Goal: Information Seeking & Learning: Learn about a topic

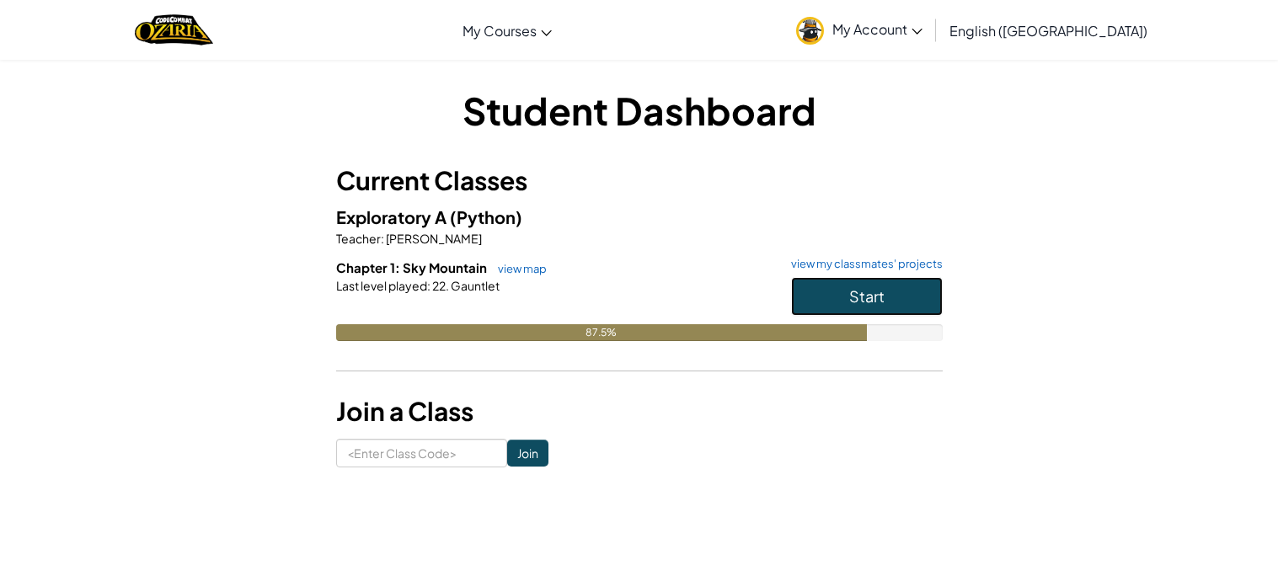
click at [860, 290] on span "Start" at bounding box center [866, 296] width 35 height 19
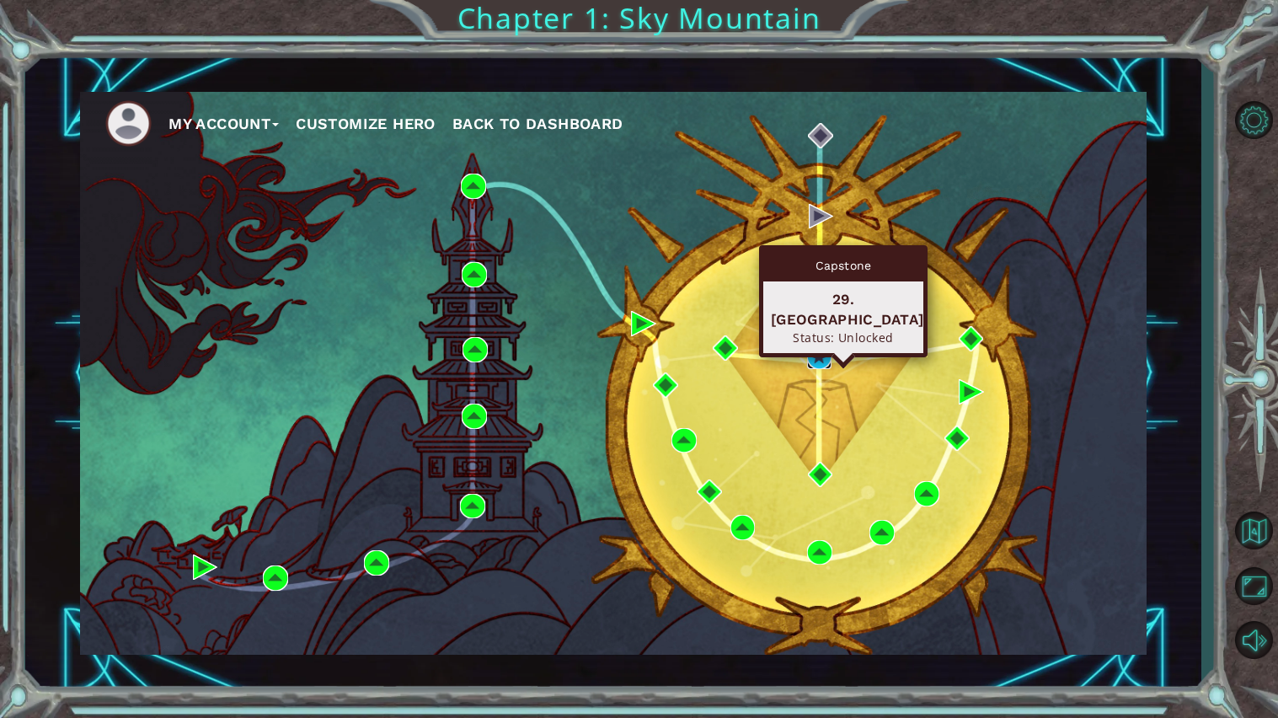
click at [819, 360] on img at bounding box center [819, 356] width 25 height 25
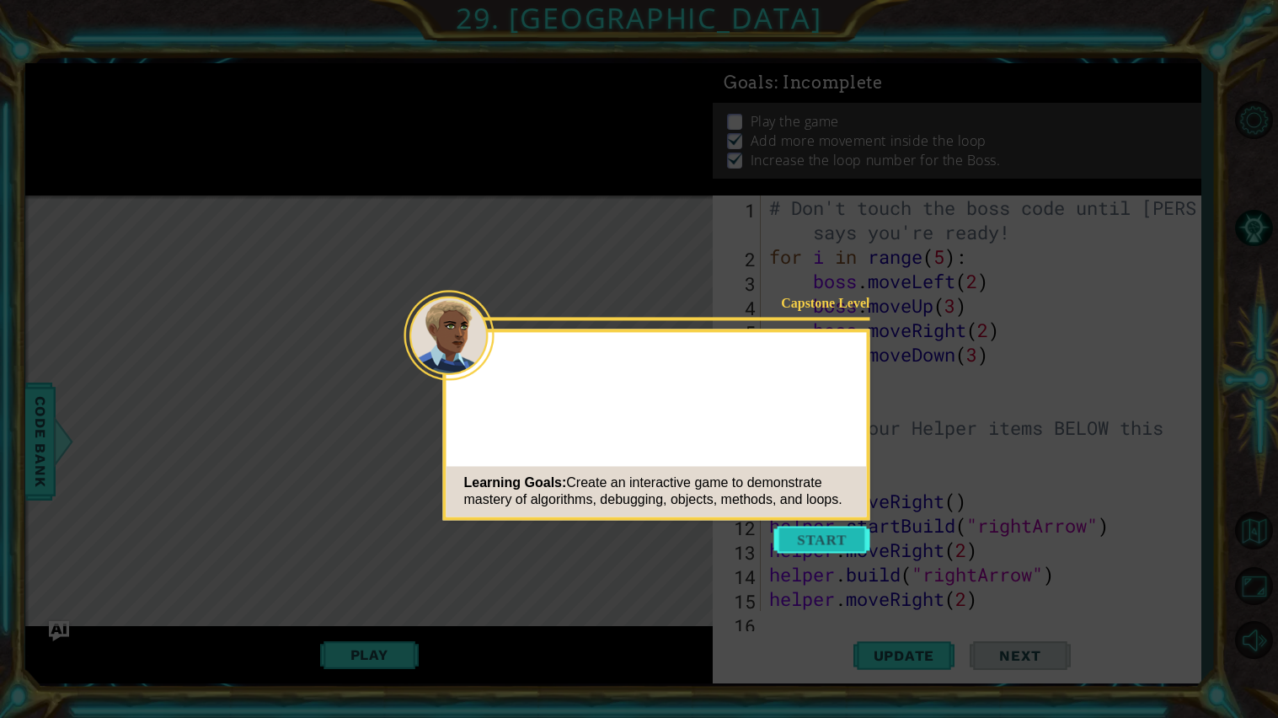
click at [821, 547] on button "Start" at bounding box center [822, 539] width 96 height 27
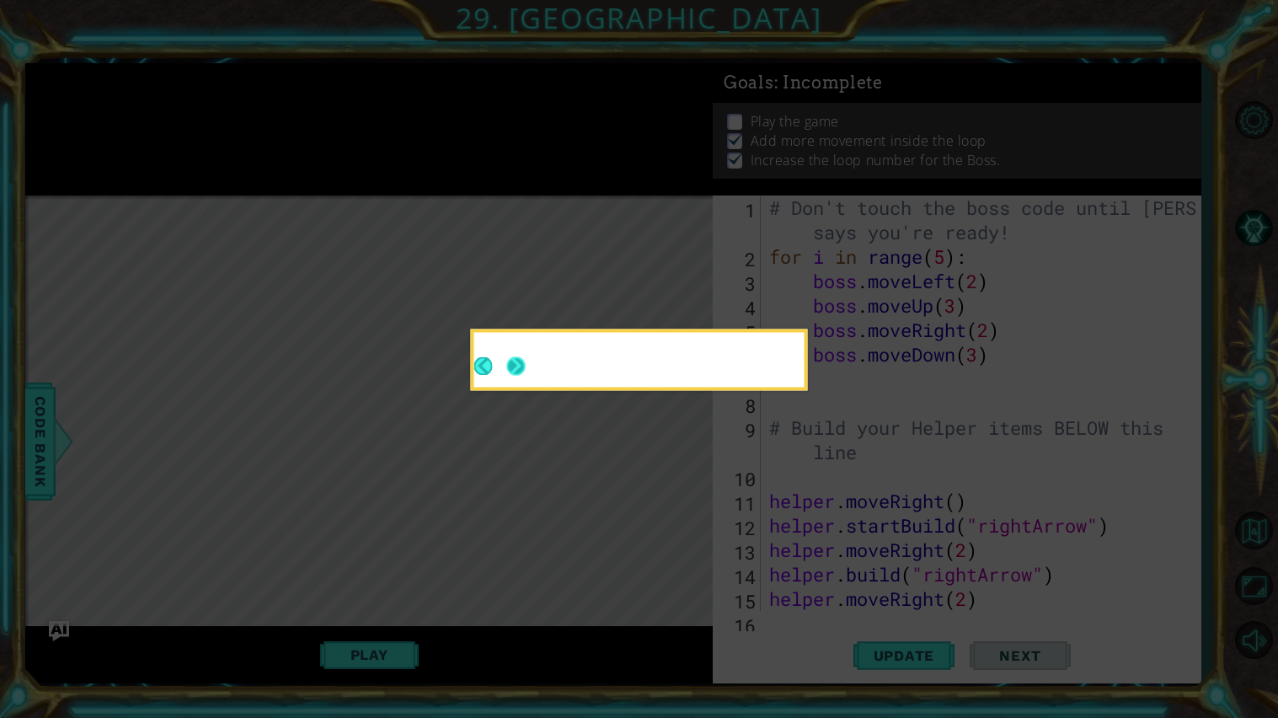
click at [537, 362] on div at bounding box center [639, 363] width 330 height 48
click at [511, 363] on button "Next" at bounding box center [516, 366] width 31 height 31
click at [511, 363] on icon at bounding box center [639, 359] width 1278 height 718
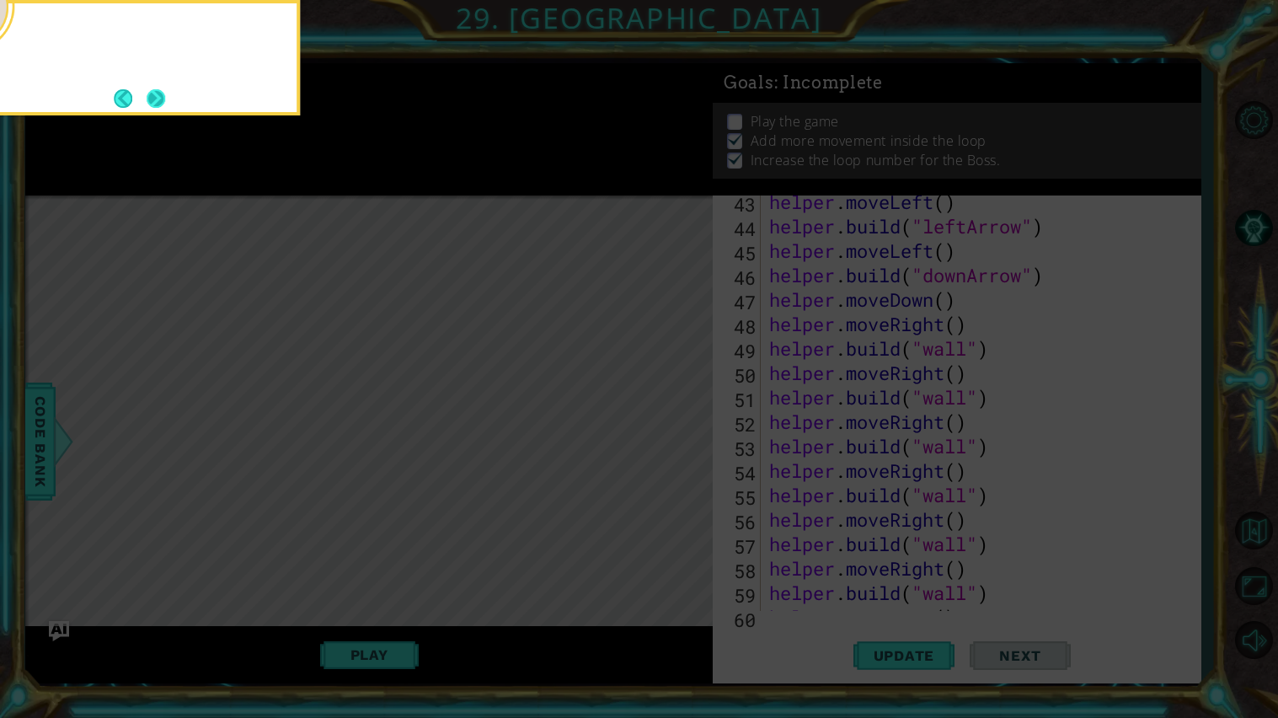
click at [167, 102] on button "Next" at bounding box center [156, 99] width 24 height 24
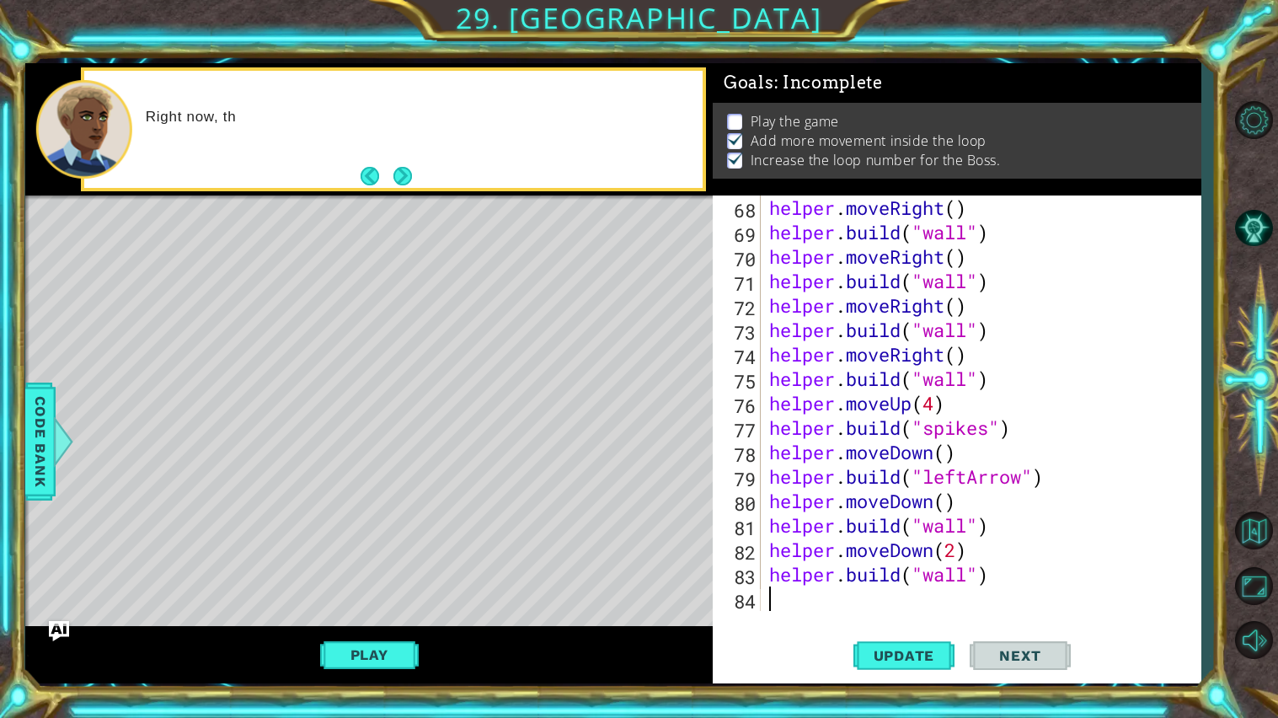
scroll to position [1686, 0]
click at [400, 173] on button "Next" at bounding box center [402, 176] width 27 height 27
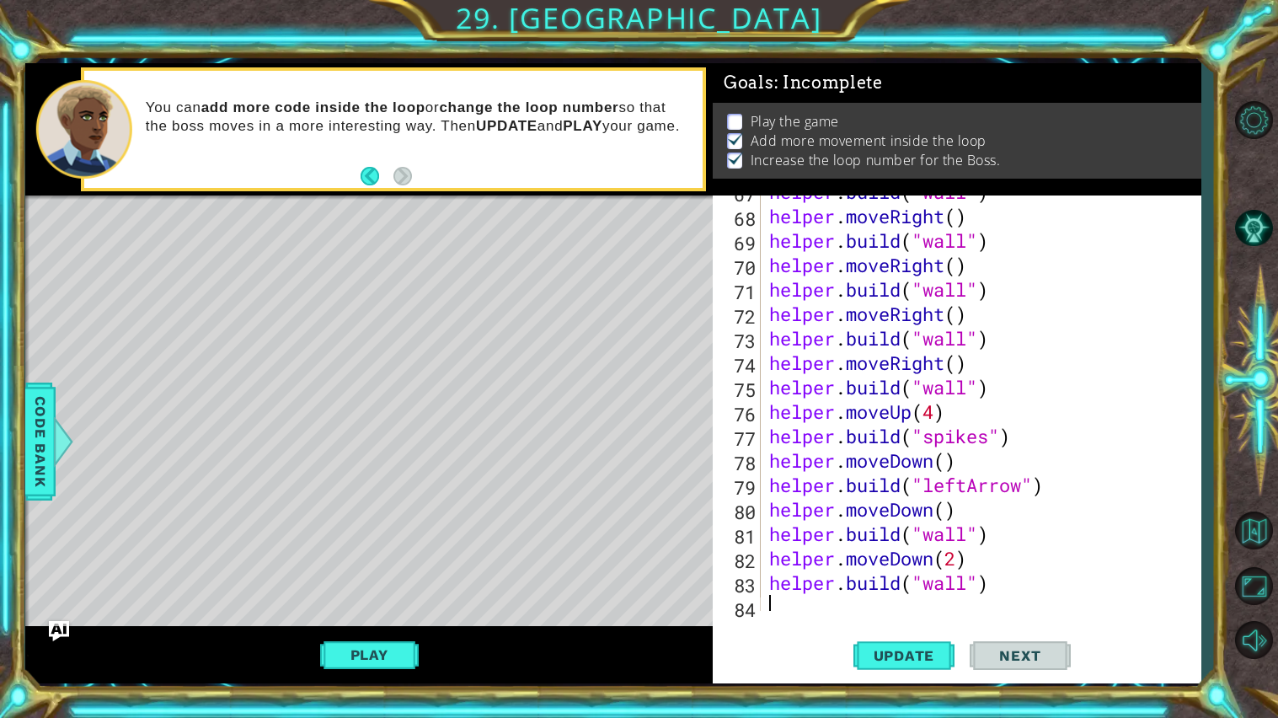
scroll to position [1679, 0]
click at [1002, 434] on div "helper . build ( "wall" ) helper . moveRight ( ) helper . build ( "wall" ) help…" at bounding box center [985, 411] width 439 height 464
type textarea "[DOMAIN_NAME]("wall")"
click at [913, 576] on span "Update" at bounding box center [904, 655] width 95 height 17
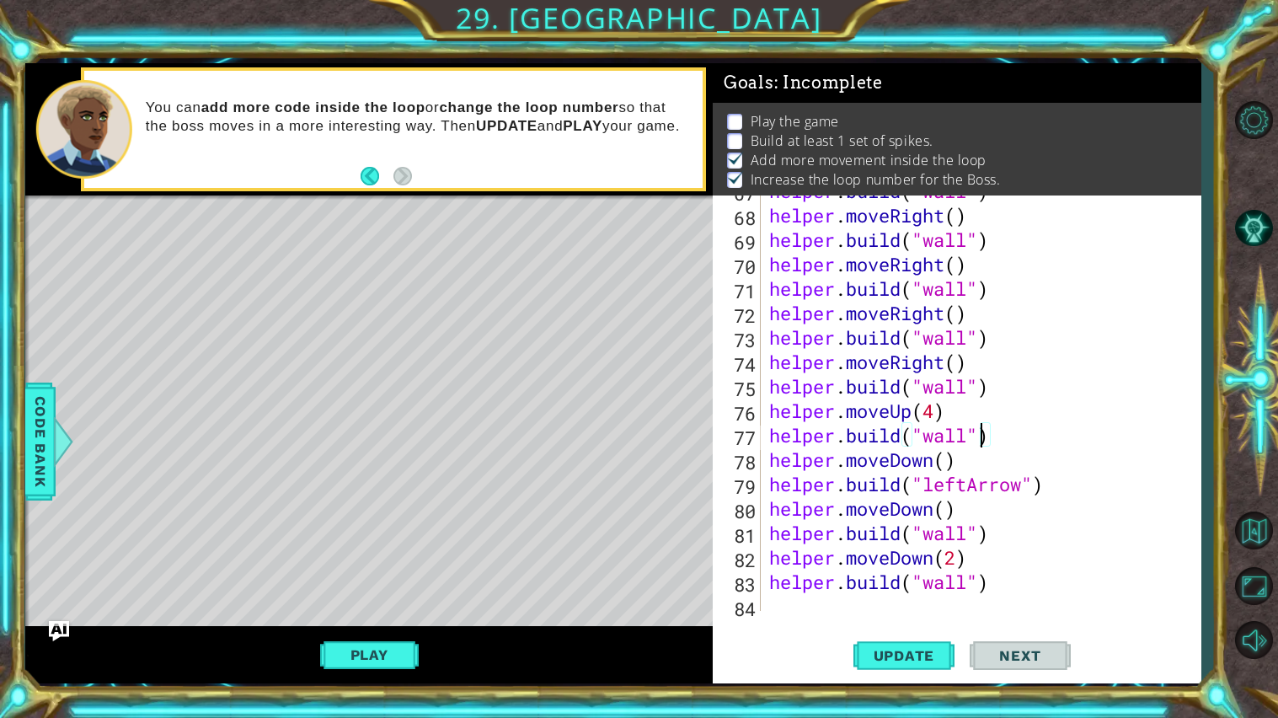
scroll to position [1686, 0]
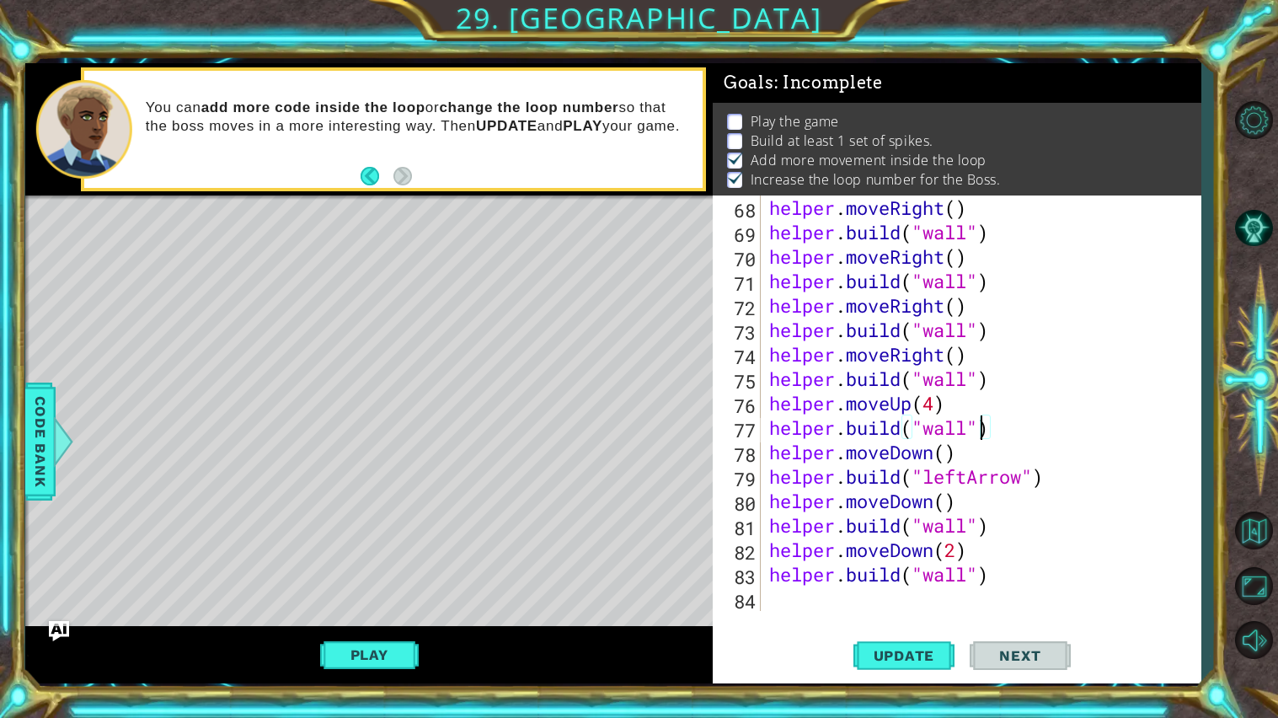
click at [1020, 576] on div "helper . moveRight ( ) helper . build ( "wall" ) helper . moveRight ( ) helper …" at bounding box center [985, 427] width 439 height 464
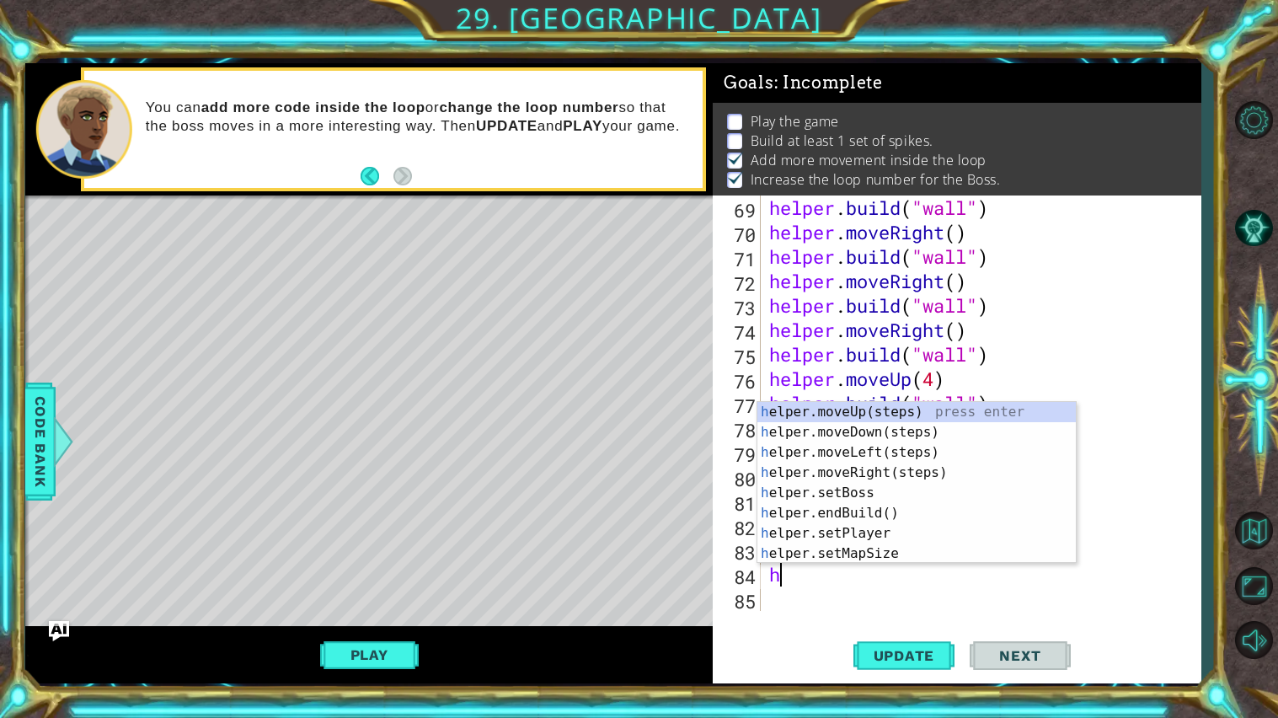
scroll to position [1711, 0]
type textarea "help"
click at [876, 417] on div "help er.moveUp(steps) press enter help er.moveDown(steps) press enter help er.m…" at bounding box center [917, 503] width 319 height 202
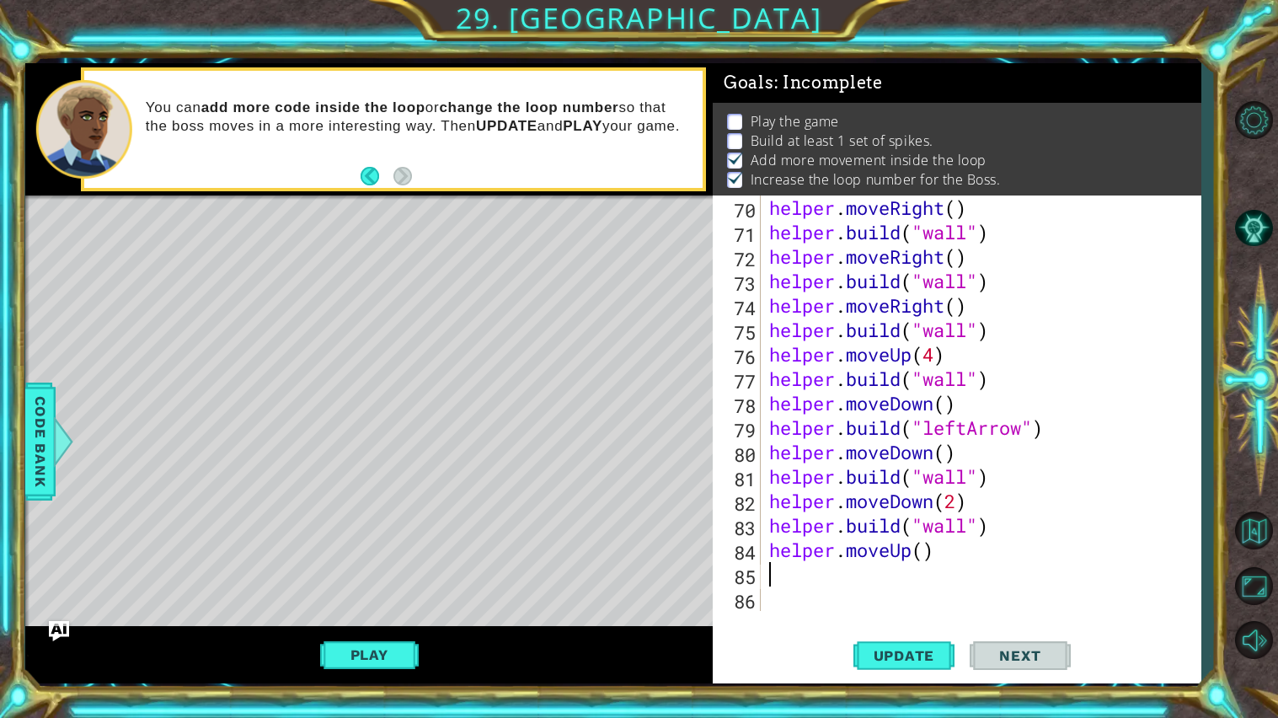
scroll to position [1734, 0]
click at [922, 554] on div "helper . moveRight ( ) helper . build ( "wall" ) helper . moveRight ( ) helper …" at bounding box center [985, 427] width 439 height 464
type textarea "helper.moveUp(4)"
click at [806, 576] on div "helper . moveRight ( ) helper . build ( "wall" ) helper . moveRight ( ) helper …" at bounding box center [985, 427] width 439 height 464
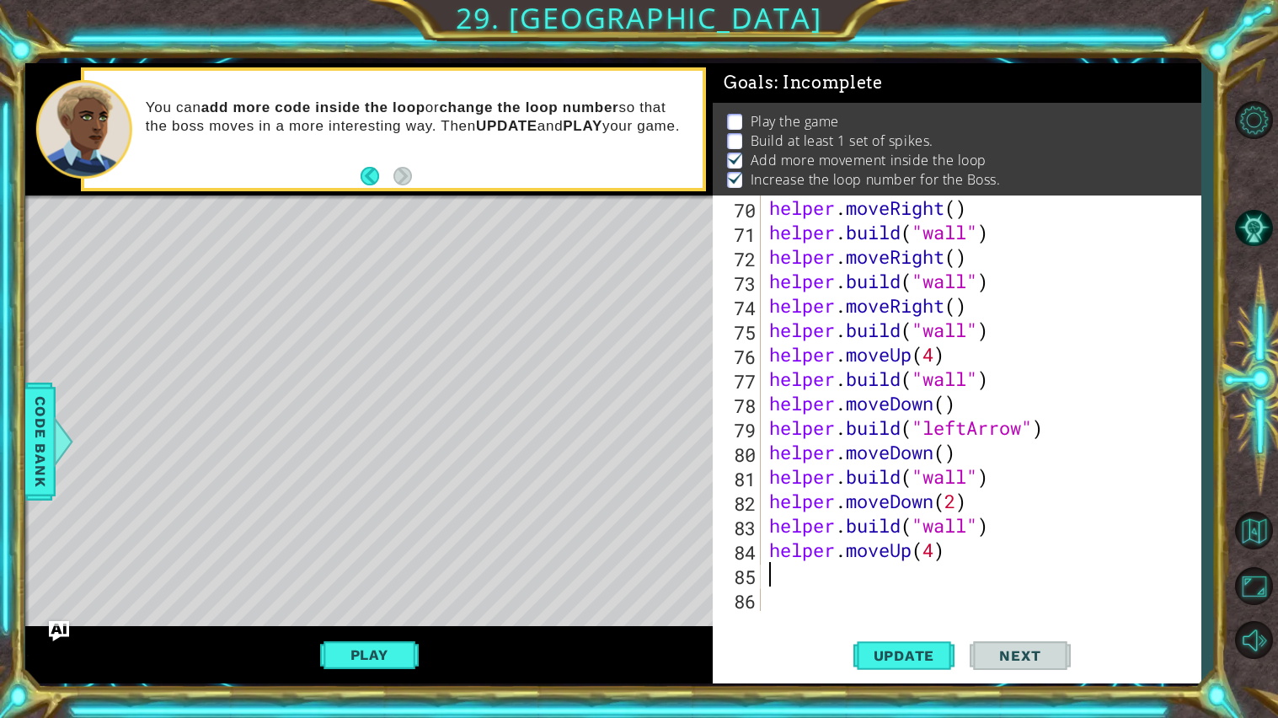
scroll to position [0, 0]
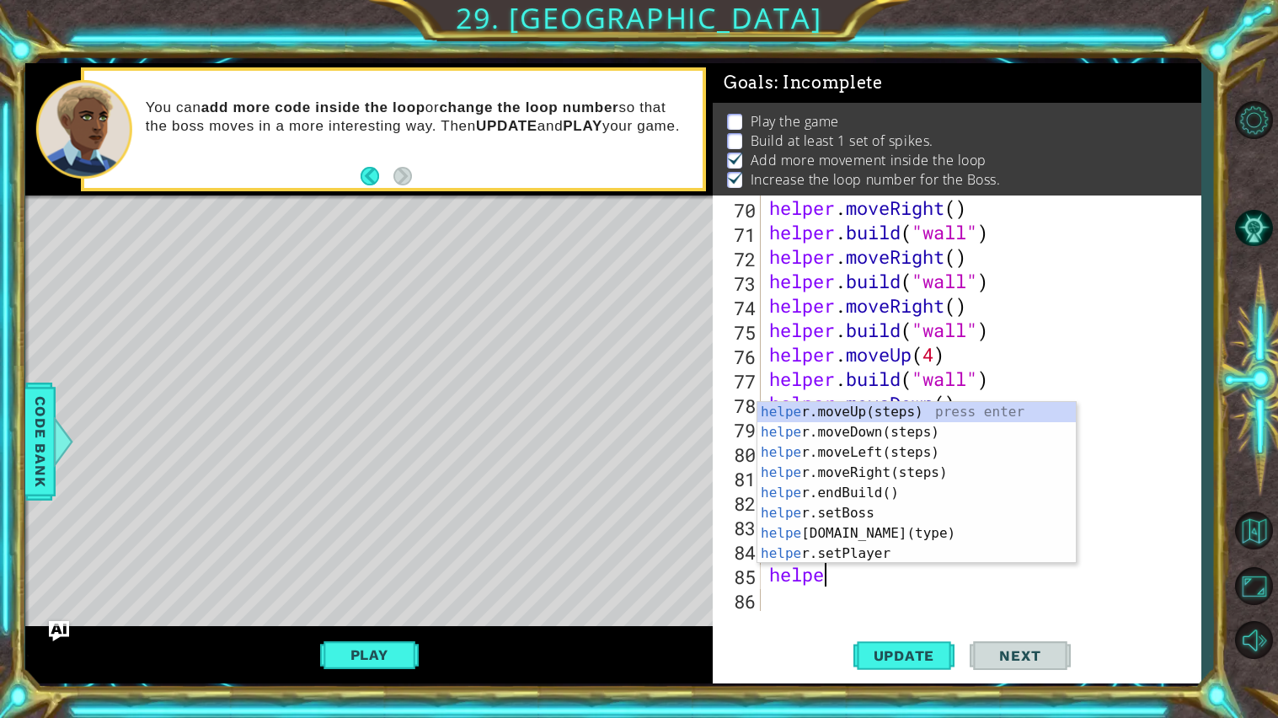
type textarea "helper"
click at [859, 451] on div "helper .moveUp(steps) press enter helper .moveDown(steps) press enter helper .m…" at bounding box center [917, 503] width 319 height 202
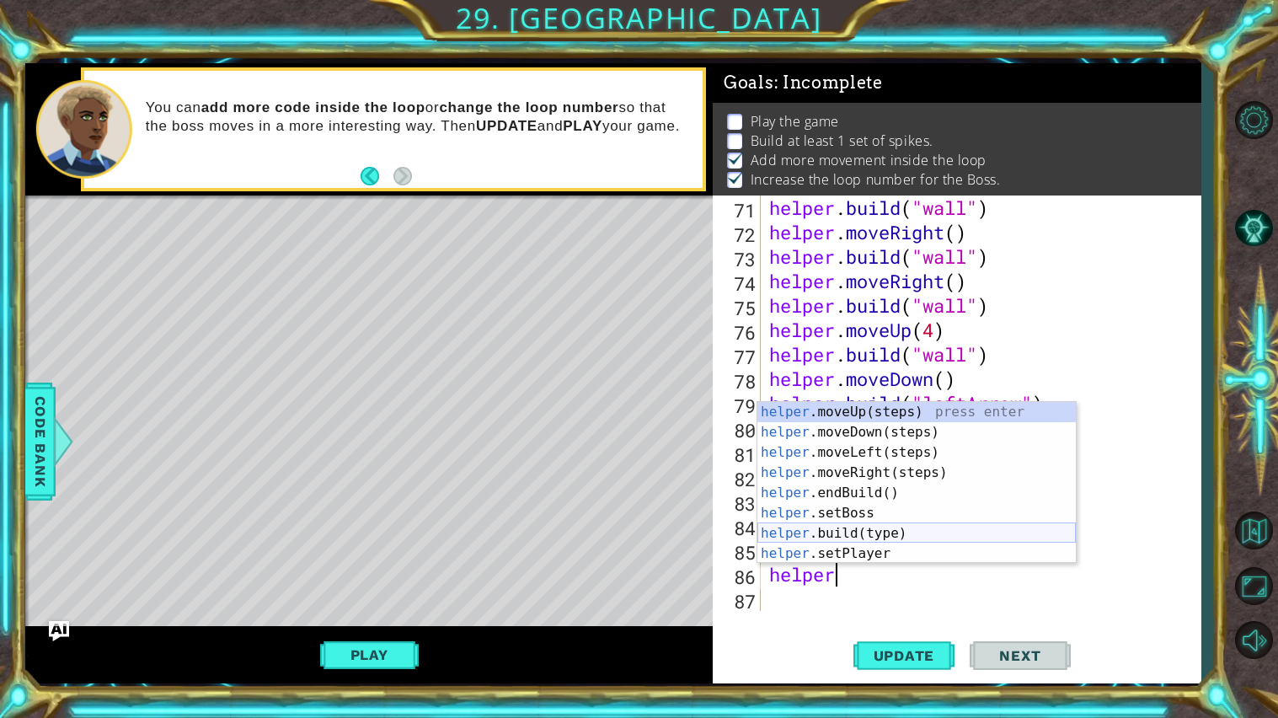
click at [876, 526] on div "helper .moveUp(steps) press enter helper .moveDown(steps) press enter helper .m…" at bounding box center [917, 503] width 319 height 202
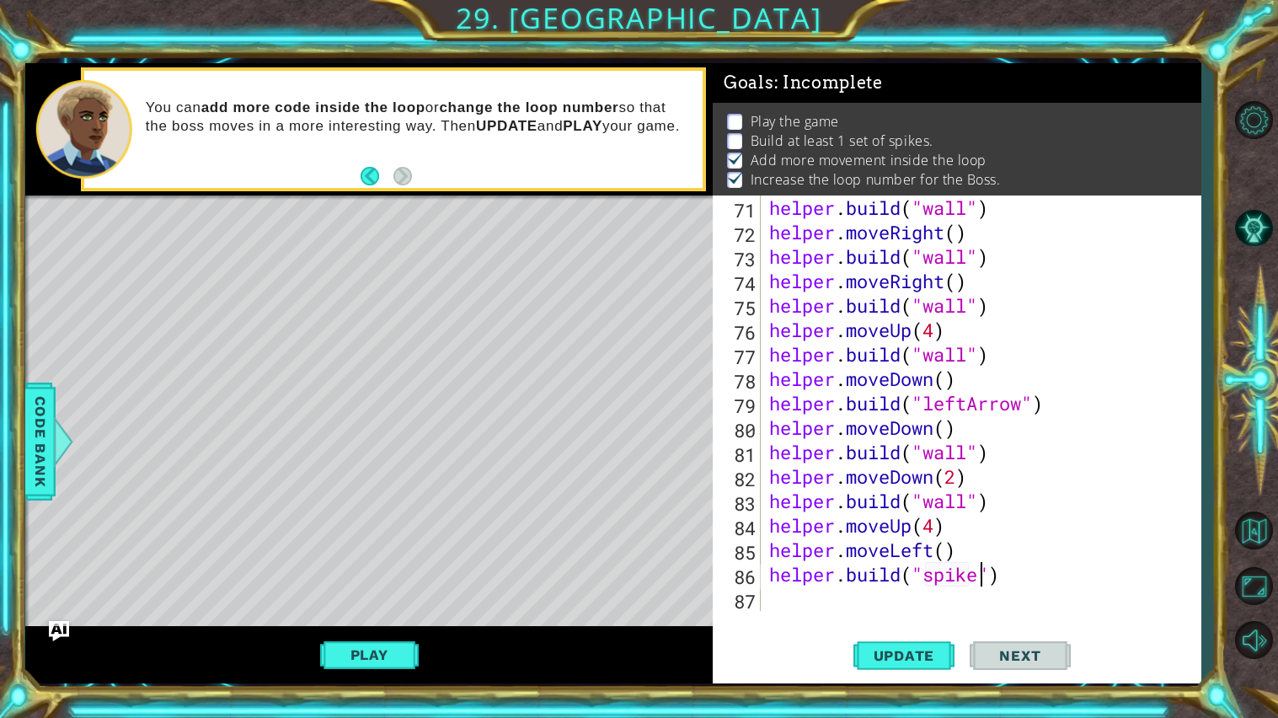
scroll to position [0, 10]
type textarea "[DOMAIN_NAME]("spikes")"
click at [903, 576] on span "Update" at bounding box center [904, 655] width 95 height 17
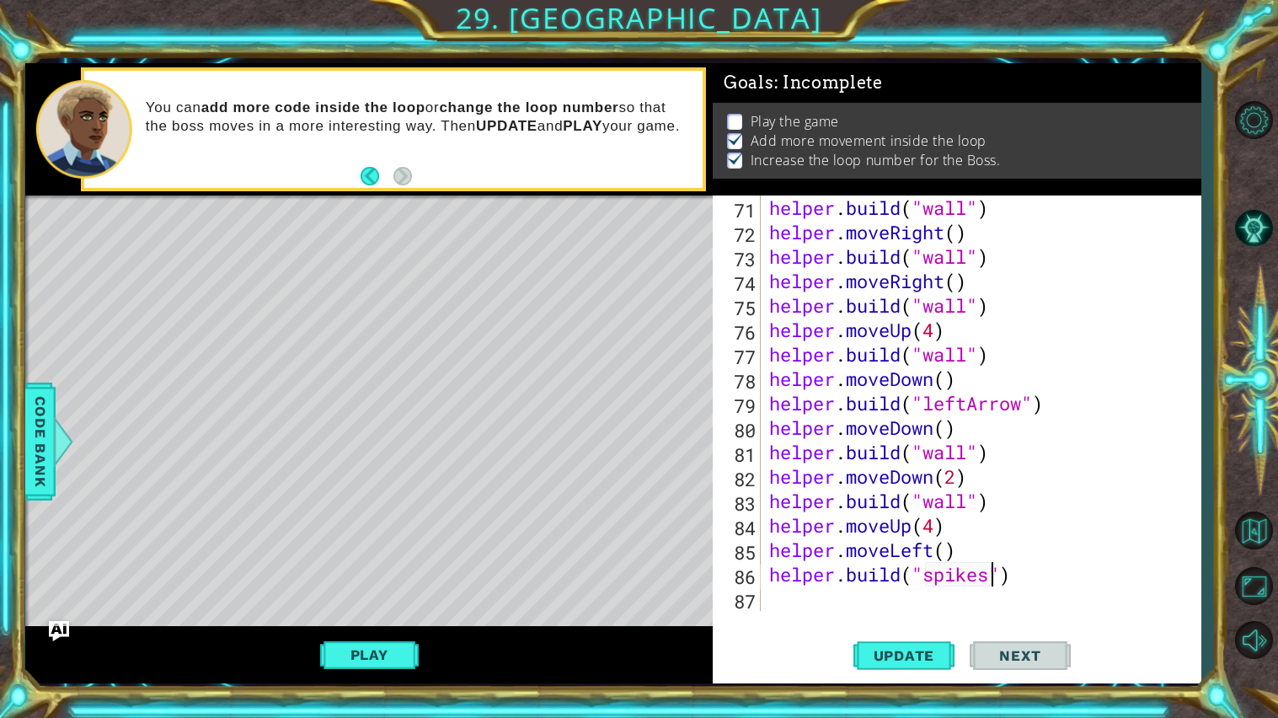
click at [825, 576] on div "helper . build ( "wall" ) helper . moveRight ( ) helper . build ( "wall" ) help…" at bounding box center [985, 427] width 439 height 464
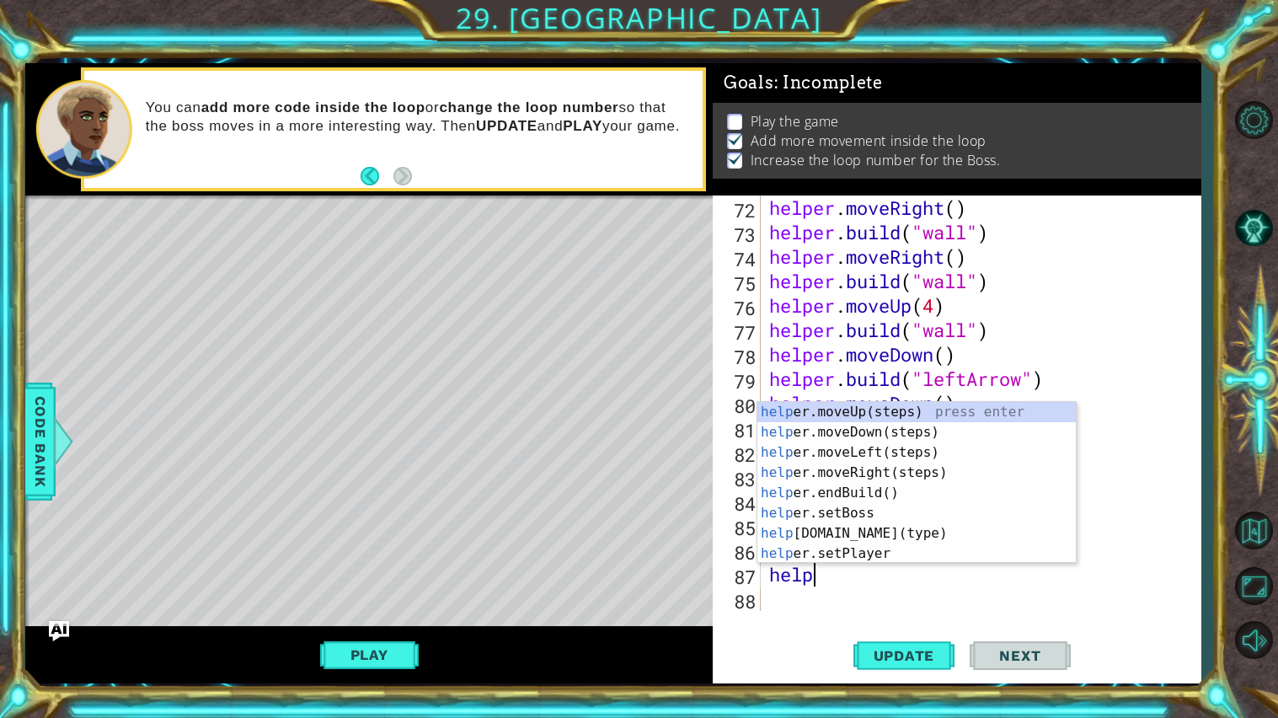
scroll to position [0, 1]
type textarea "helper."
click at [867, 474] on div "helper. moveUp(steps) press enter helper. moveDown(steps) press enter helper. m…" at bounding box center [917, 503] width 319 height 202
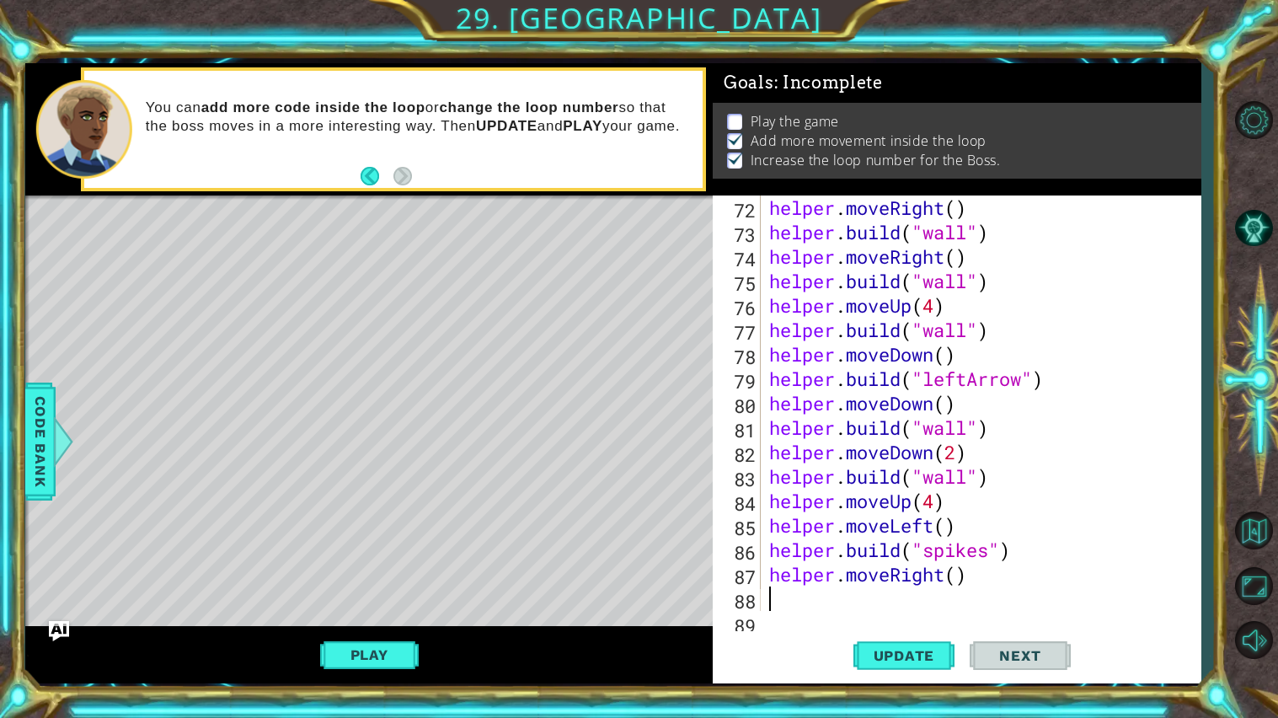
scroll to position [1808, 0]
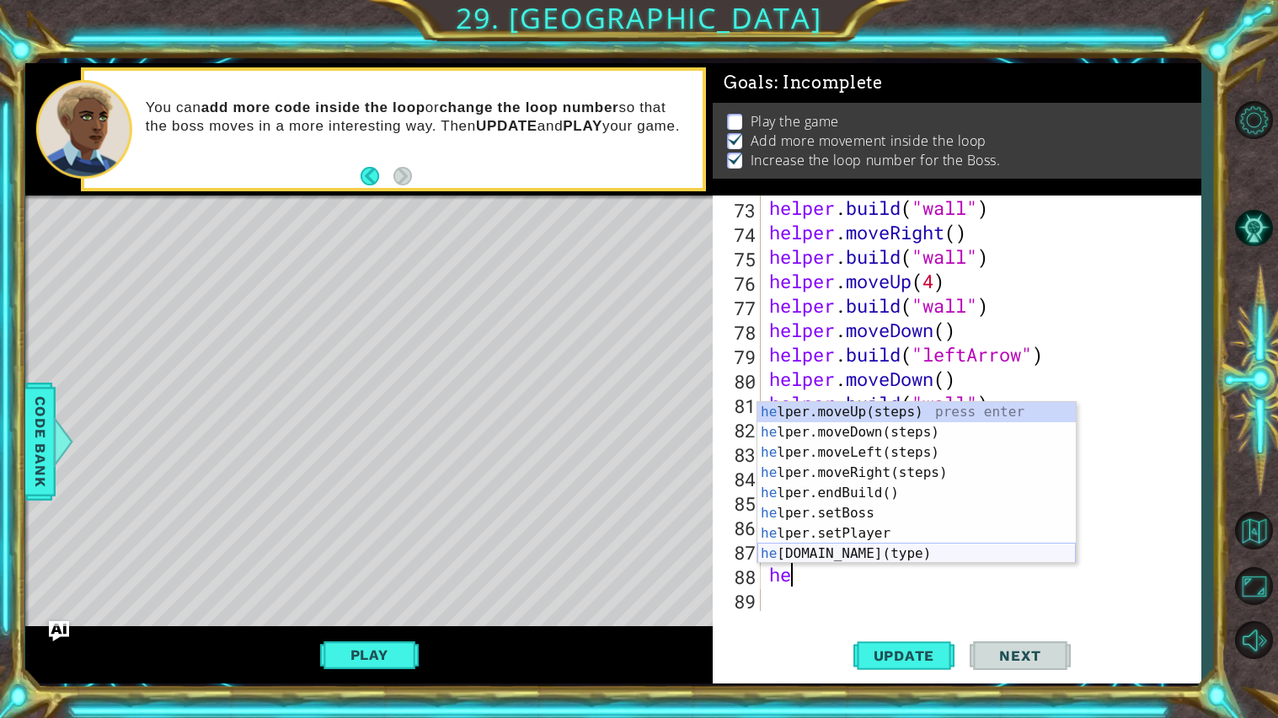
click at [863, 549] on div "he lper.moveUp(steps) press enter he lper.moveDown(steps) press enter he lper.m…" at bounding box center [917, 503] width 319 height 202
type textarea "[DOMAIN_NAME]("wall")"
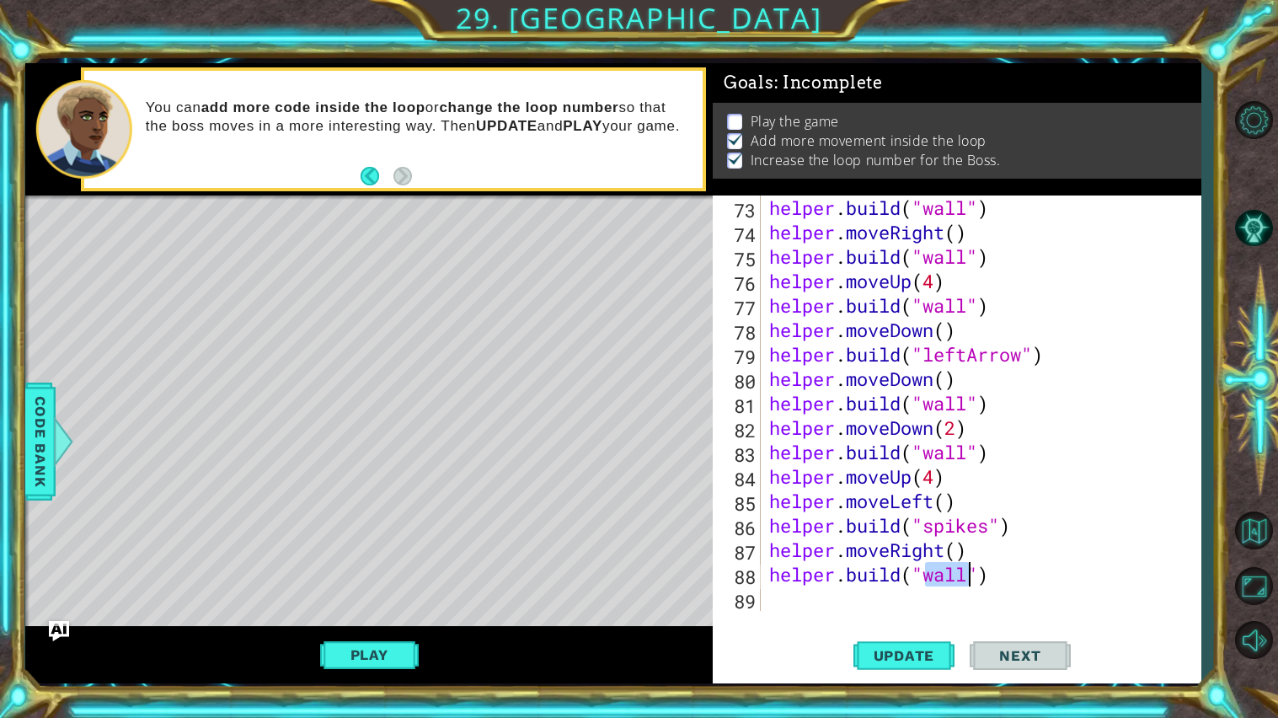
click at [820, 576] on div "helper . build ( "wall" ) helper . moveRight ( ) helper . build ( "wall" ) help…" at bounding box center [985, 427] width 439 height 464
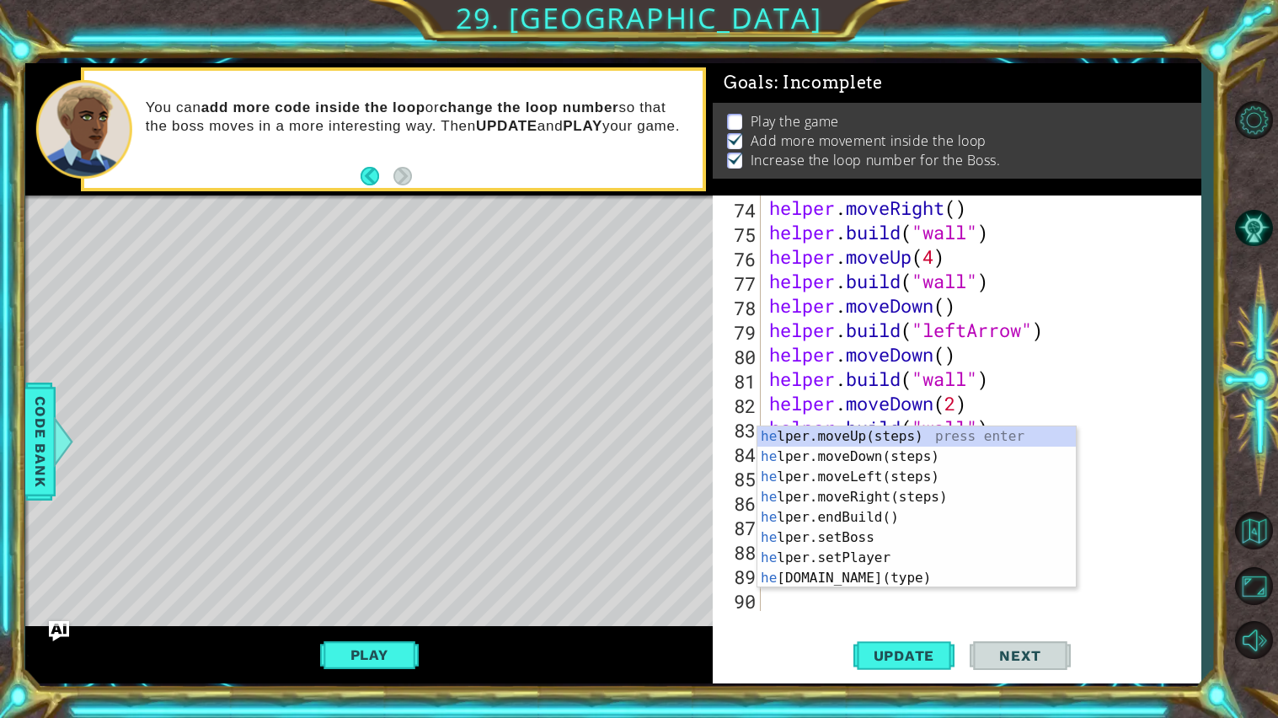
scroll to position [1832, 0]
type textarea "help"
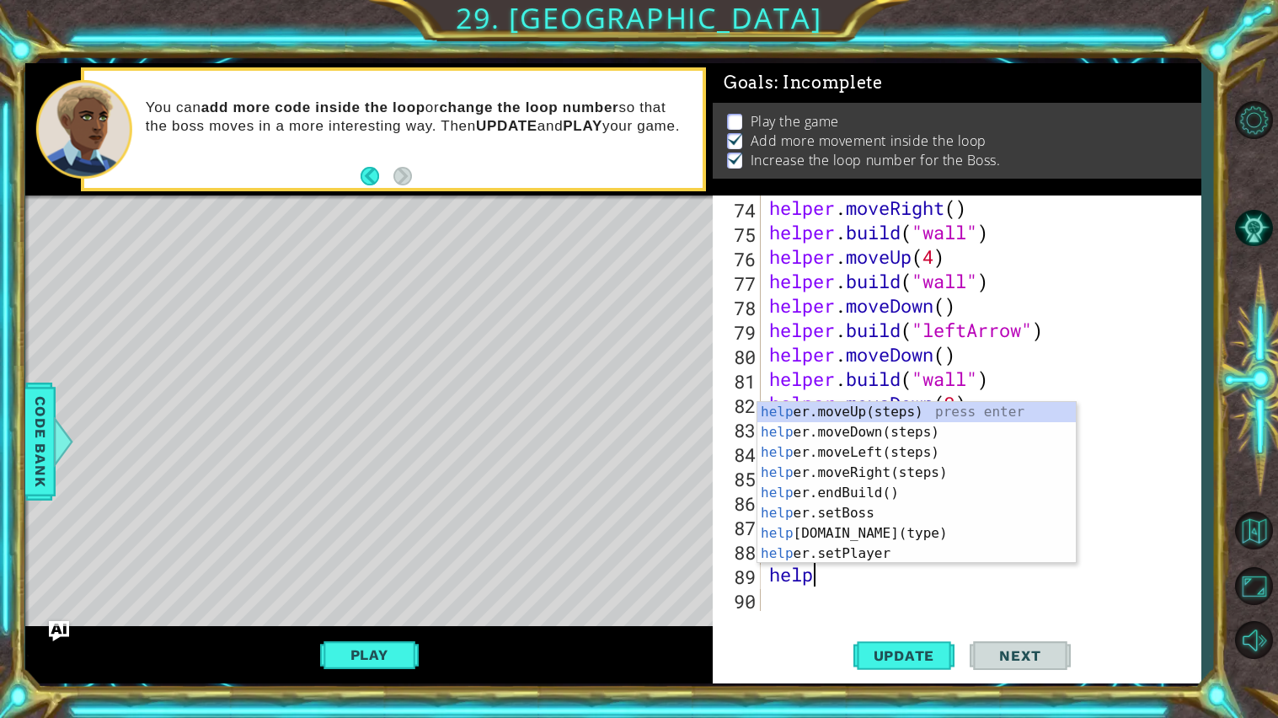
scroll to position [0, 1]
click at [869, 427] on div "help er.moveUp(steps) press enter help er.moveDown(steps) press enter help er.m…" at bounding box center [917, 503] width 319 height 202
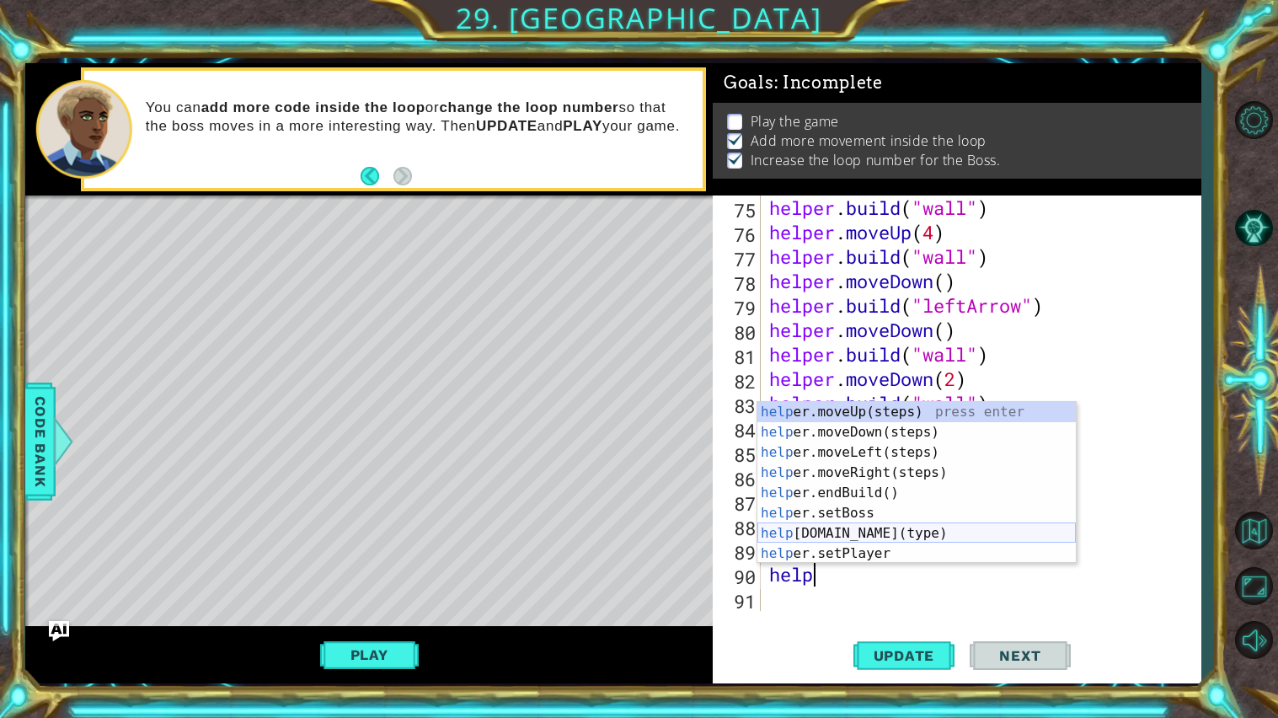
click at [845, 529] on div "help er.moveUp(steps) press enter help er.moveDown(steps) press enter help er.m…" at bounding box center [917, 503] width 319 height 202
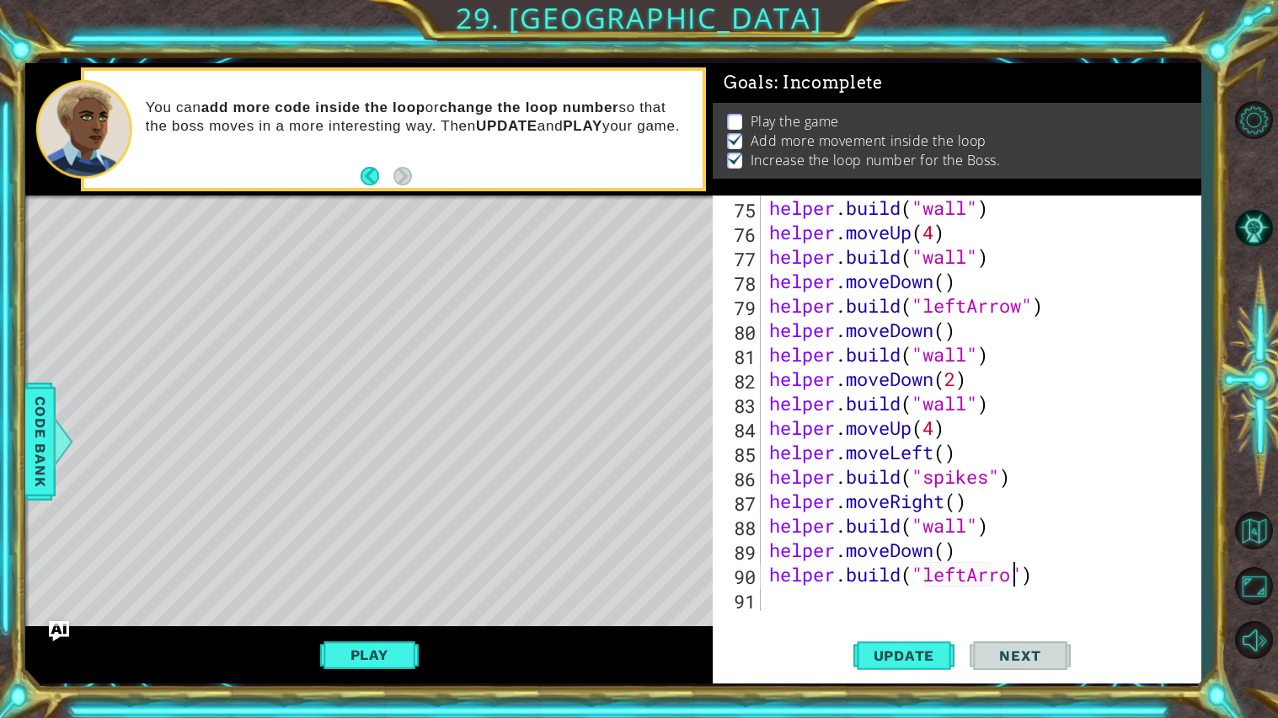
type textarea "[DOMAIN_NAME]("leftArrow")"
click at [881, 576] on div "helper . build ( "wall" ) helper . moveUp ( 4 ) helper . build ( "wall" ) helpe…" at bounding box center [985, 427] width 439 height 464
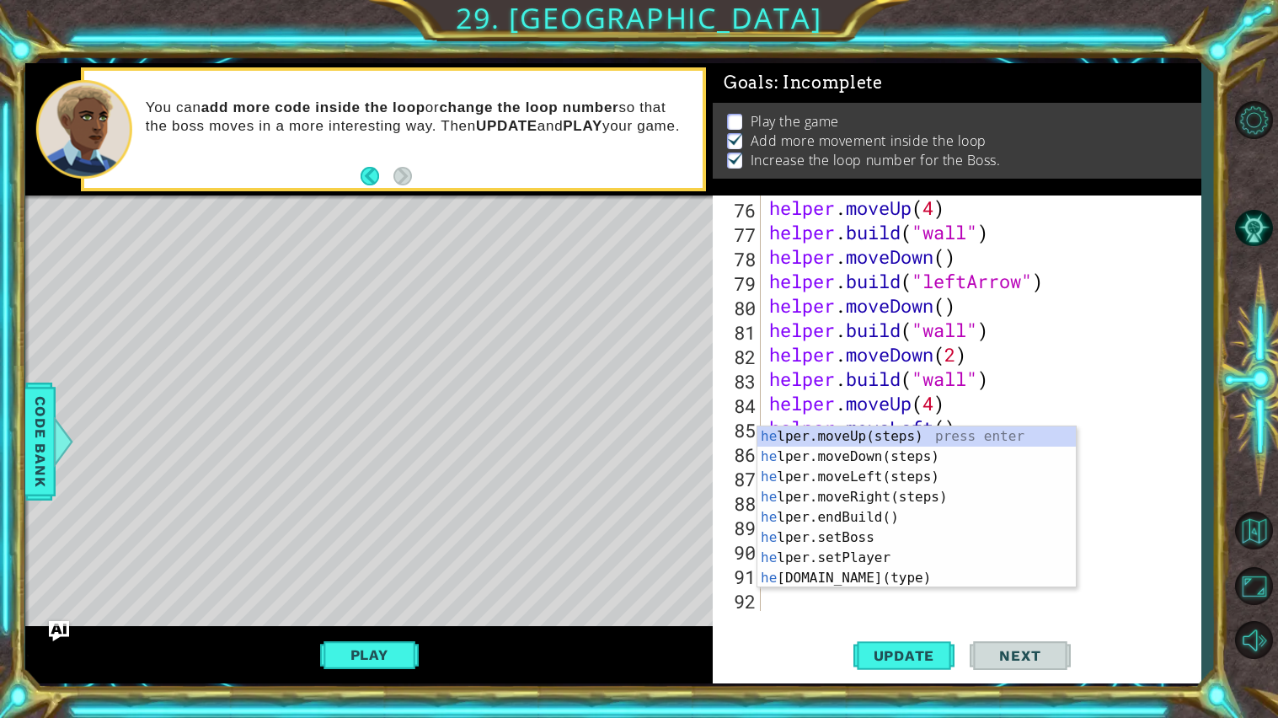
scroll to position [1882, 0]
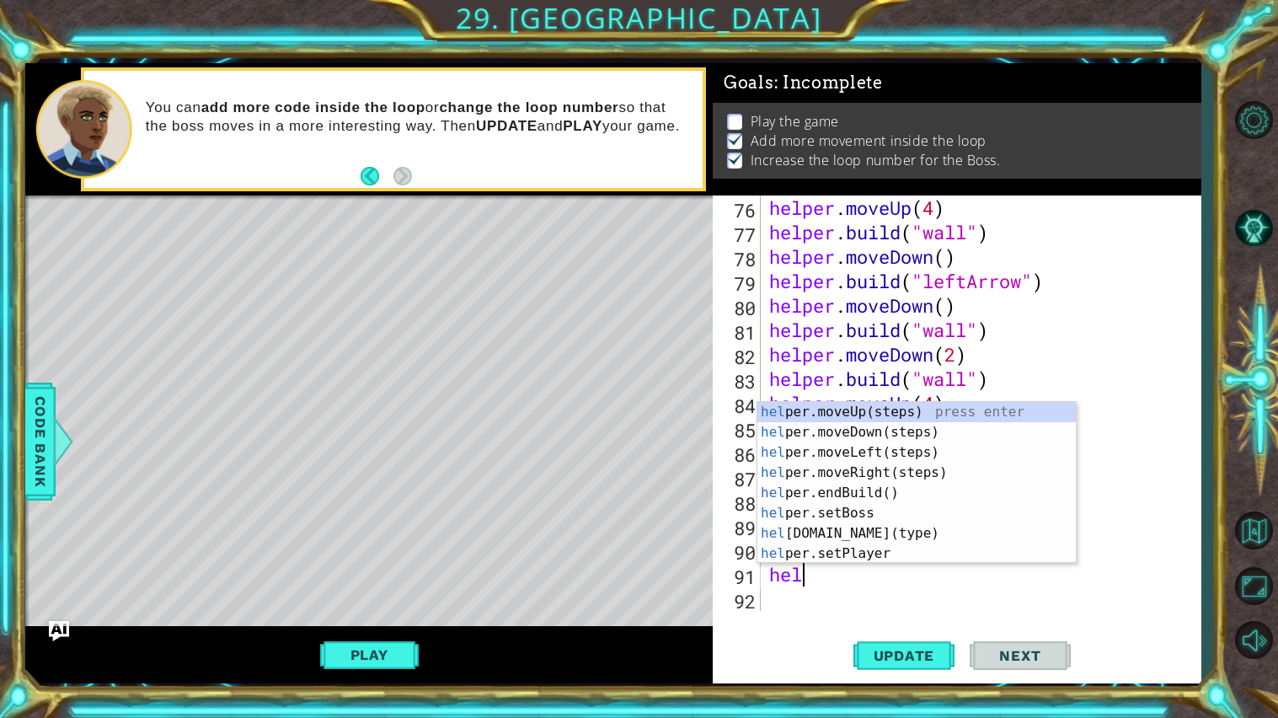
type textarea "help"
click at [860, 437] on div "help er.moveUp(steps) press enter help er.moveDown(steps) press enter help er.m…" at bounding box center [917, 503] width 319 height 202
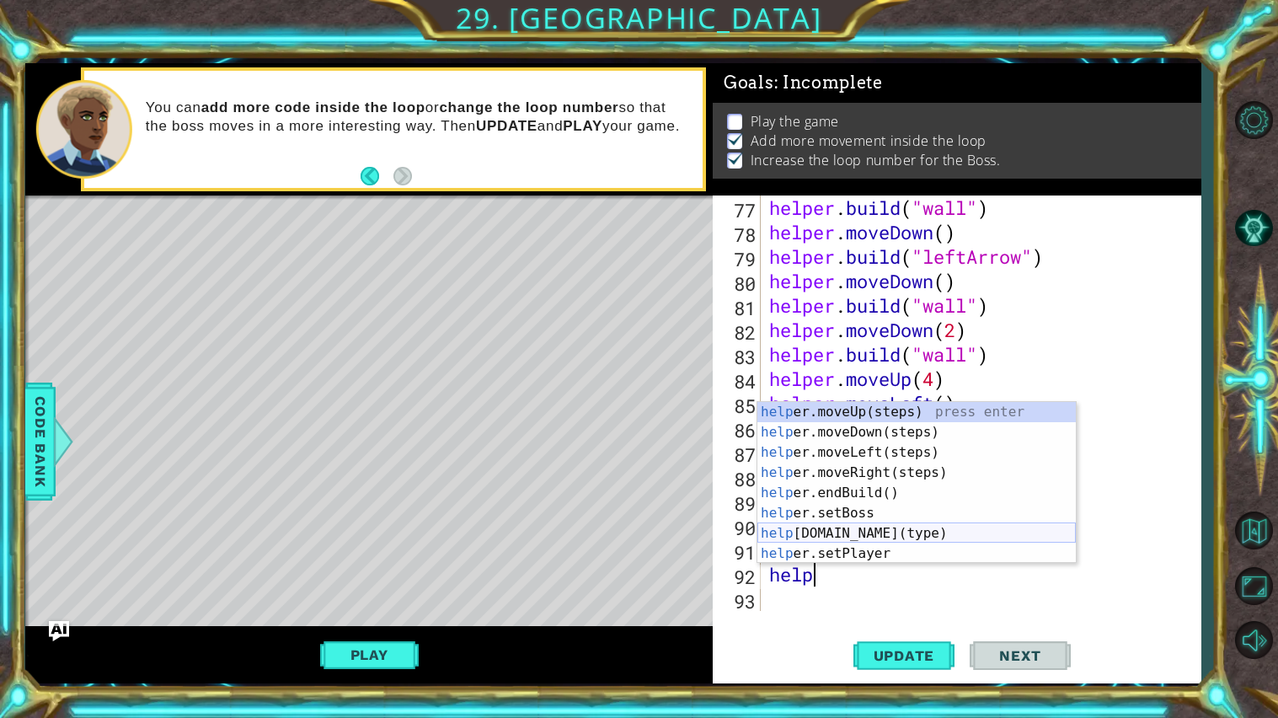
click at [860, 532] on div "help er.moveUp(steps) press enter help er.moveDown(steps) press enter help er.m…" at bounding box center [917, 503] width 319 height 202
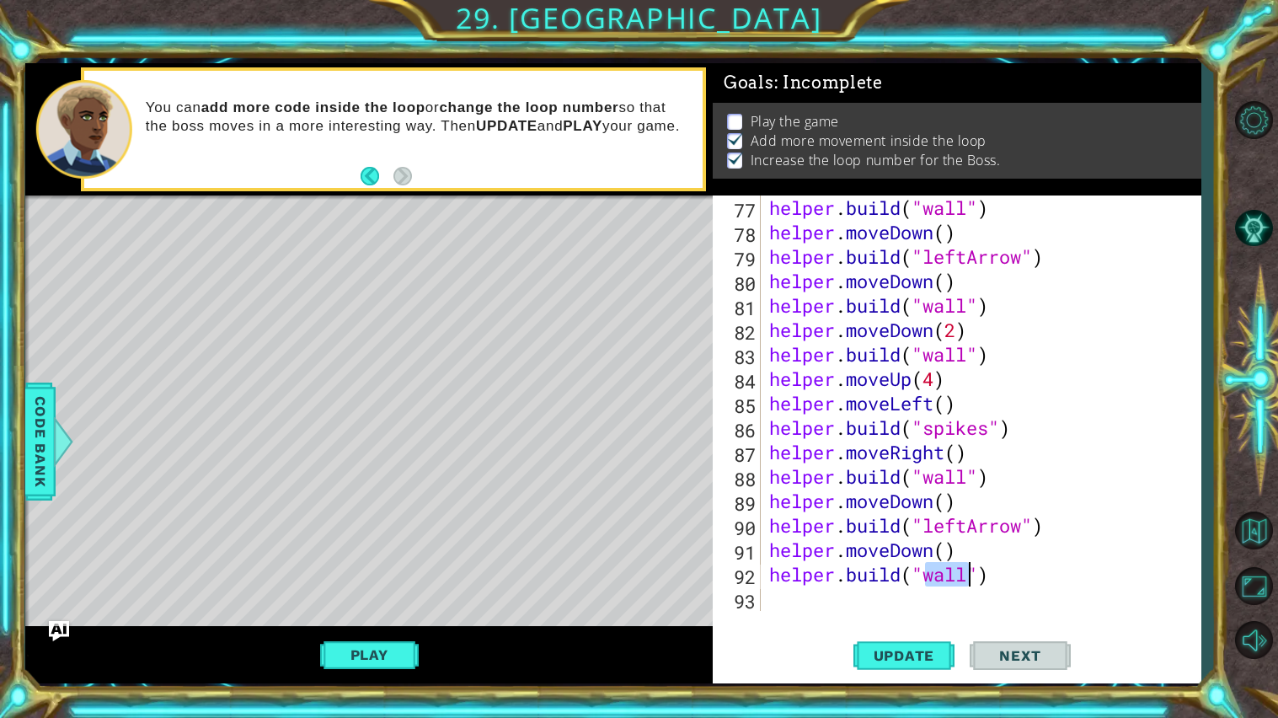
type textarea "[DOMAIN_NAME]("wall")"
click at [789, 576] on div "[DOMAIN_NAME]("wall") 77 78 79 80 81 82 83 84 85 86 87 88 89 90 91 92 93 helper…" at bounding box center [957, 439] width 489 height 489
click at [914, 576] on span "Update" at bounding box center [904, 655] width 95 height 17
click at [777, 576] on div "[DOMAIN_NAME]("wall") 77 78 79 80 81 82 83 84 85 86 87 88 89 90 91 92 93 helper…" at bounding box center [957, 439] width 489 height 489
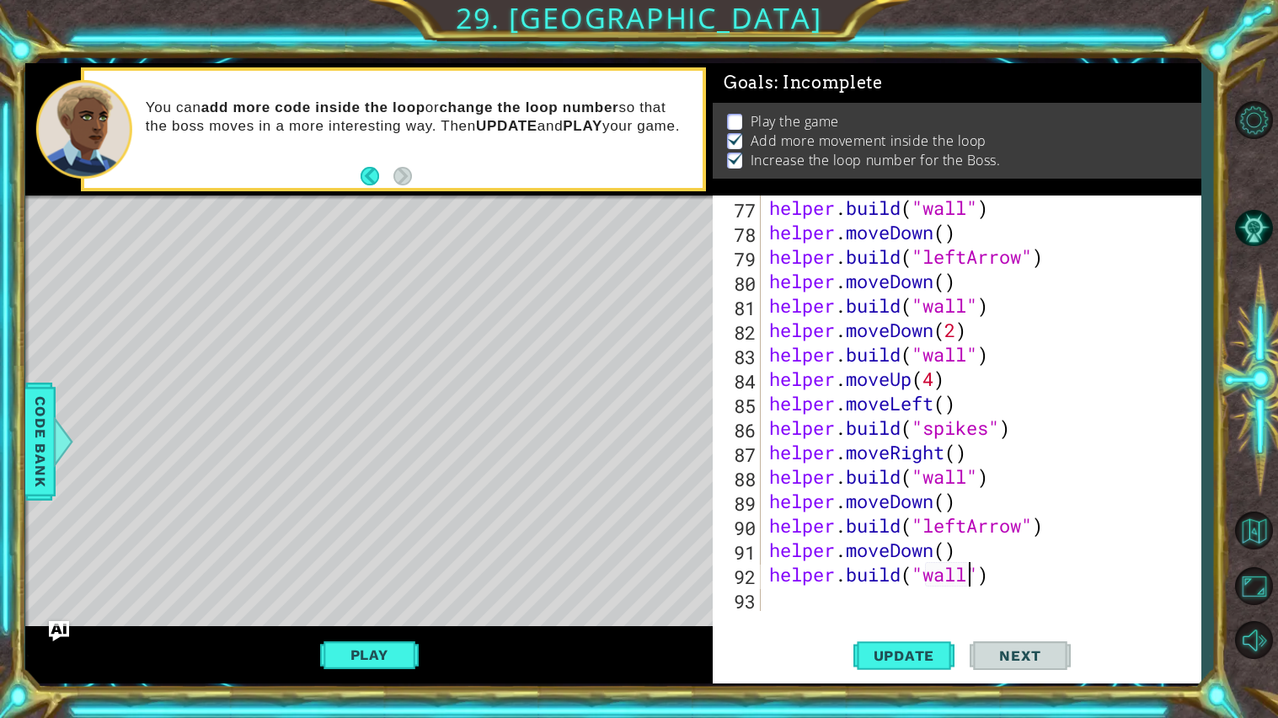
click at [773, 576] on div "helper . build ( "wall" ) helper . moveDown ( ) helper . build ( "leftArrow" ) …" at bounding box center [985, 427] width 439 height 464
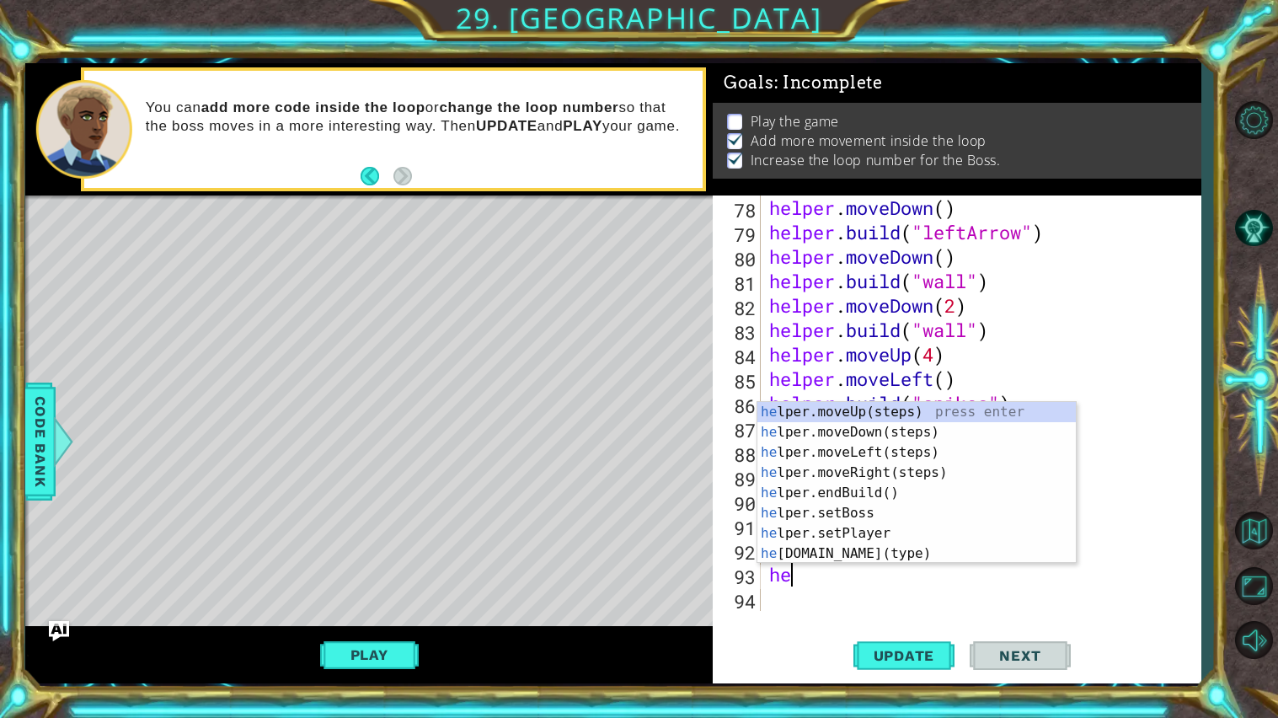
type textarea "he"
click at [833, 429] on div "he lper.moveUp(steps) press enter he lper.moveDown(steps) press enter he lper.m…" at bounding box center [917, 503] width 319 height 202
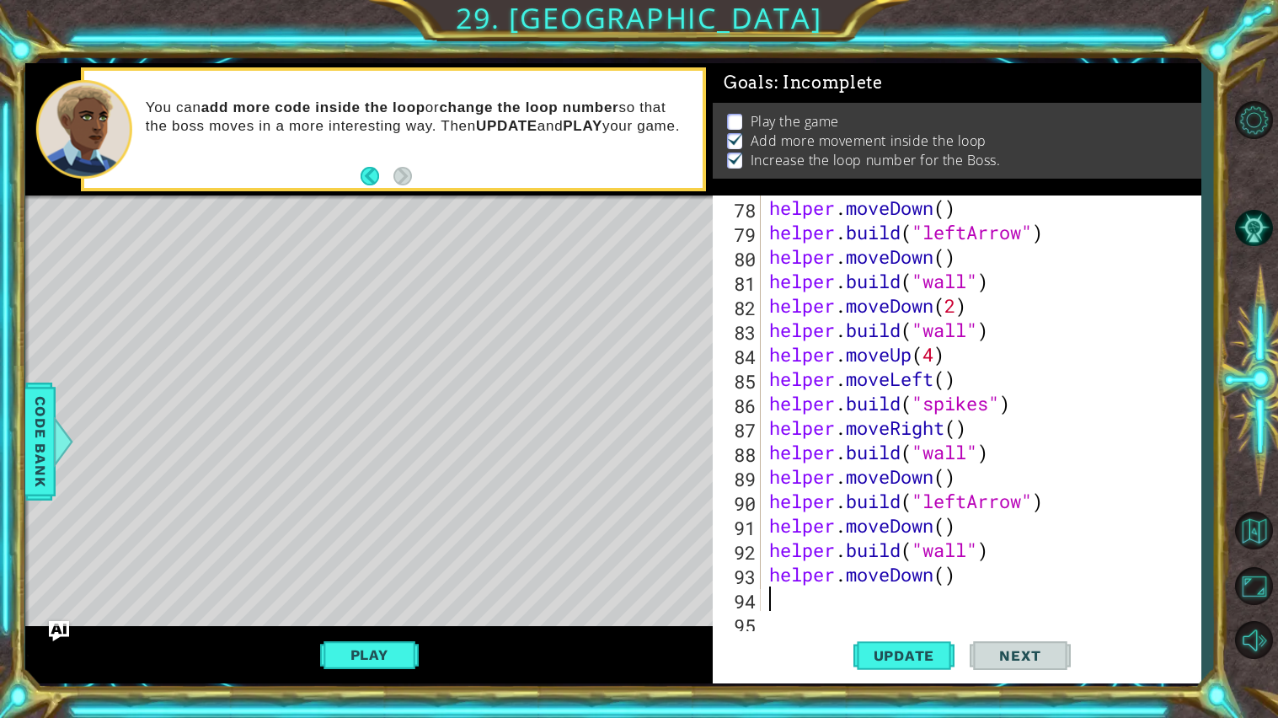
scroll to position [1954, 0]
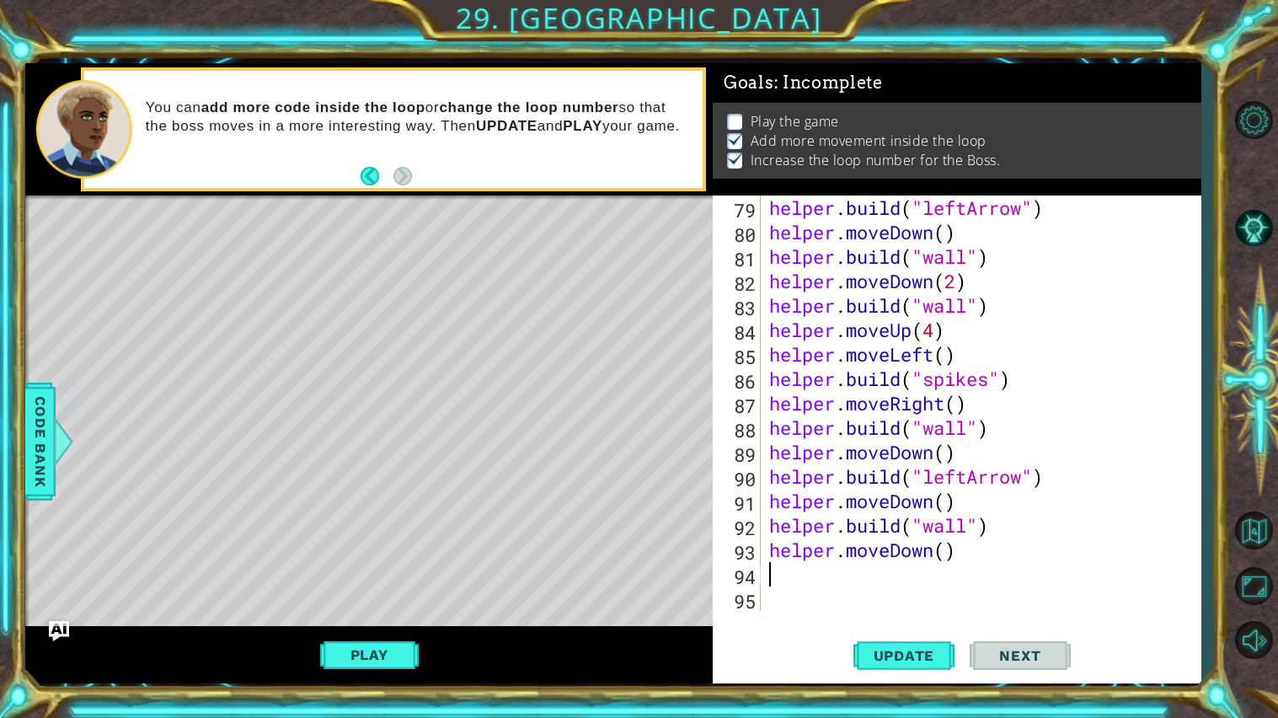
click at [944, 550] on div "helper . build ( "leftArrow" ) helper . moveDown ( ) helper . build ( "wall" ) …" at bounding box center [985, 427] width 439 height 464
type textarea "helper.moveDown(2)"
click at [867, 576] on span "Update" at bounding box center [904, 655] width 95 height 17
click at [785, 576] on div "helper . build ( "leftArrow" ) helper . moveDown ( ) helper . build ( "wall" ) …" at bounding box center [985, 427] width 439 height 464
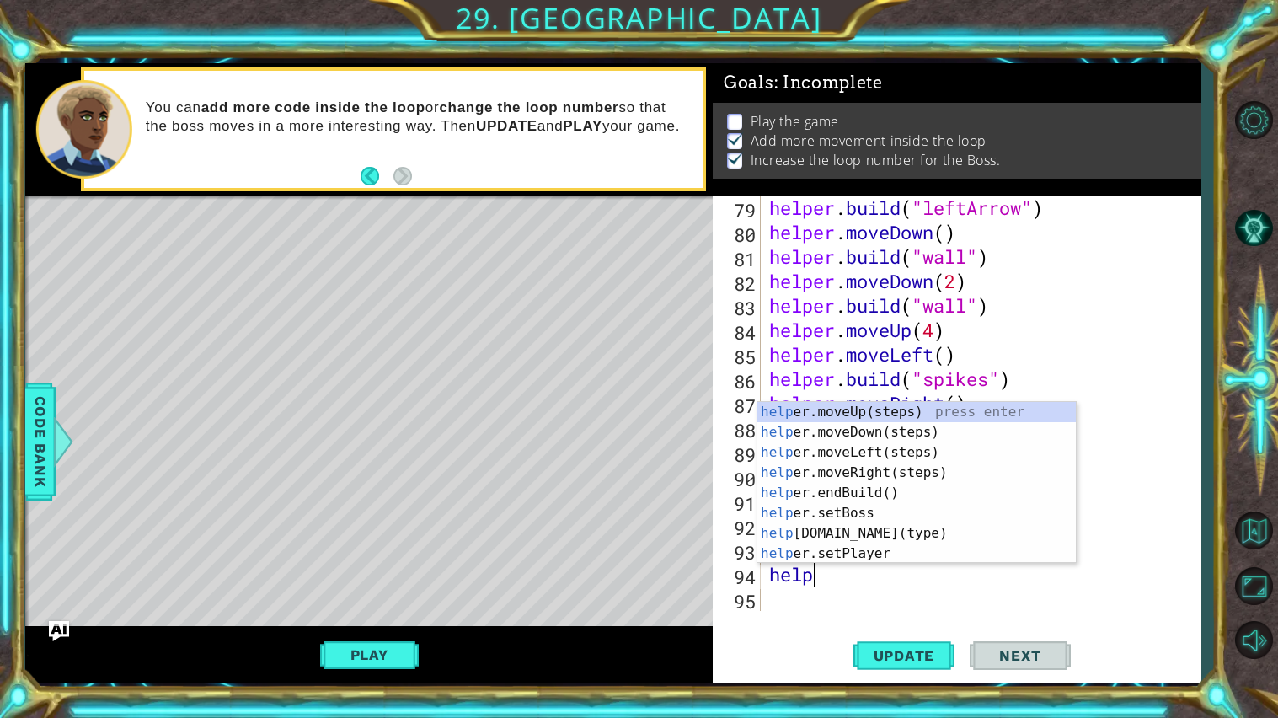
scroll to position [0, 1]
click at [854, 532] on div "help er.moveUp(steps) press enter help er.moveDown(steps) press enter help er.m…" at bounding box center [917, 503] width 319 height 202
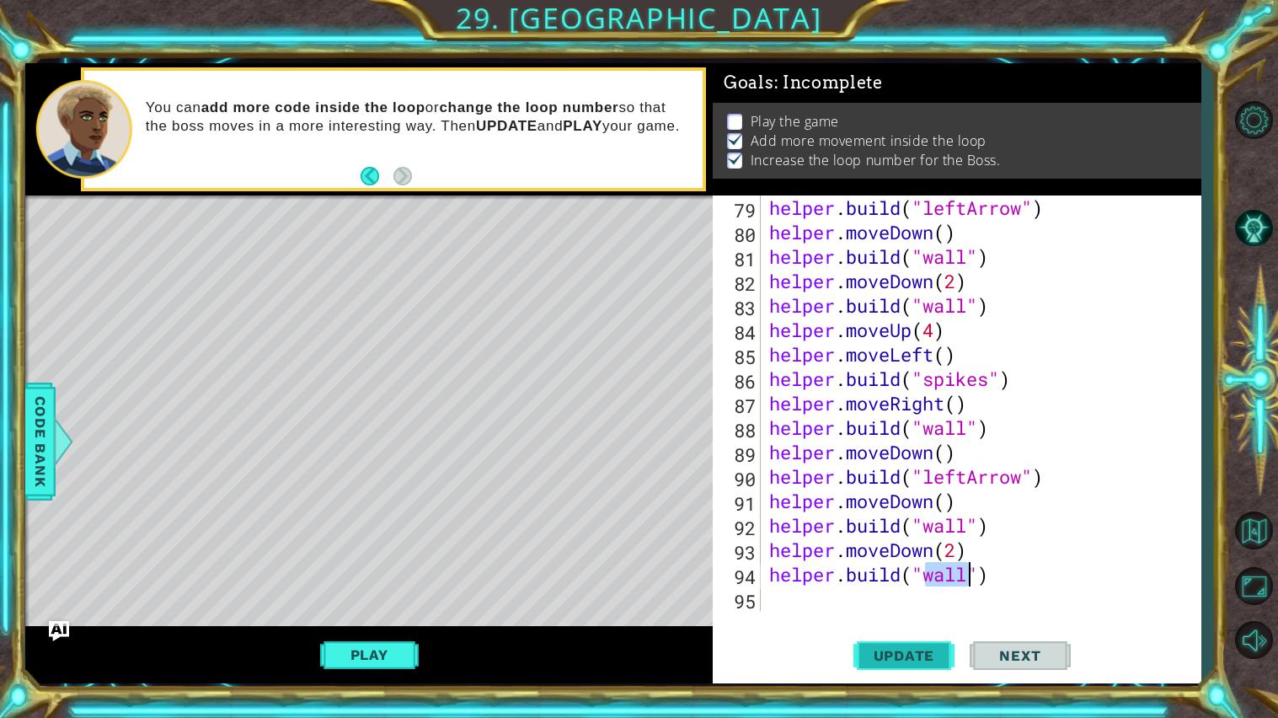
type textarea "[DOMAIN_NAME]("wall")"
click at [871, 576] on span "Update" at bounding box center [904, 655] width 95 height 17
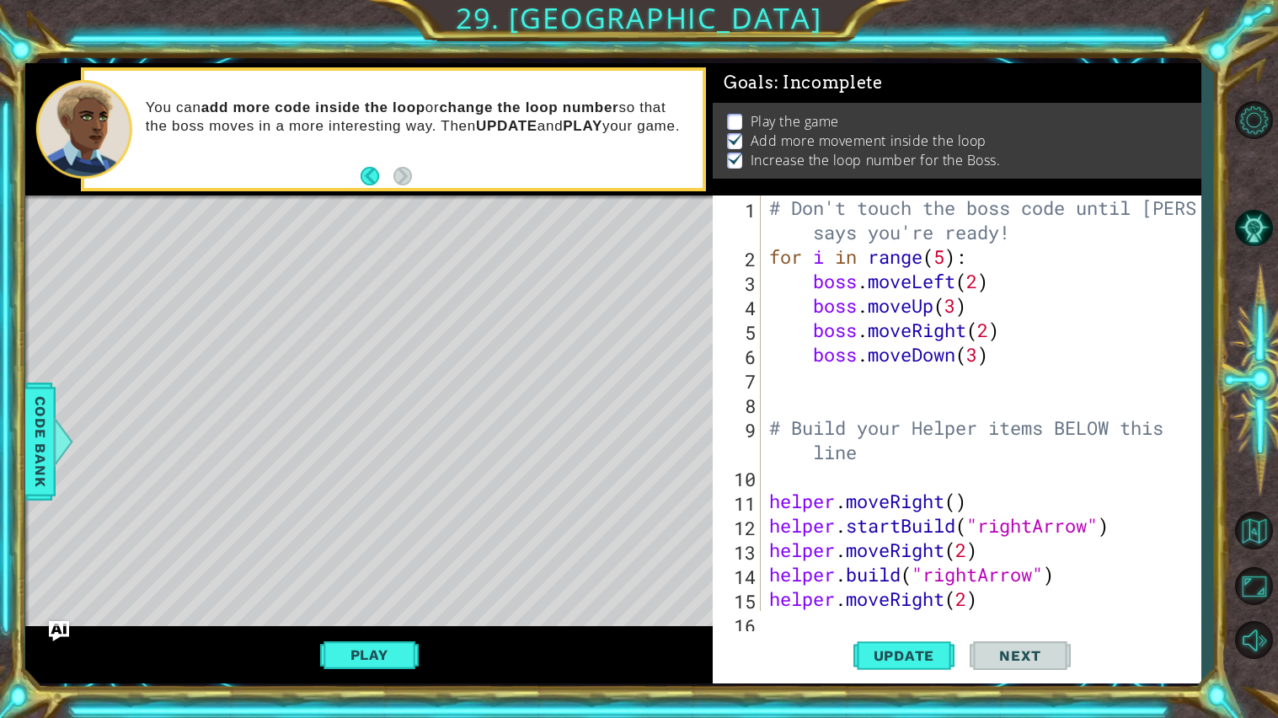
scroll to position [0, 0]
click at [346, 576] on button "Play" at bounding box center [369, 655] width 99 height 32
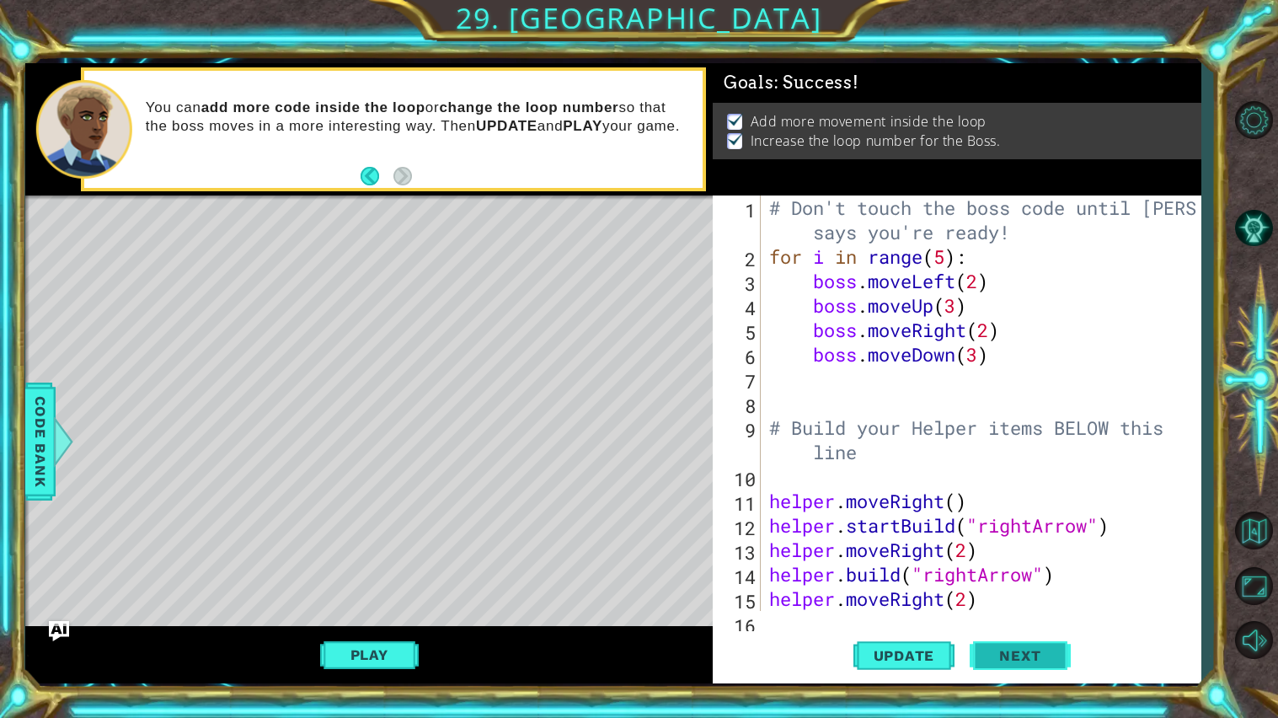
click at [1015, 576] on span "Next" at bounding box center [1020, 659] width 75 height 17
click at [1031, 576] on body "1 ההההההההההההההההההההההההההההההההההההההההההההההההההההההההההההההההההההההההההההה…" at bounding box center [639, 359] width 1278 height 718
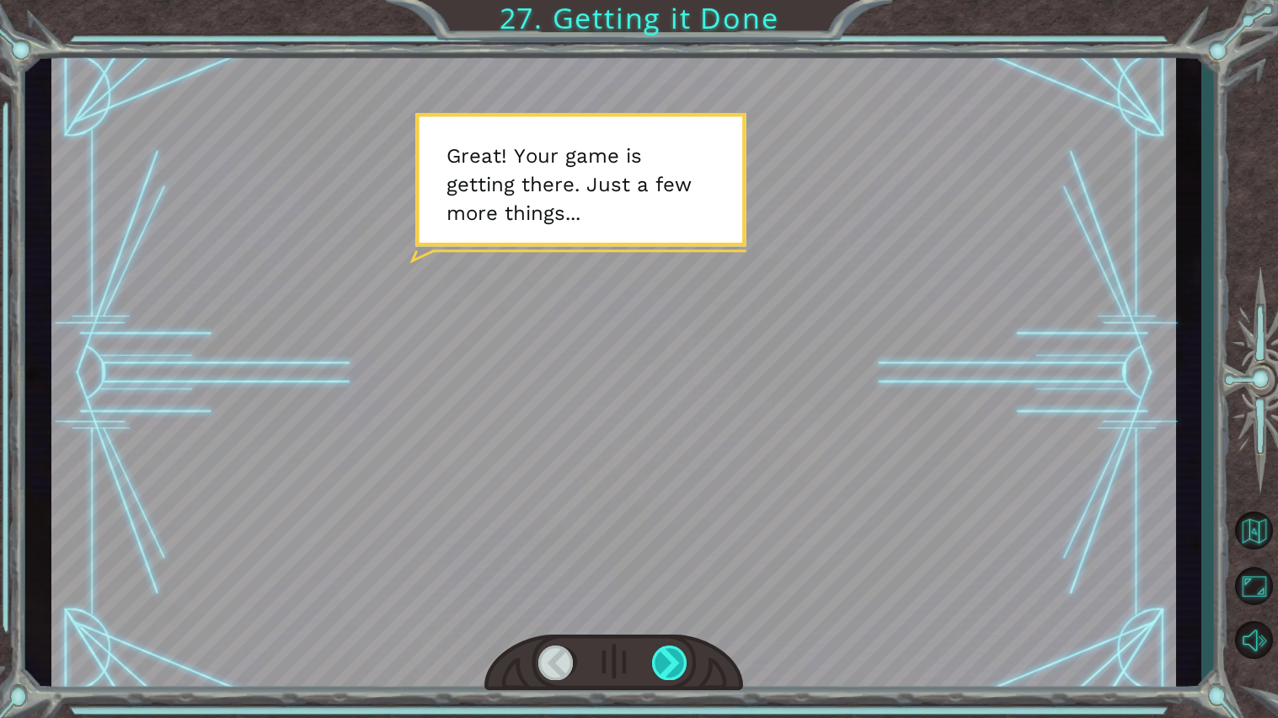
click at [667, 576] on div at bounding box center [670, 662] width 36 height 35
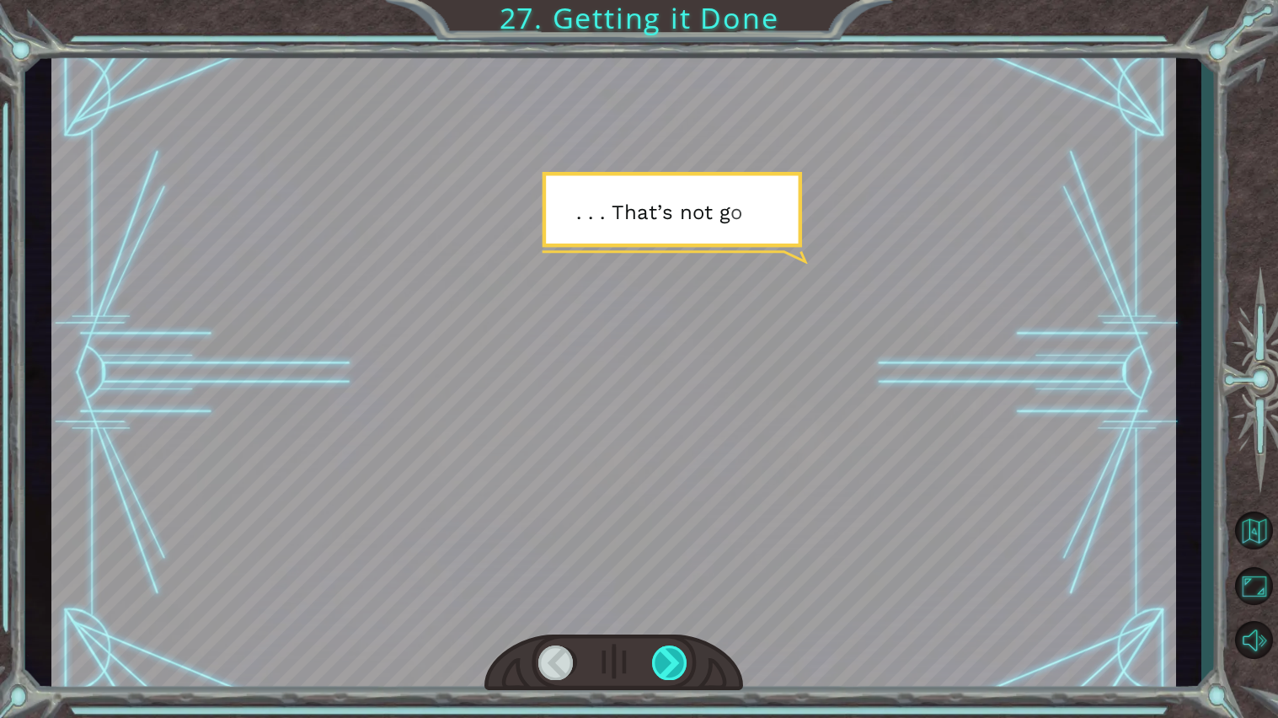
click at [667, 576] on div at bounding box center [670, 662] width 36 height 35
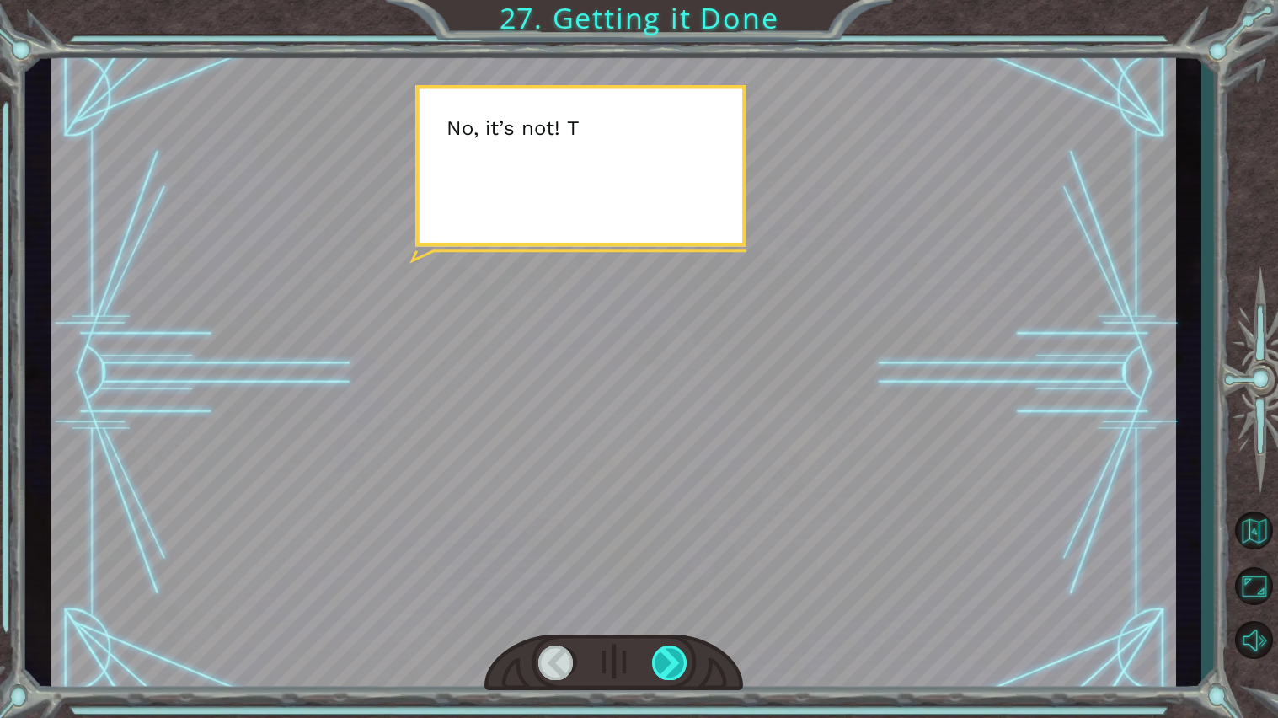
click at [667, 576] on div at bounding box center [670, 662] width 36 height 35
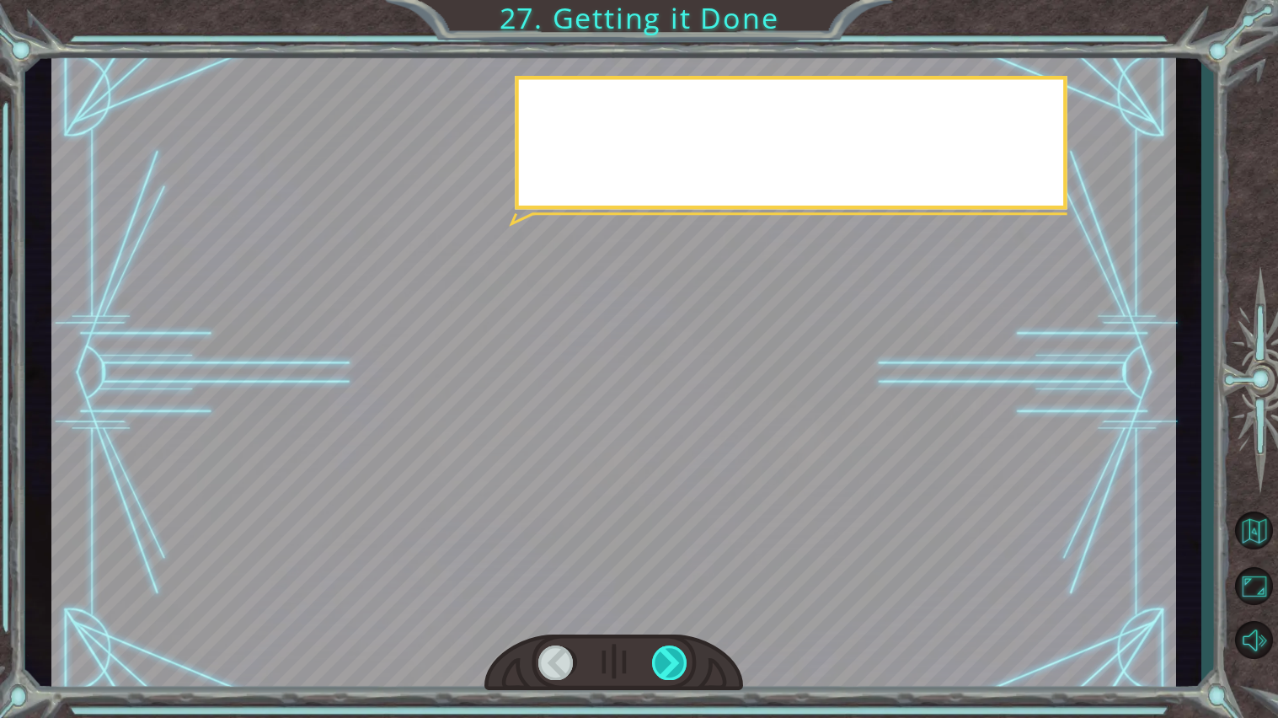
click at [667, 576] on div at bounding box center [670, 662] width 36 height 35
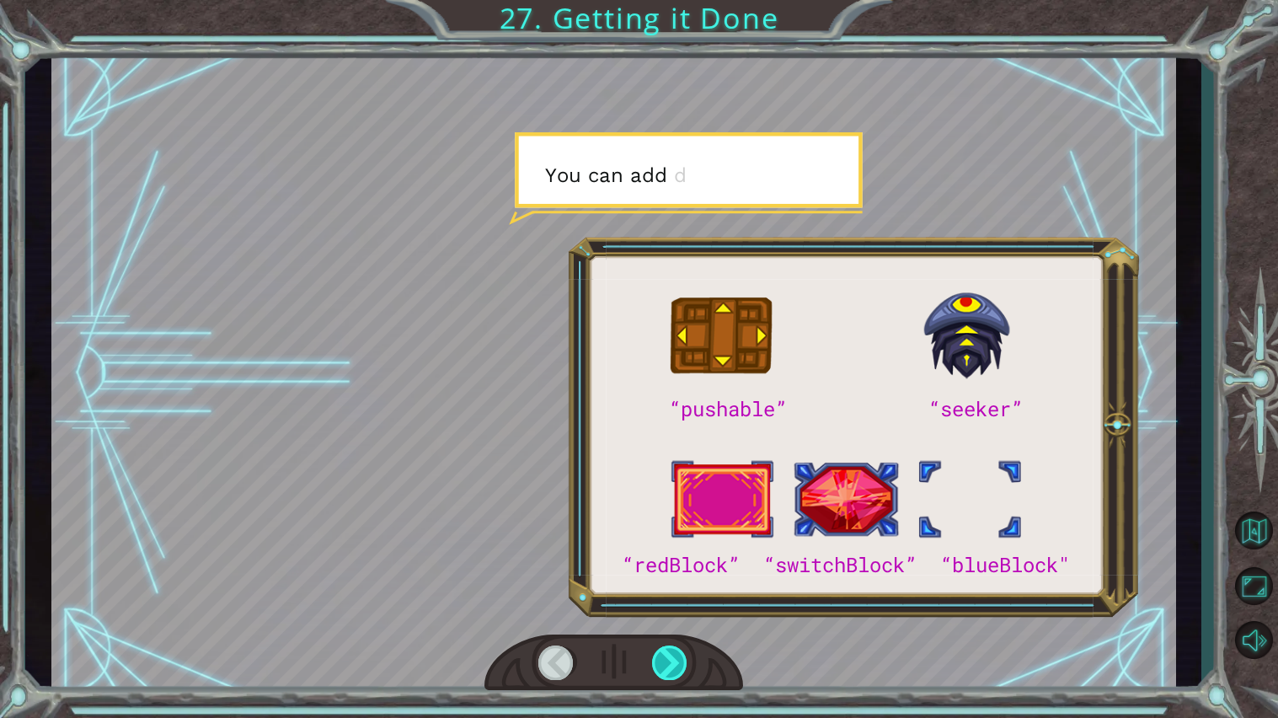
click at [667, 576] on div at bounding box center [670, 662] width 36 height 35
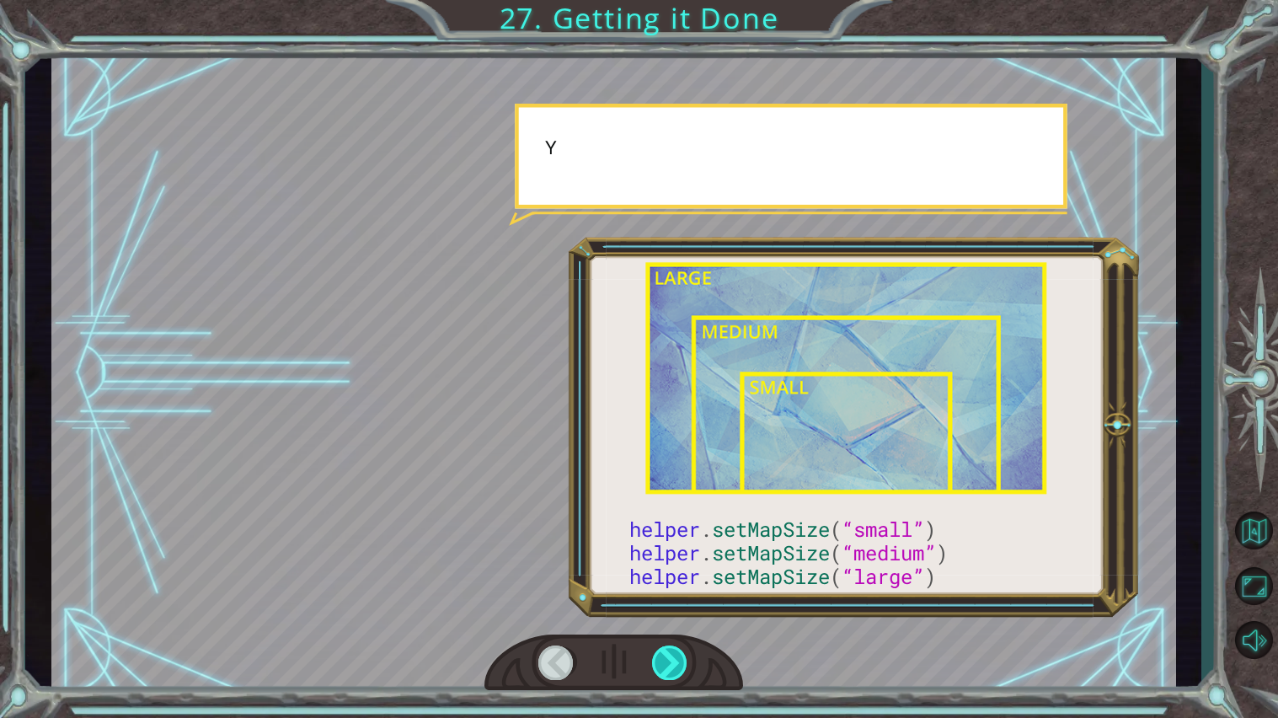
click at [667, 576] on div at bounding box center [670, 662] width 36 height 35
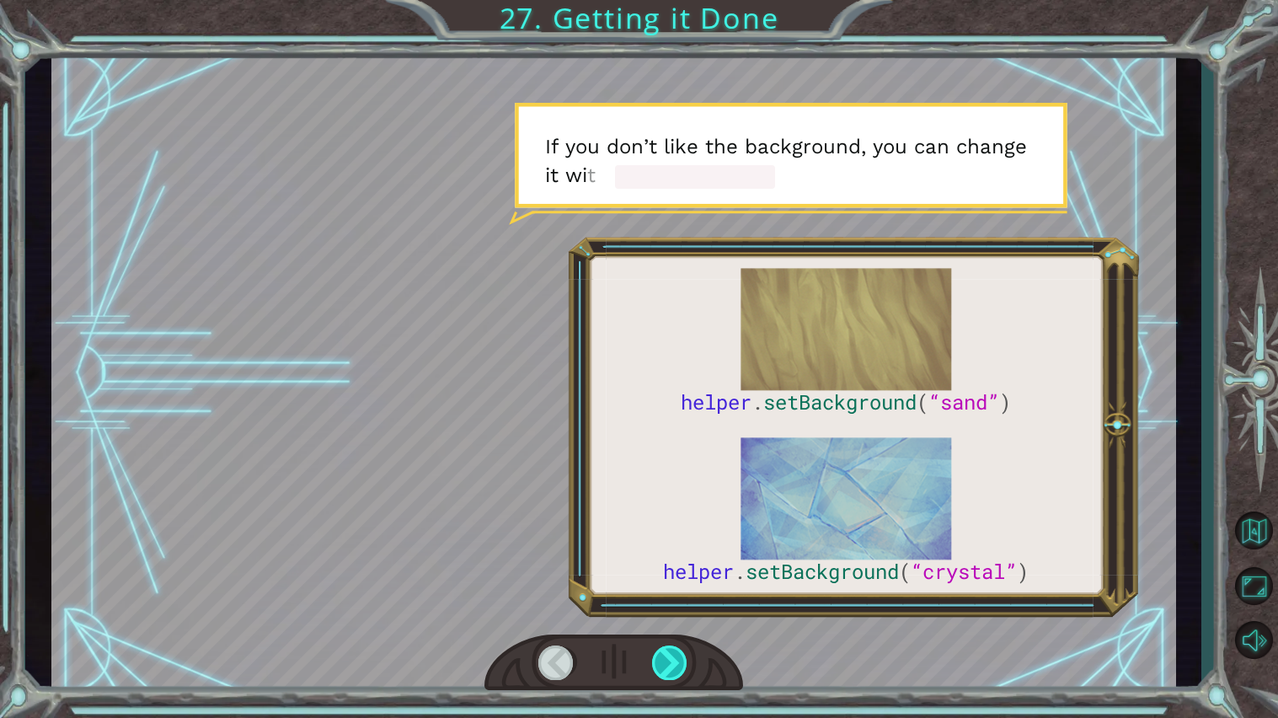
click at [667, 576] on div at bounding box center [670, 662] width 36 height 35
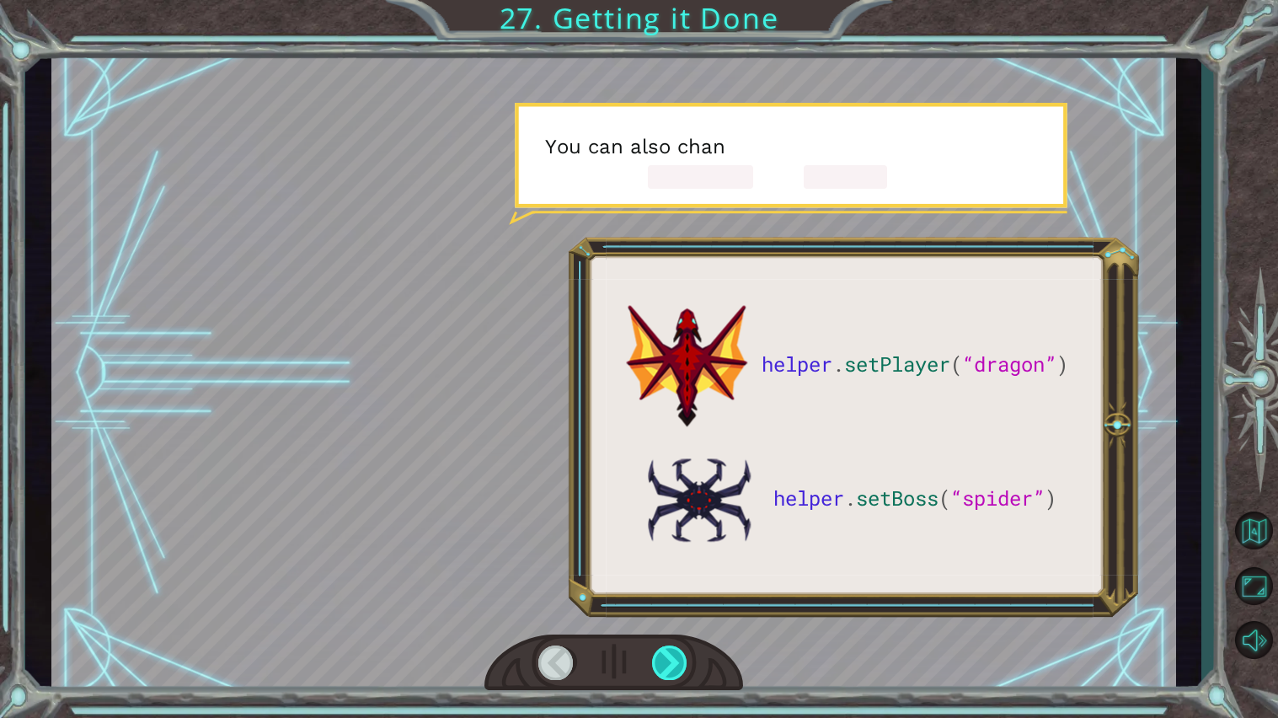
click at [667, 576] on div at bounding box center [670, 662] width 36 height 35
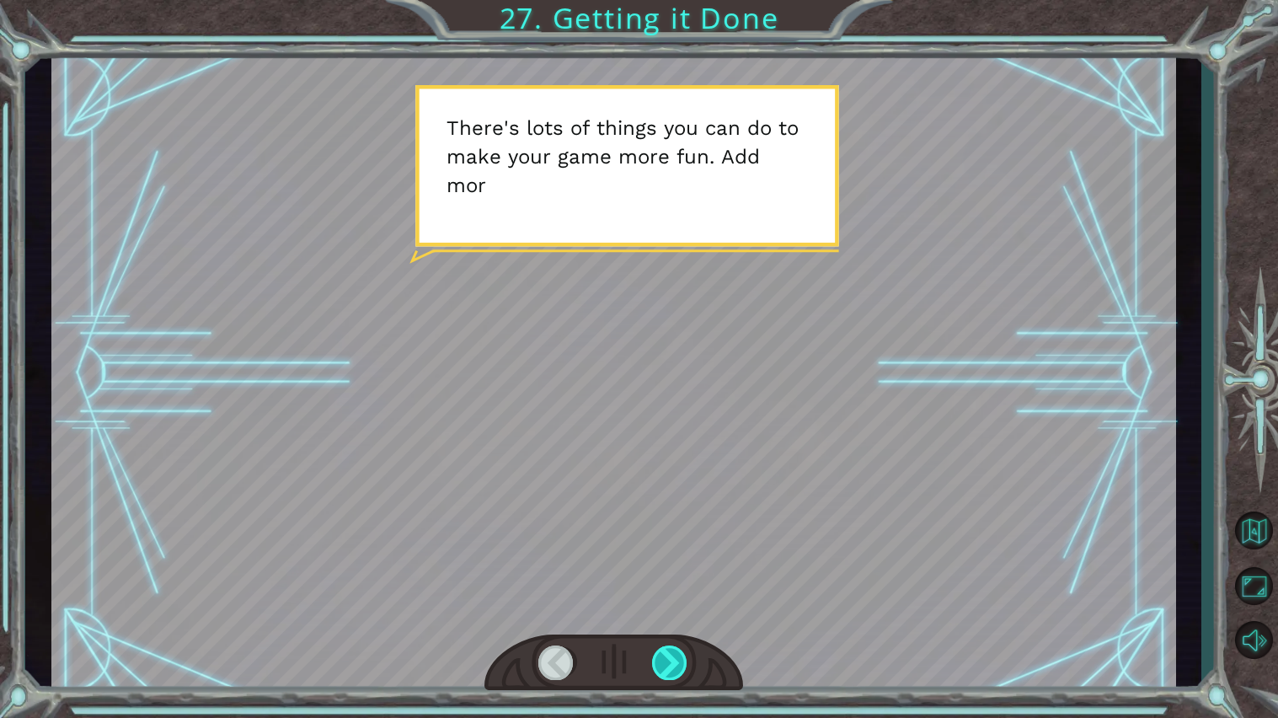
click at [667, 576] on div at bounding box center [670, 662] width 36 height 35
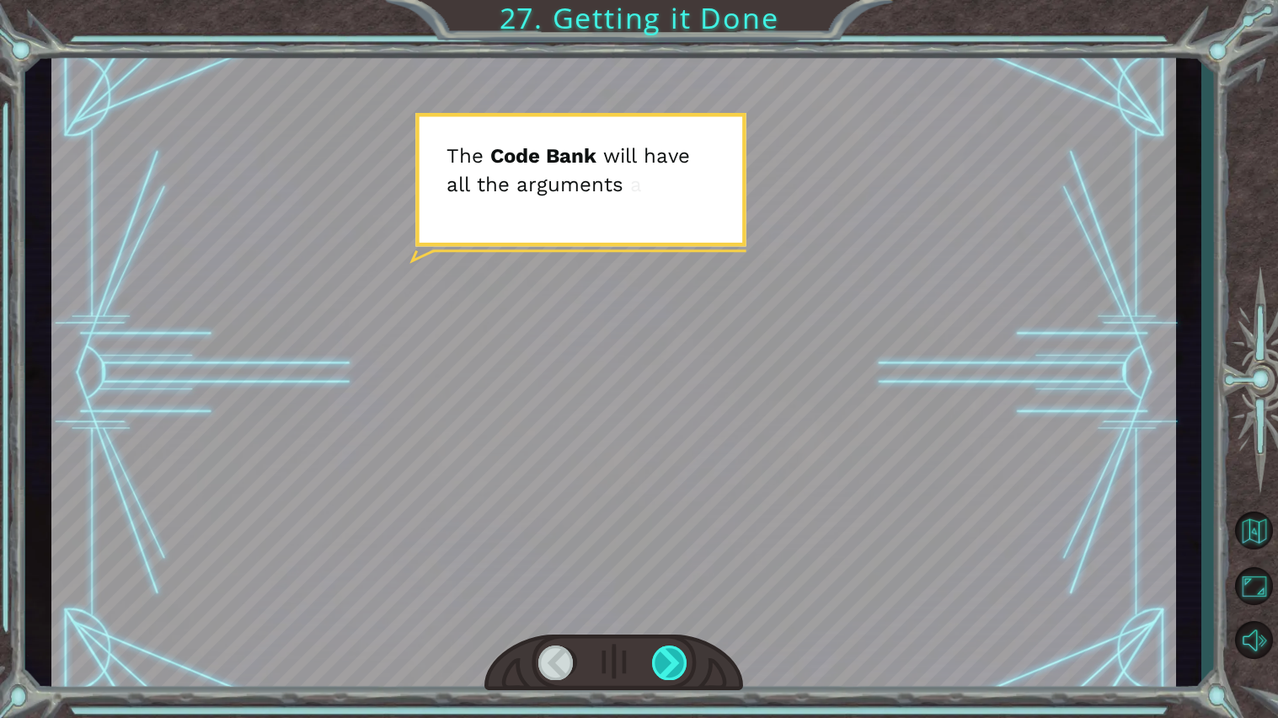
click at [667, 576] on div at bounding box center [670, 662] width 36 height 35
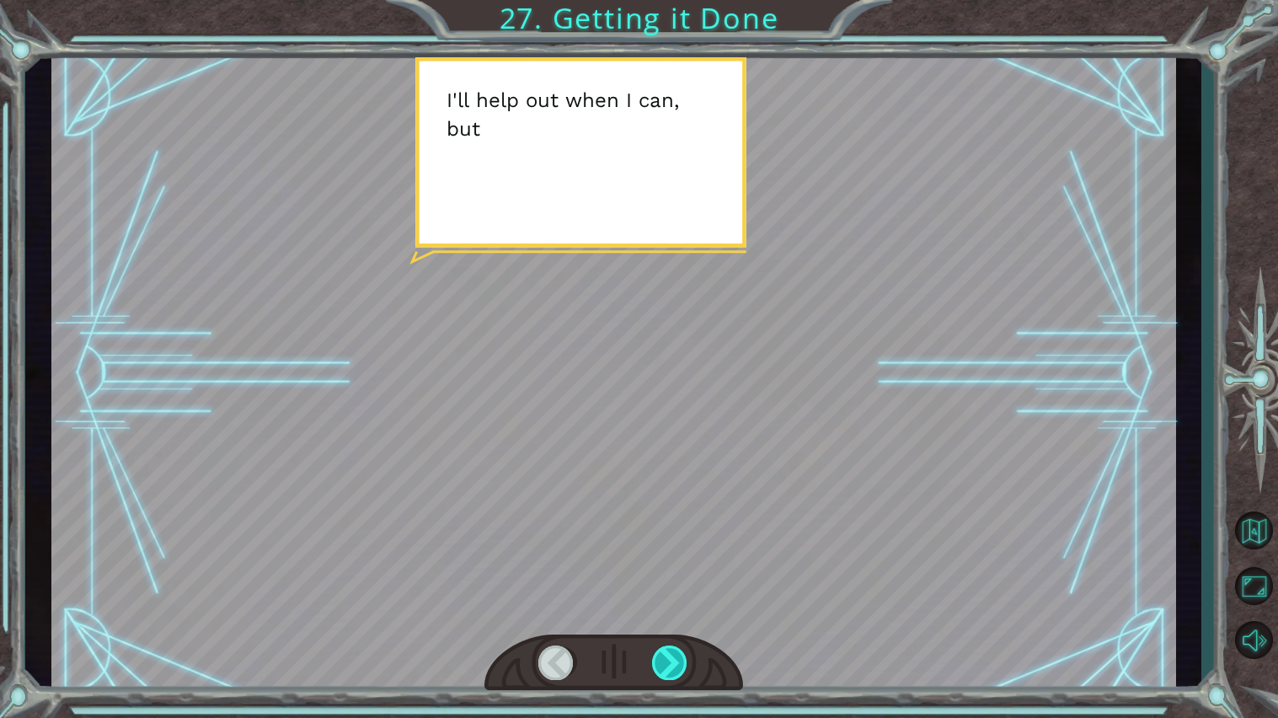
click at [667, 576] on div at bounding box center [670, 662] width 36 height 35
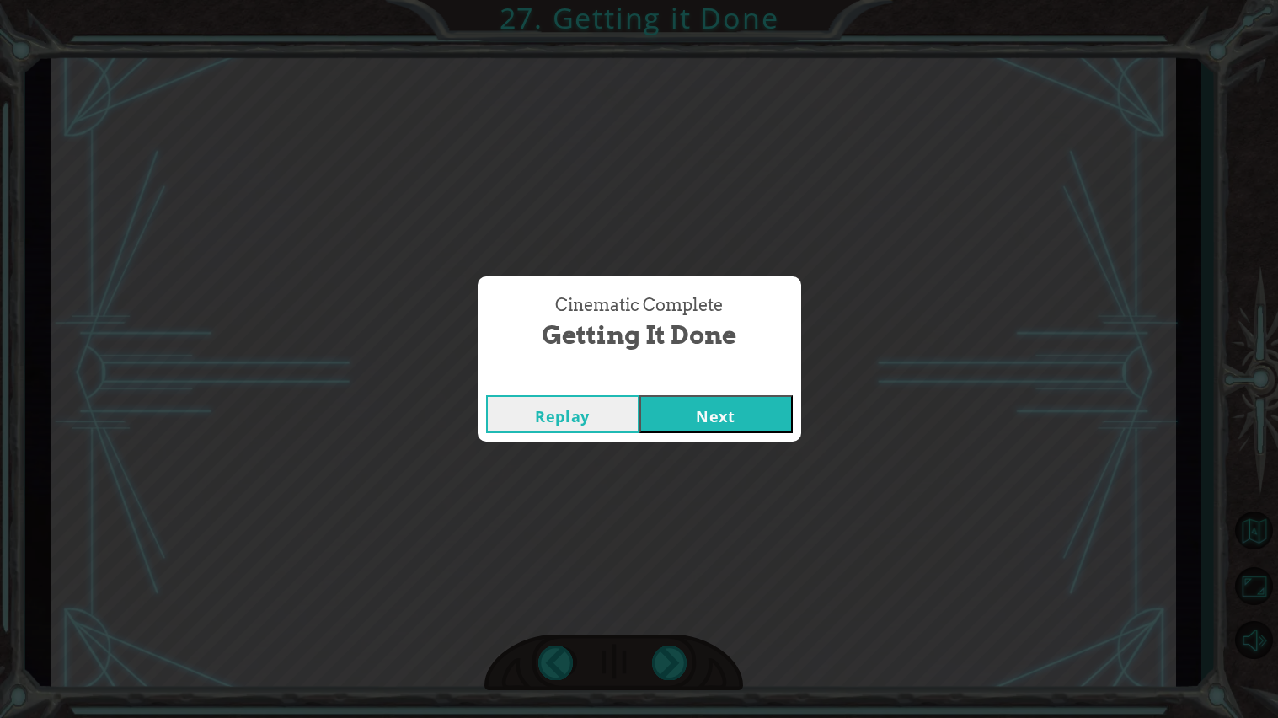
click at [693, 392] on div "Replay Next" at bounding box center [640, 414] width 324 height 55
click at [694, 395] on button "Next" at bounding box center [716, 414] width 153 height 38
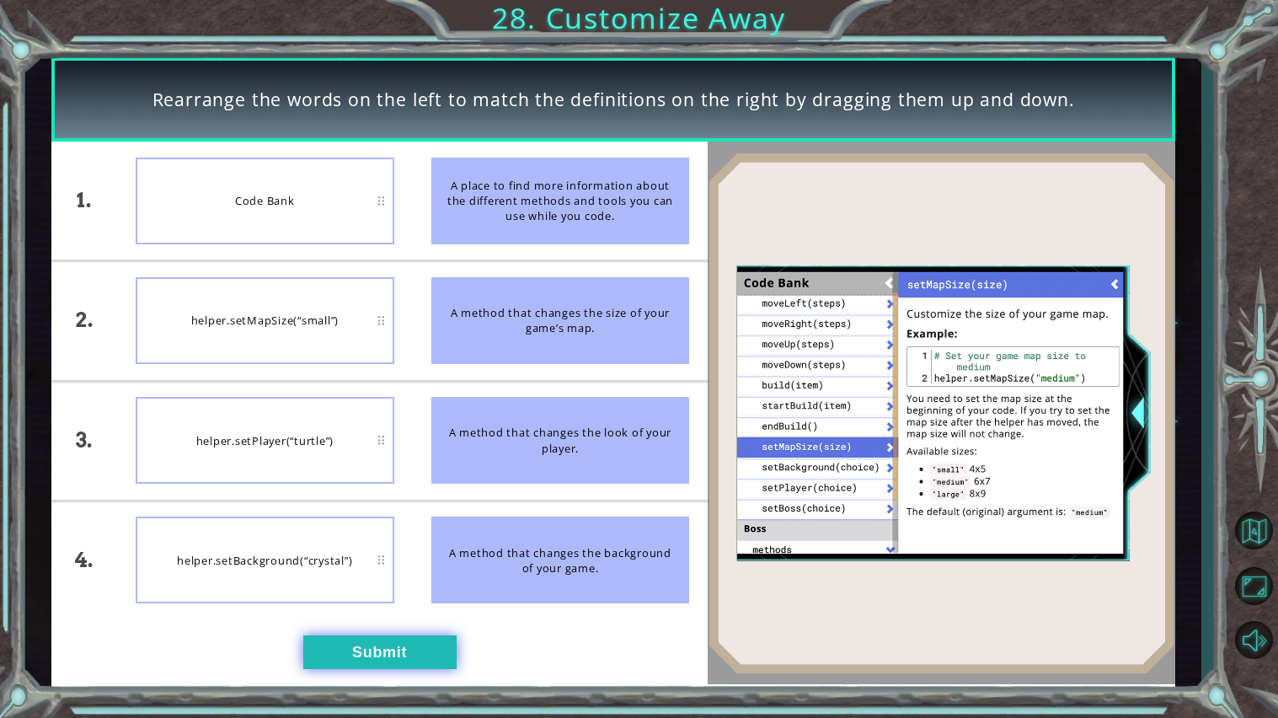
click at [410, 576] on button "Submit" at bounding box center [379, 652] width 153 height 34
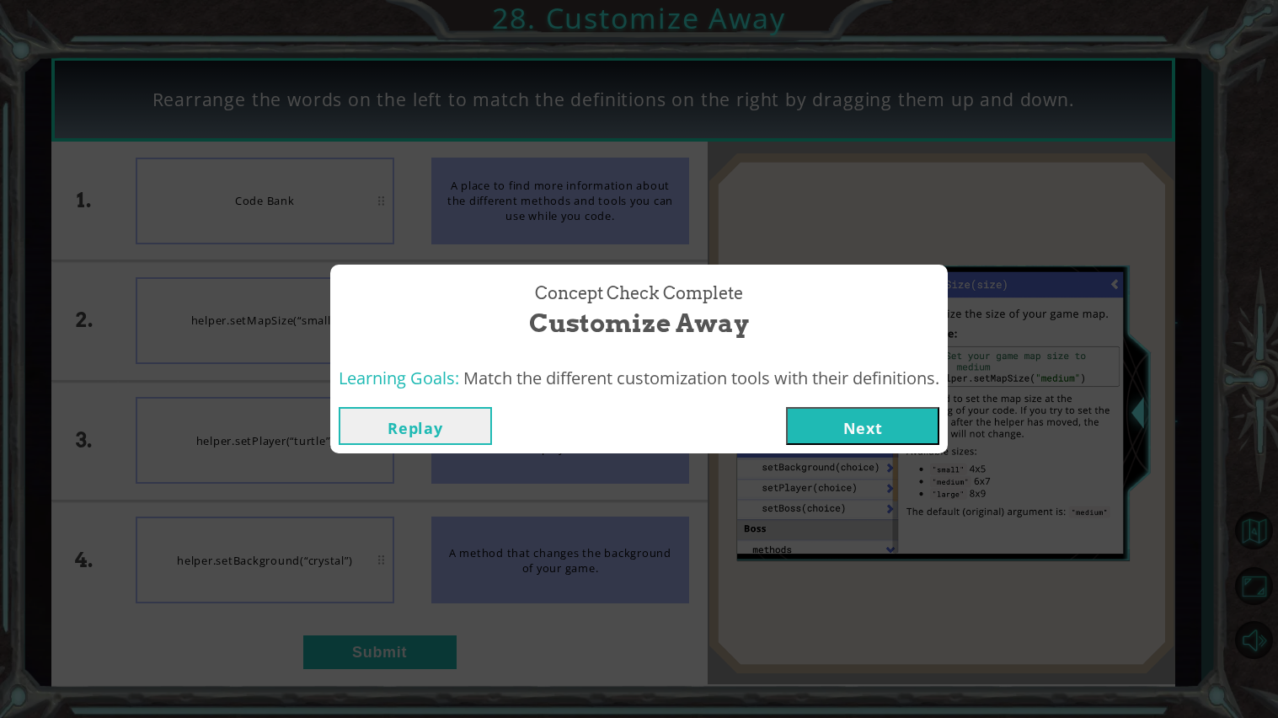
click at [881, 423] on button "Next" at bounding box center [862, 426] width 153 height 38
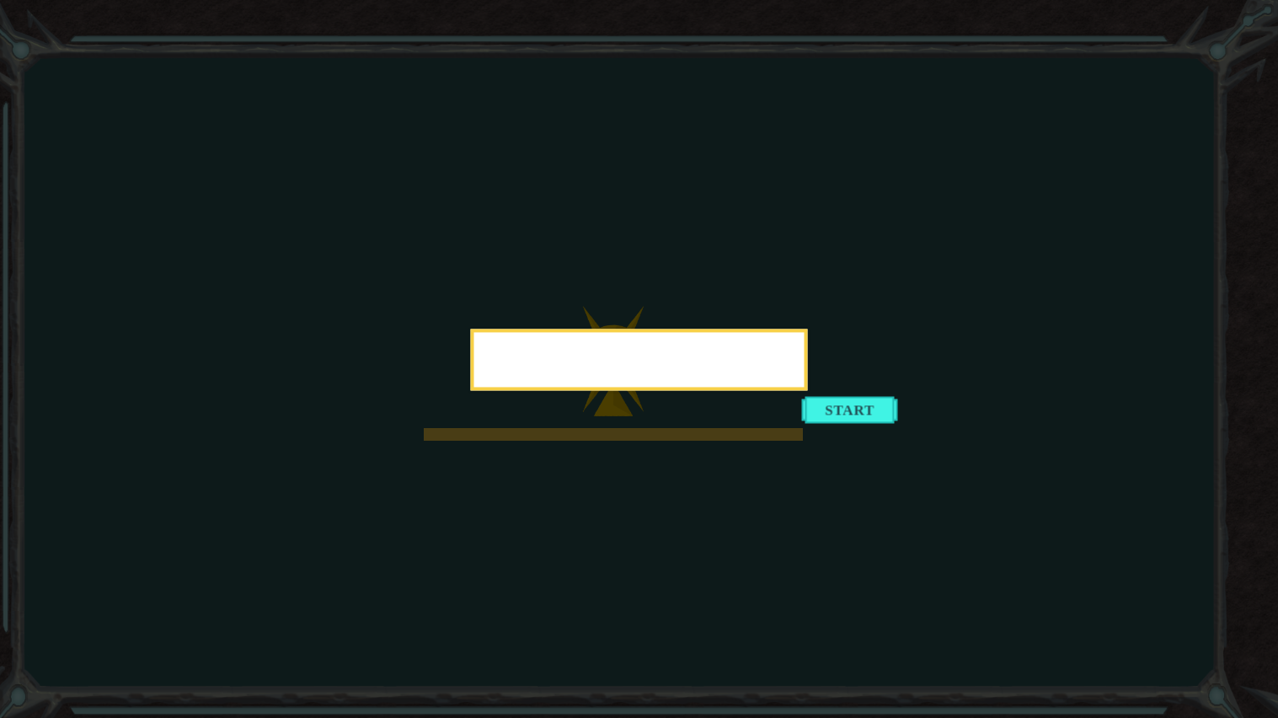
click at [861, 405] on button "Start" at bounding box center [850, 409] width 96 height 27
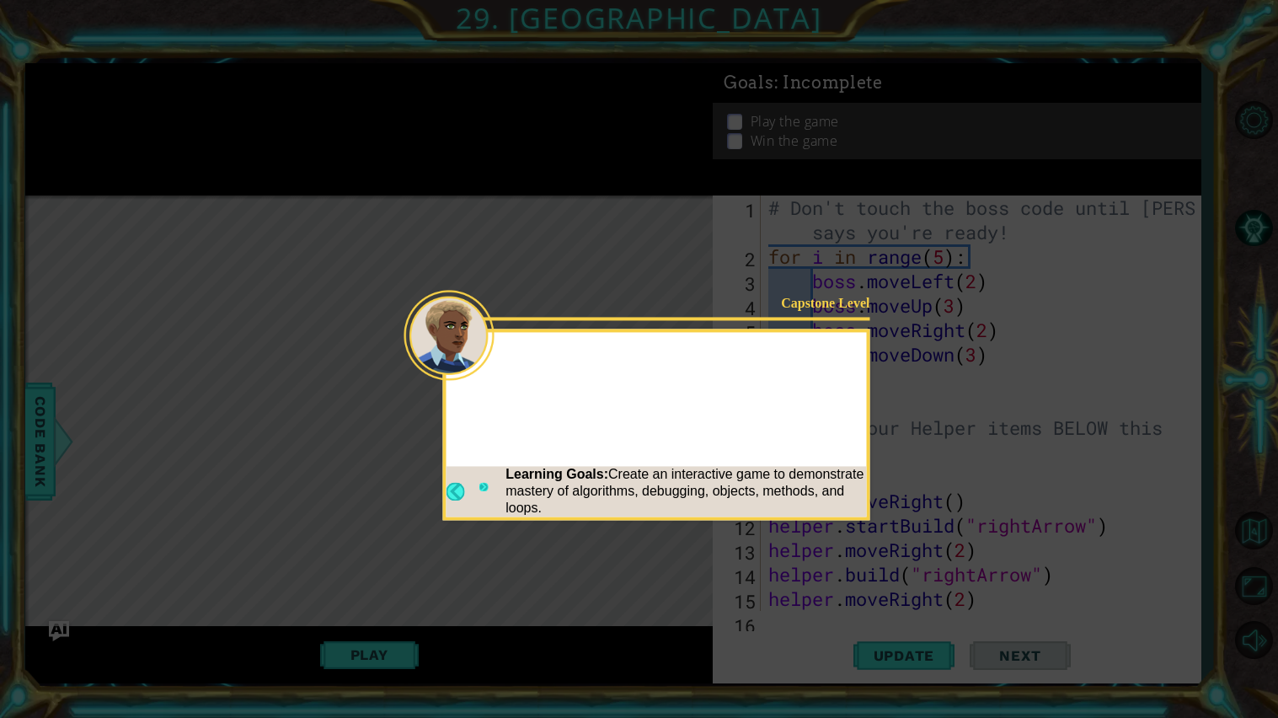
click at [485, 482] on button "Next" at bounding box center [484, 491] width 13 height 25
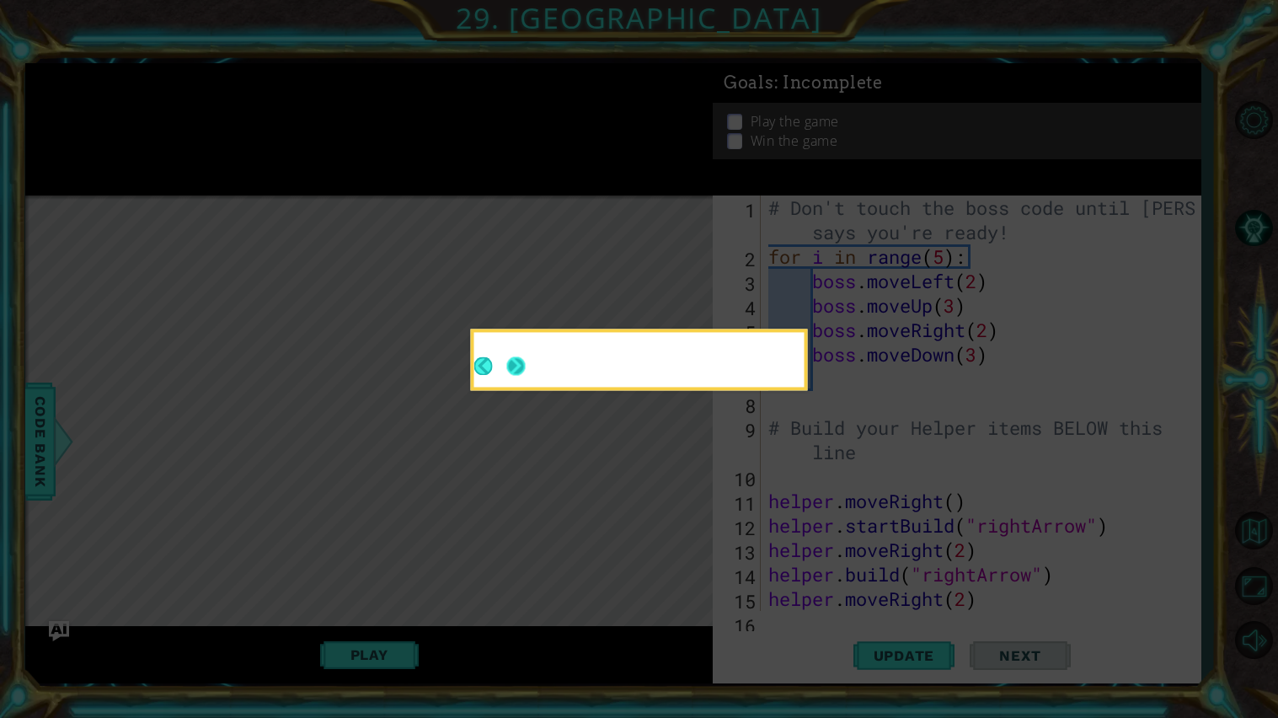
click at [508, 365] on button "Next" at bounding box center [516, 366] width 28 height 28
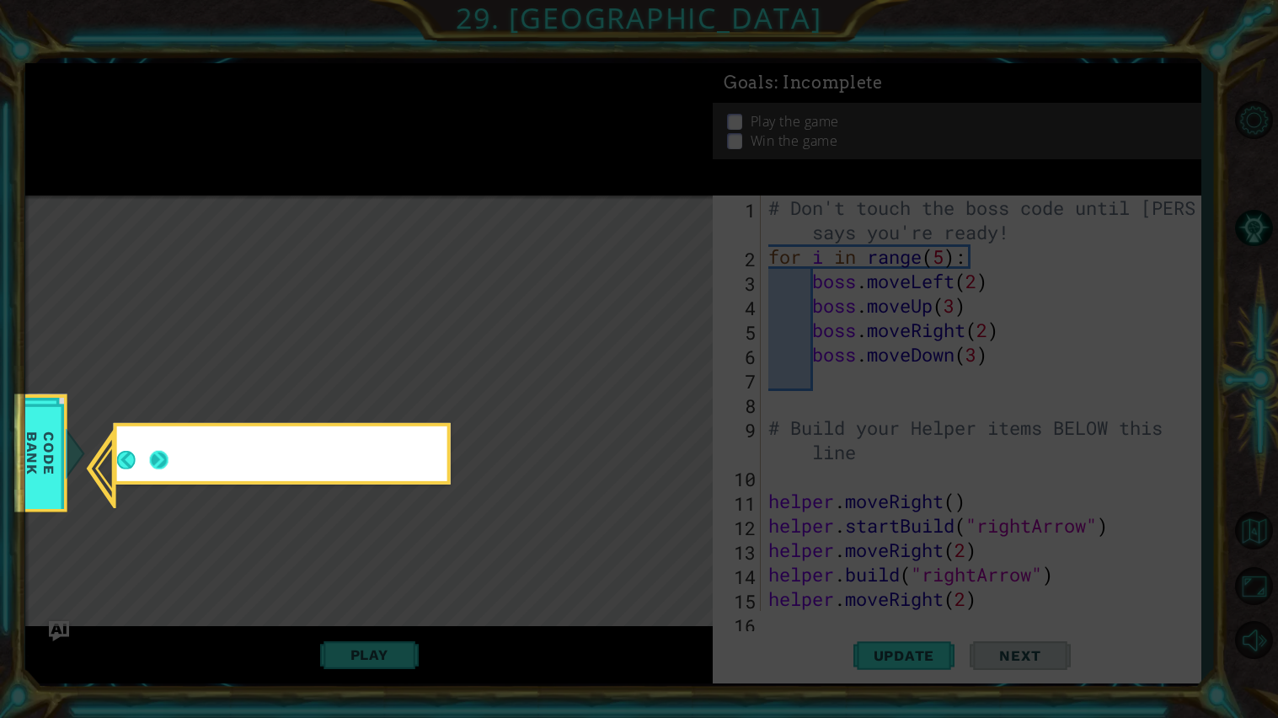
click at [149, 454] on button "Next" at bounding box center [158, 459] width 21 height 21
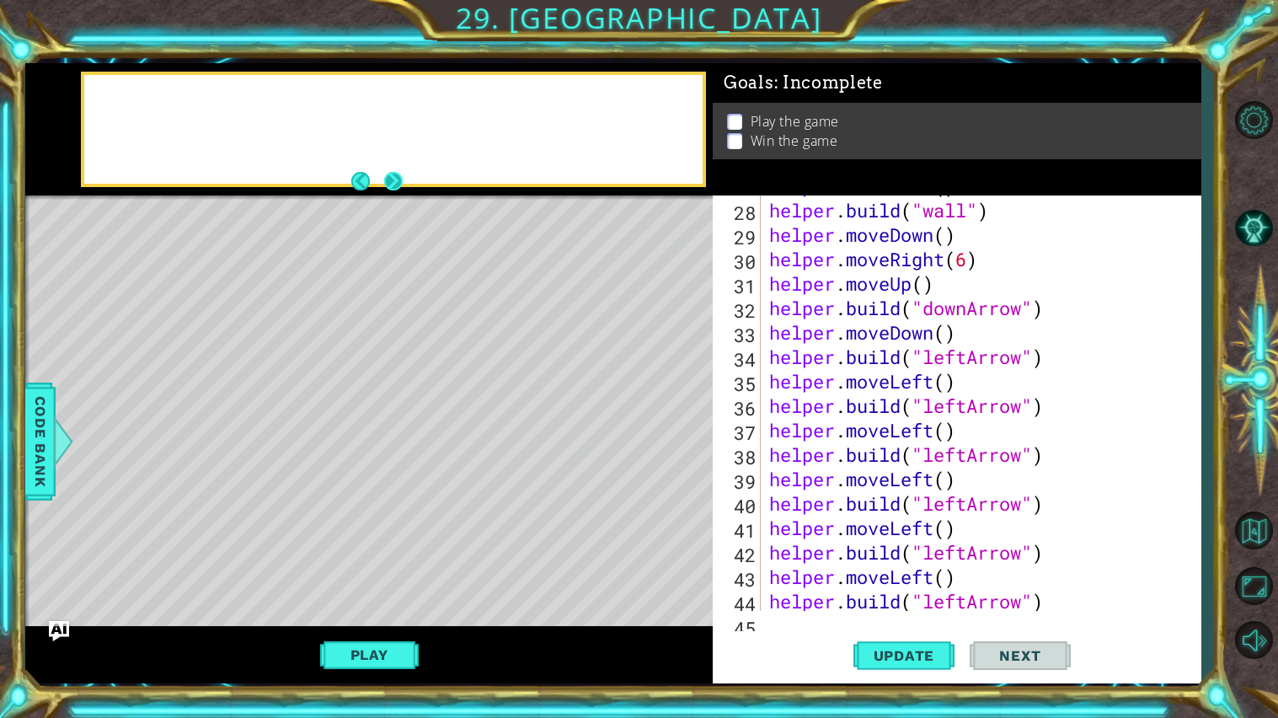
click at [402, 179] on button "Next" at bounding box center [393, 181] width 31 height 31
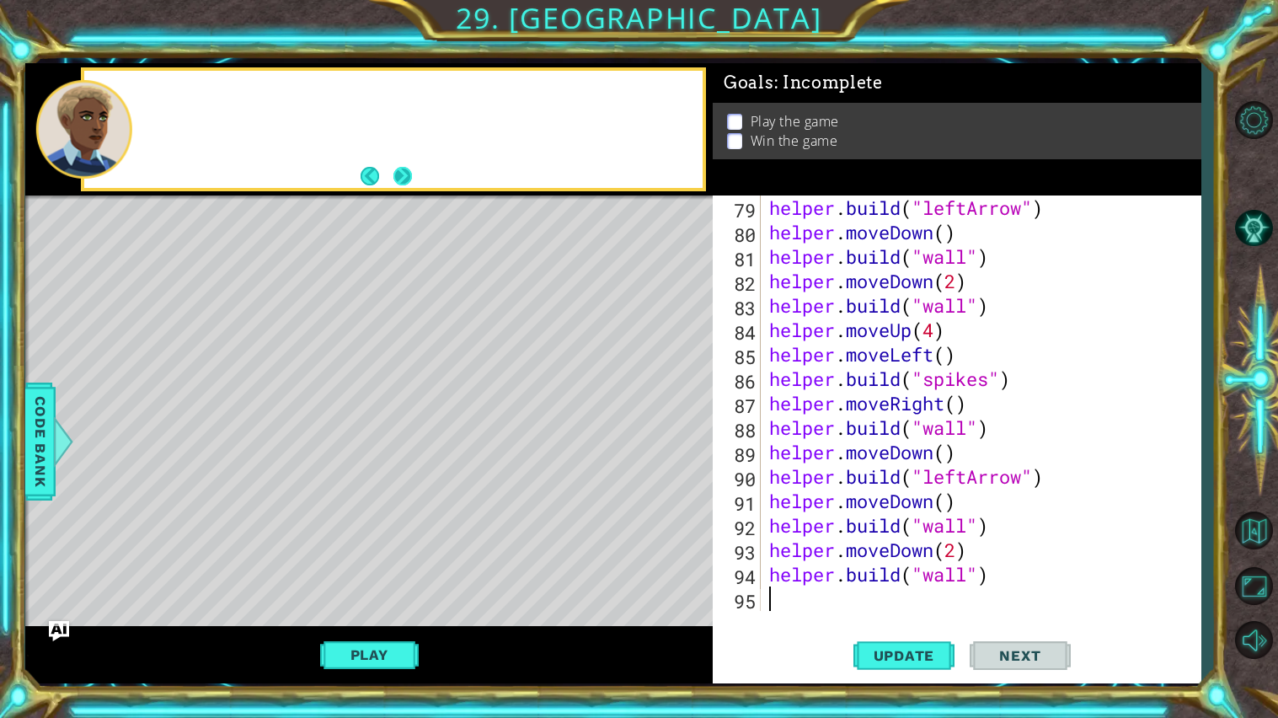
scroll to position [1954, 0]
click at [399, 176] on button "Next" at bounding box center [403, 176] width 19 height 19
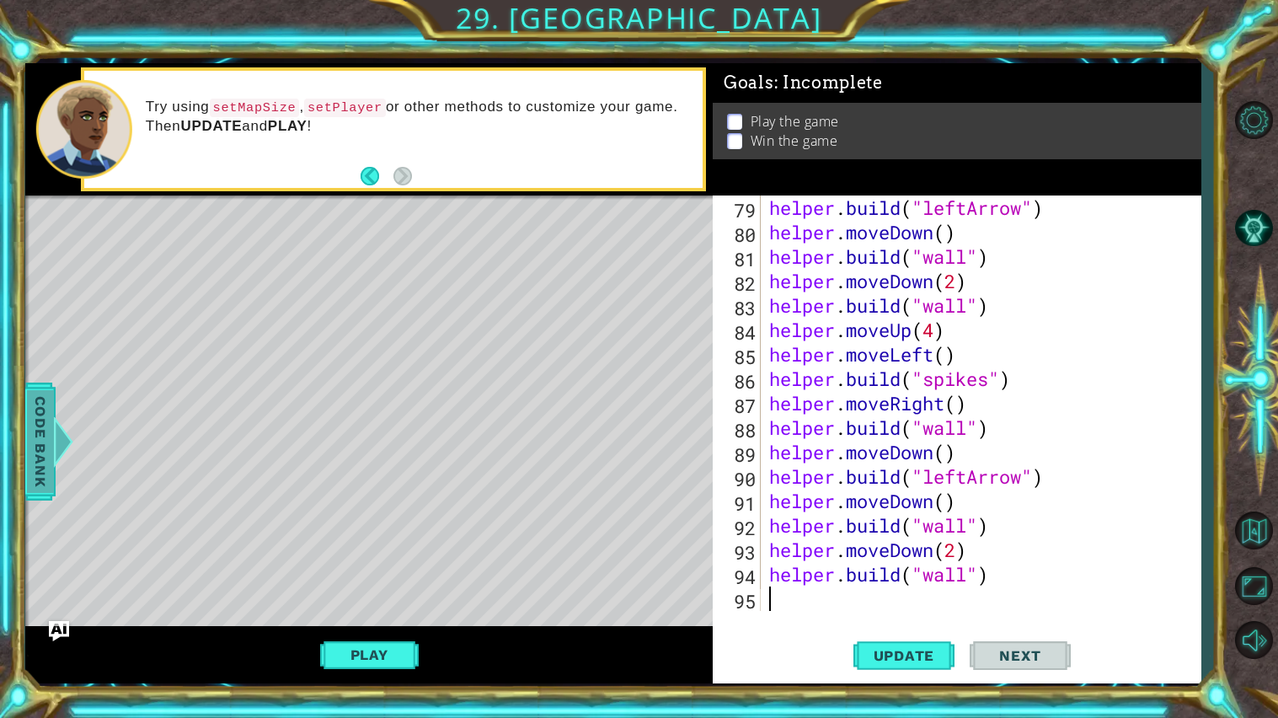
click at [54, 436] on div at bounding box center [63, 441] width 21 height 51
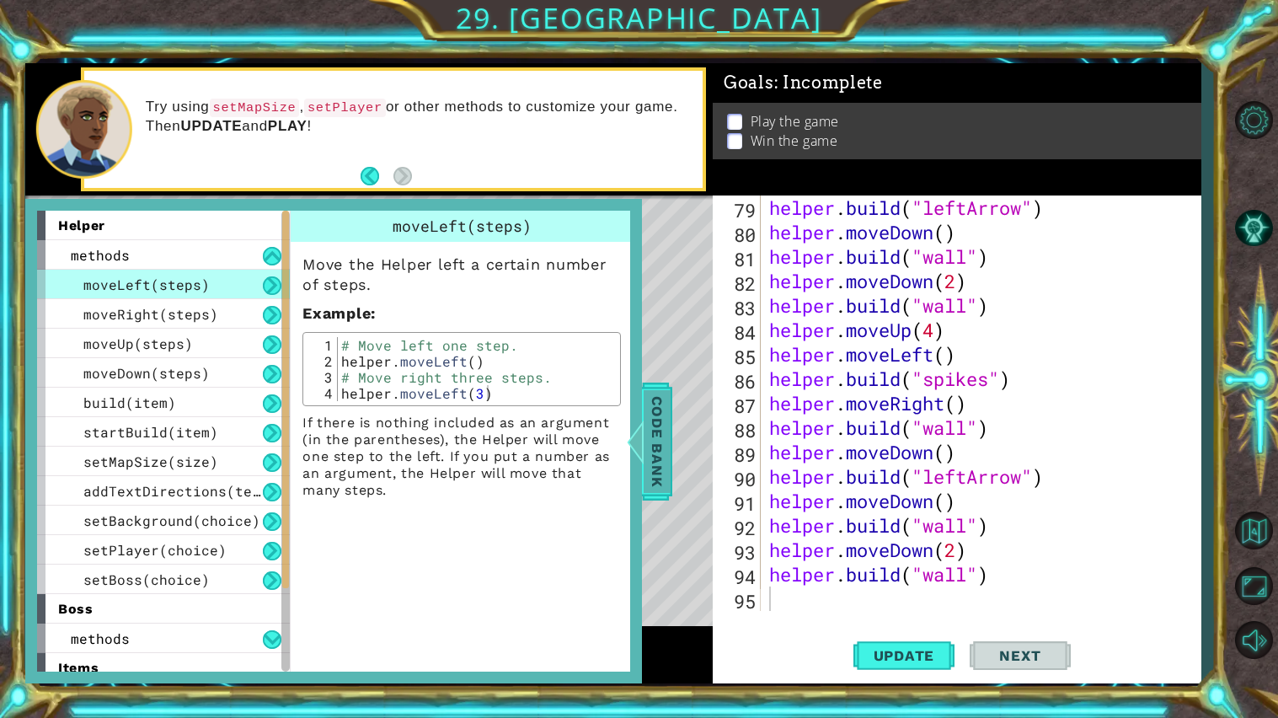
click at [656, 434] on span "Code Bank" at bounding box center [657, 440] width 27 height 103
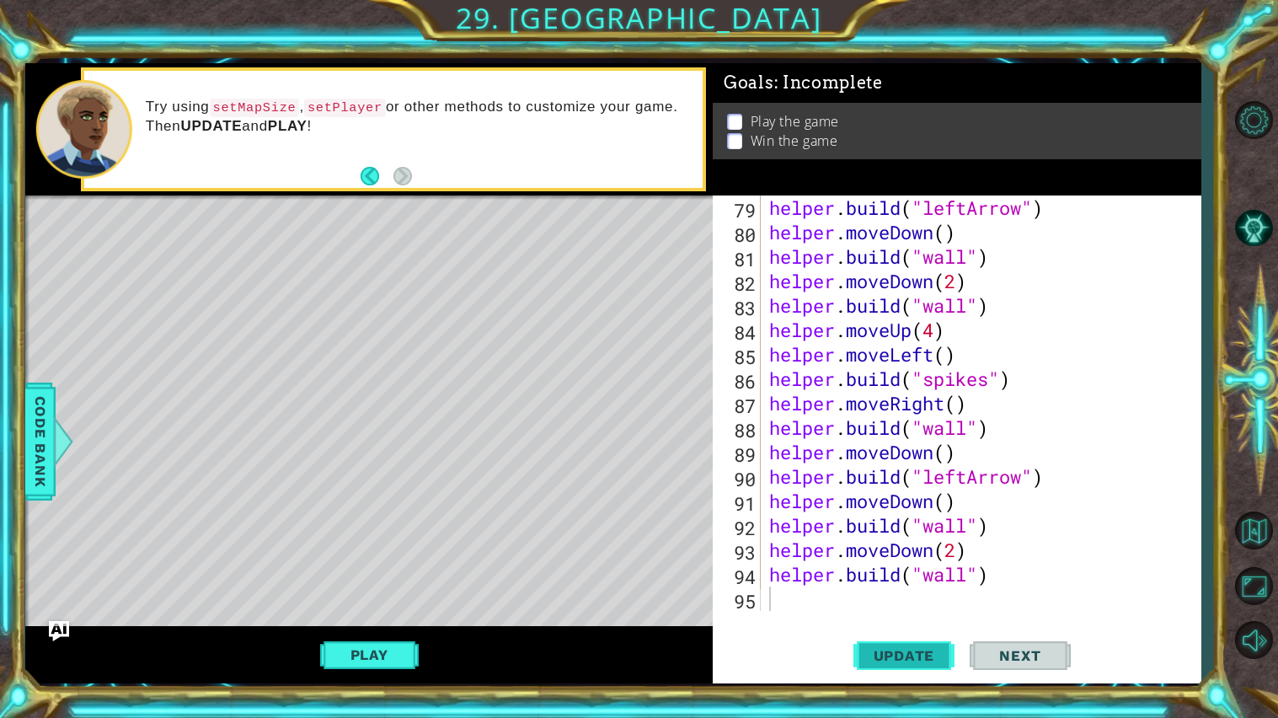
click at [865, 576] on span "Update" at bounding box center [904, 655] width 95 height 17
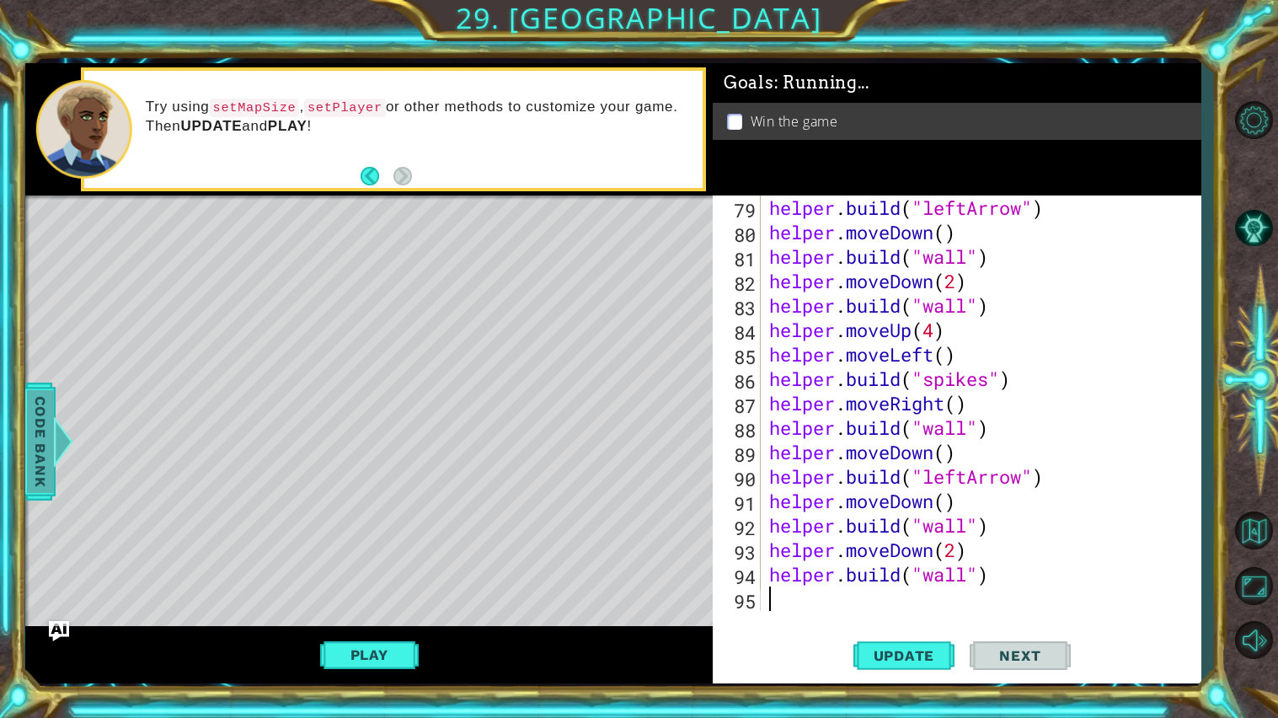
click at [35, 420] on span "Code Bank" at bounding box center [40, 440] width 27 height 103
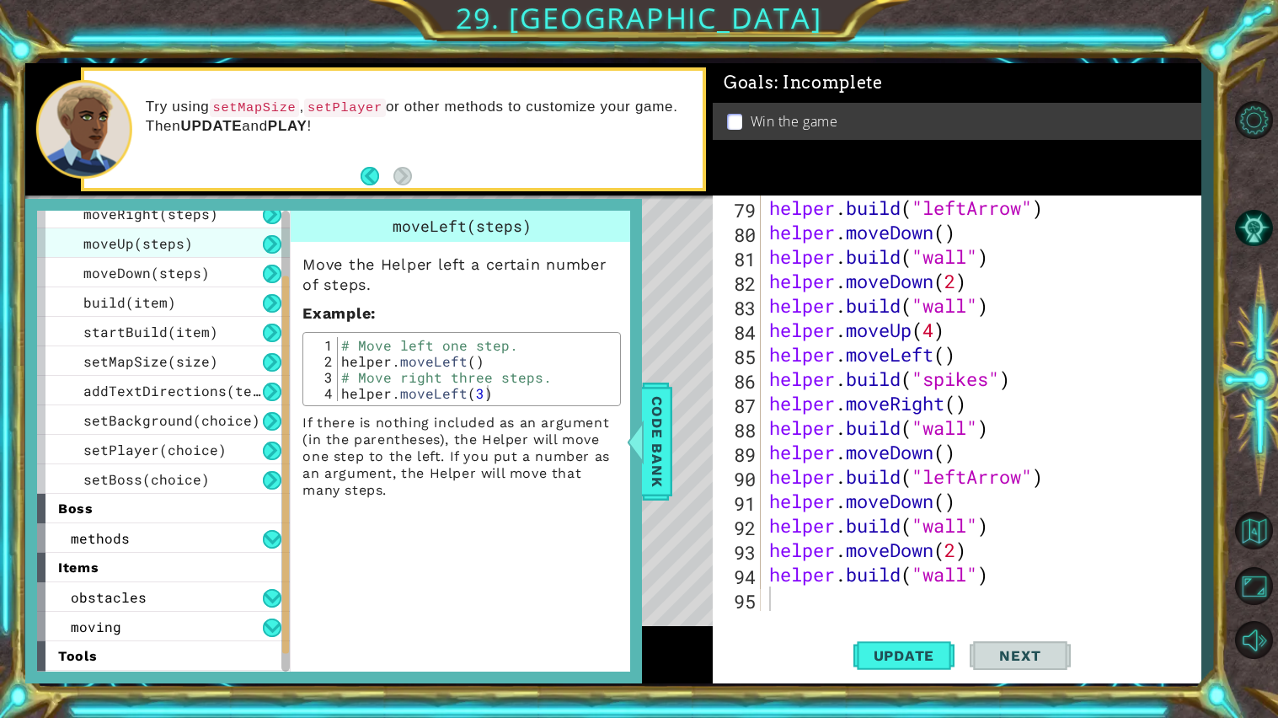
scroll to position [102, 0]
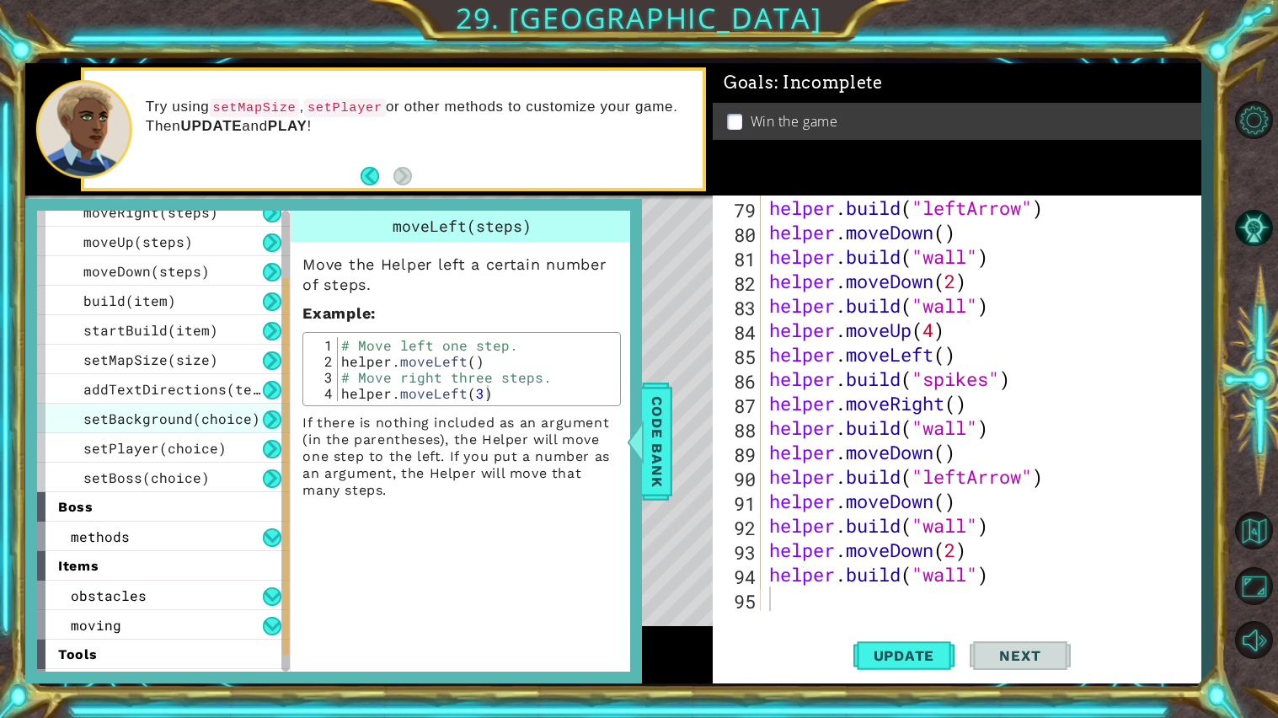
click at [260, 413] on div "setBackground(choice)" at bounding box center [163, 418] width 253 height 29
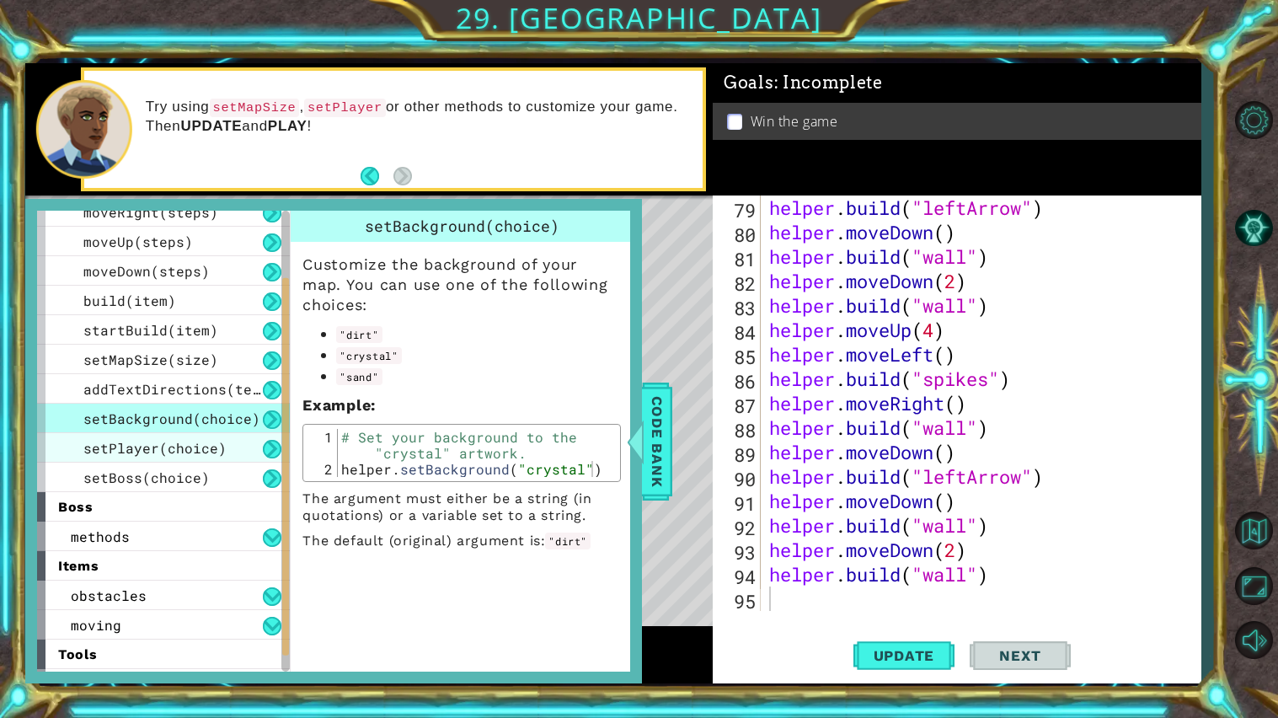
click at [243, 442] on div "setPlayer(choice)" at bounding box center [163, 447] width 253 height 29
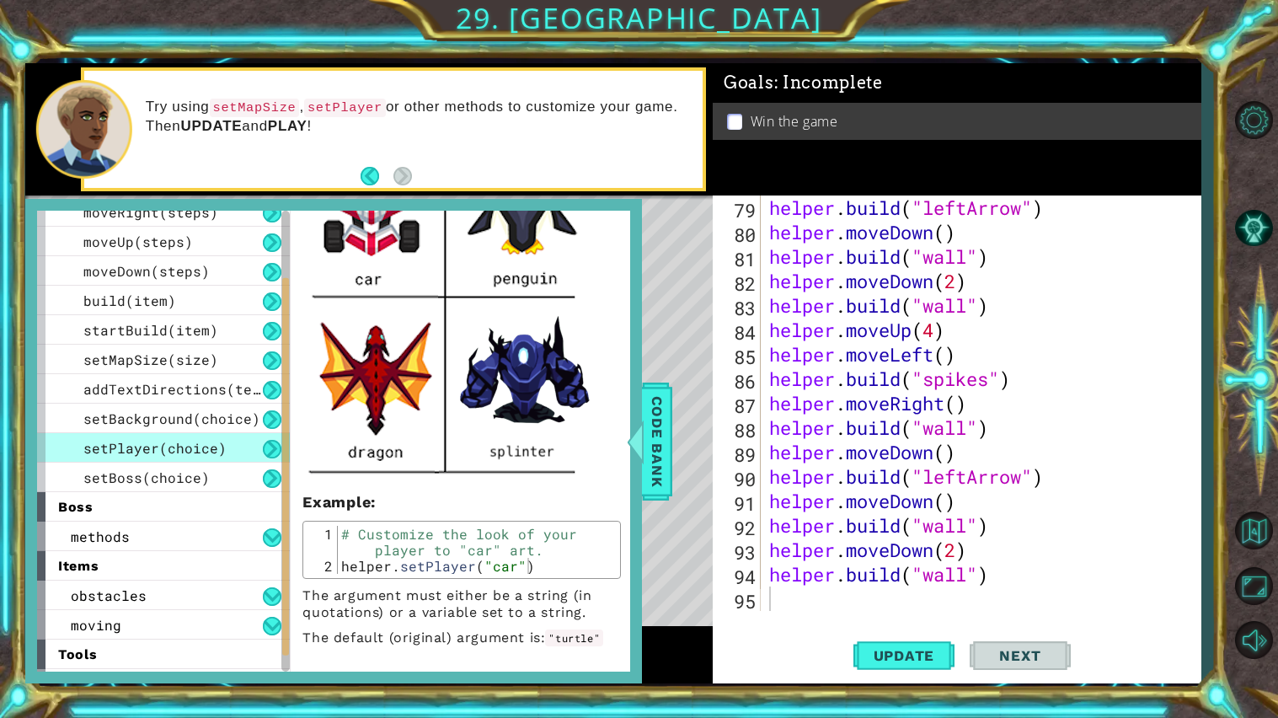
scroll to position [565, 0]
click at [659, 457] on span "Code Bank" at bounding box center [657, 440] width 27 height 103
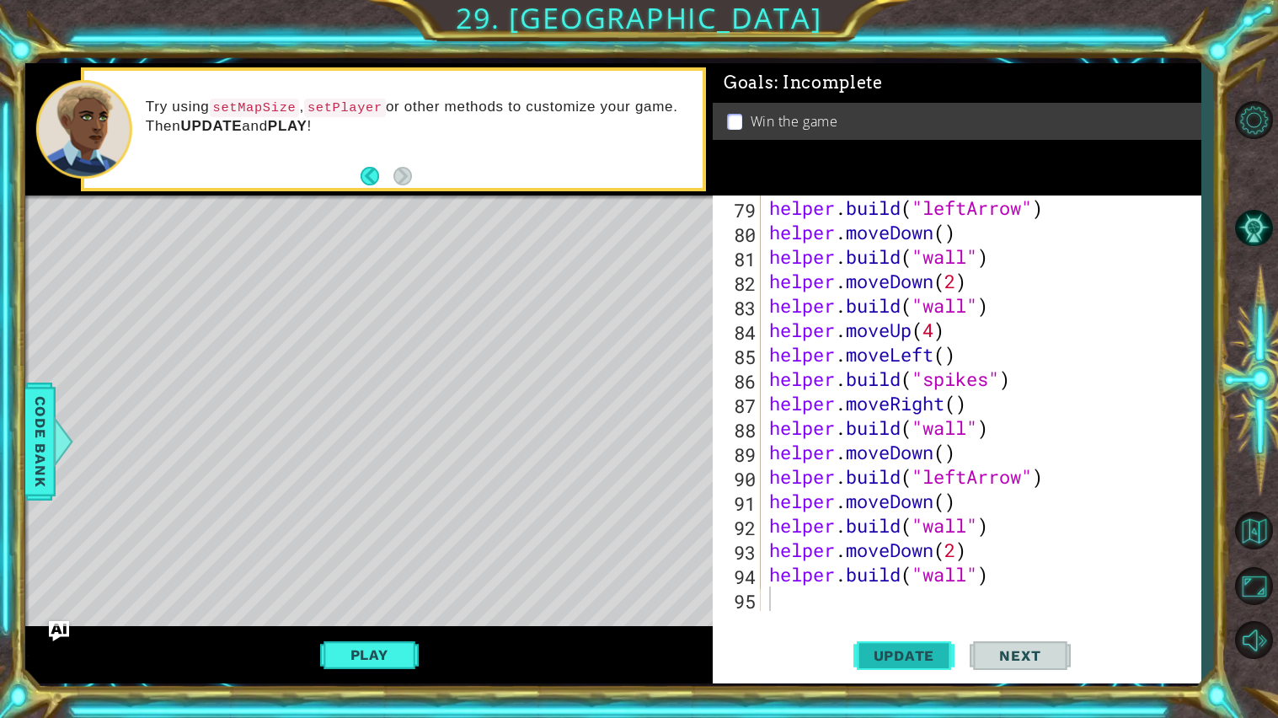
click at [892, 576] on button "Update" at bounding box center [904, 655] width 101 height 49
click at [377, 576] on button "Play" at bounding box center [369, 655] width 99 height 32
click at [1040, 576] on span "Next" at bounding box center [1020, 659] width 75 height 17
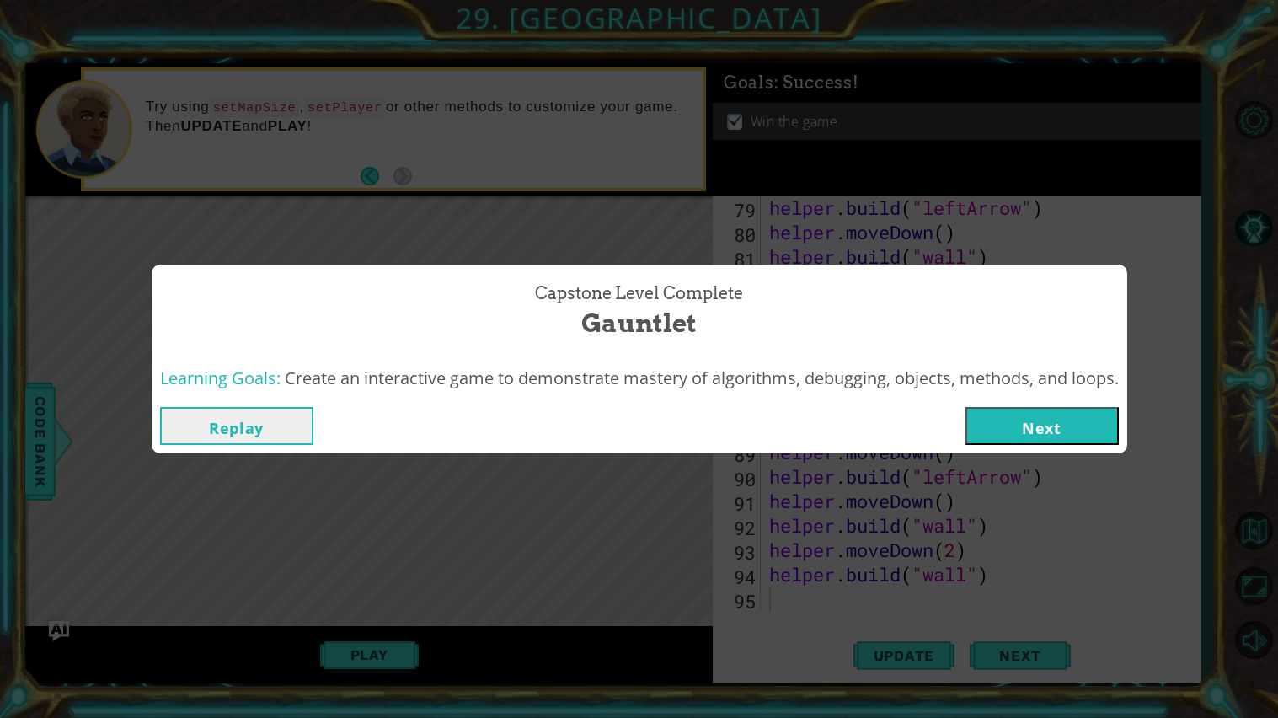
click at [1079, 425] on button "Next" at bounding box center [1042, 426] width 153 height 38
click at [1079, 425] on body "1 ההההההההההההההההההההההההההההההההההההההההההההההההההההההההההההההההההההההההההההה…" at bounding box center [639, 359] width 1278 height 718
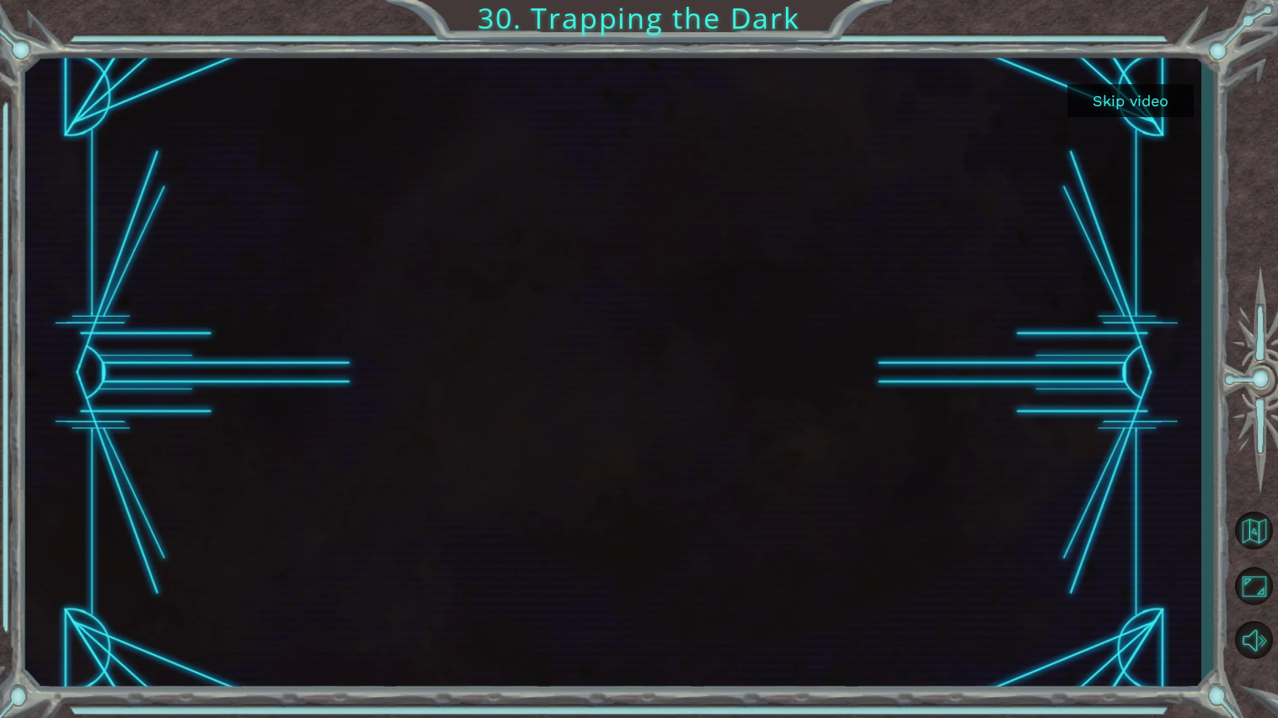
click at [1157, 97] on button "Skip video" at bounding box center [1131, 100] width 126 height 33
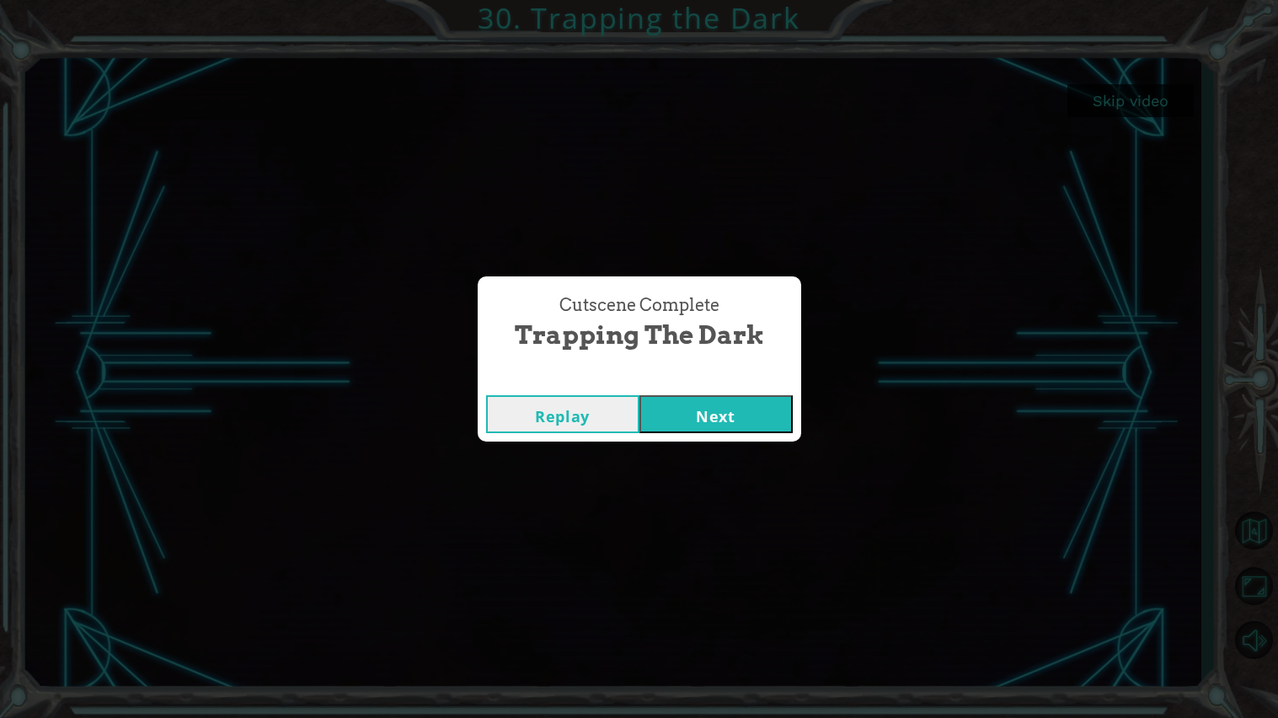
click at [721, 416] on button "Next" at bounding box center [716, 414] width 153 height 38
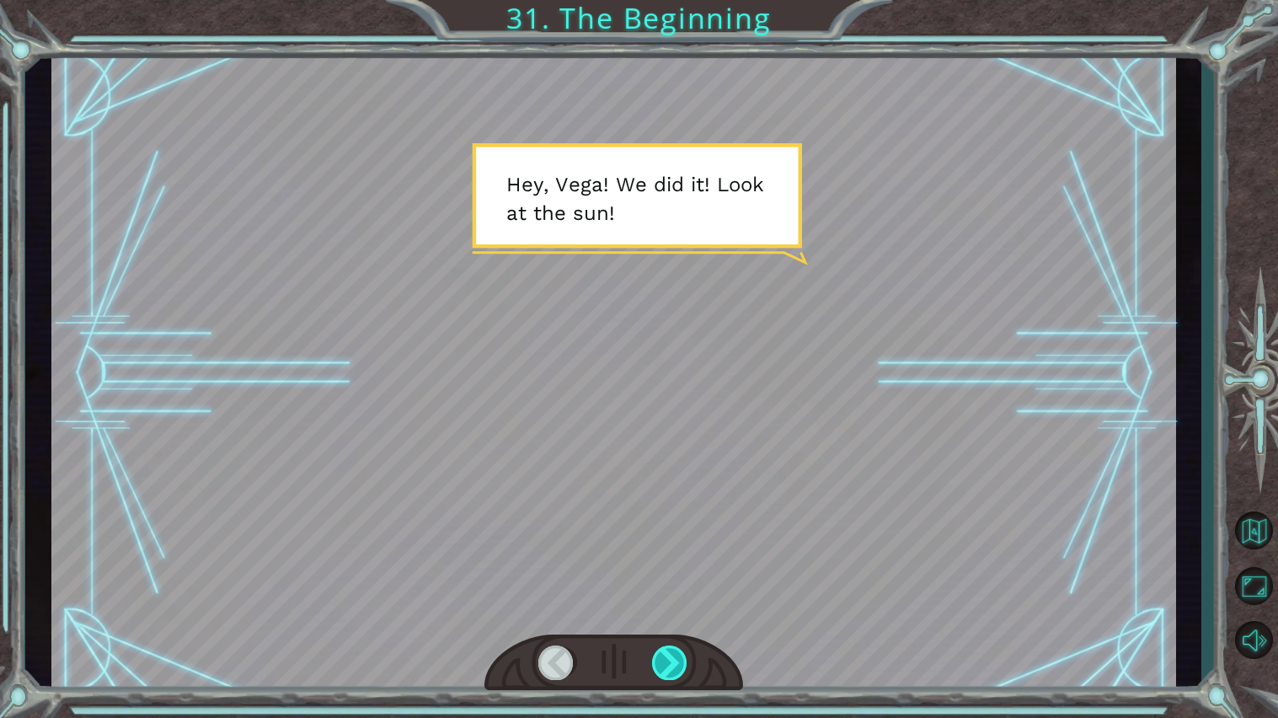
click at [682, 576] on div at bounding box center [670, 662] width 36 height 35
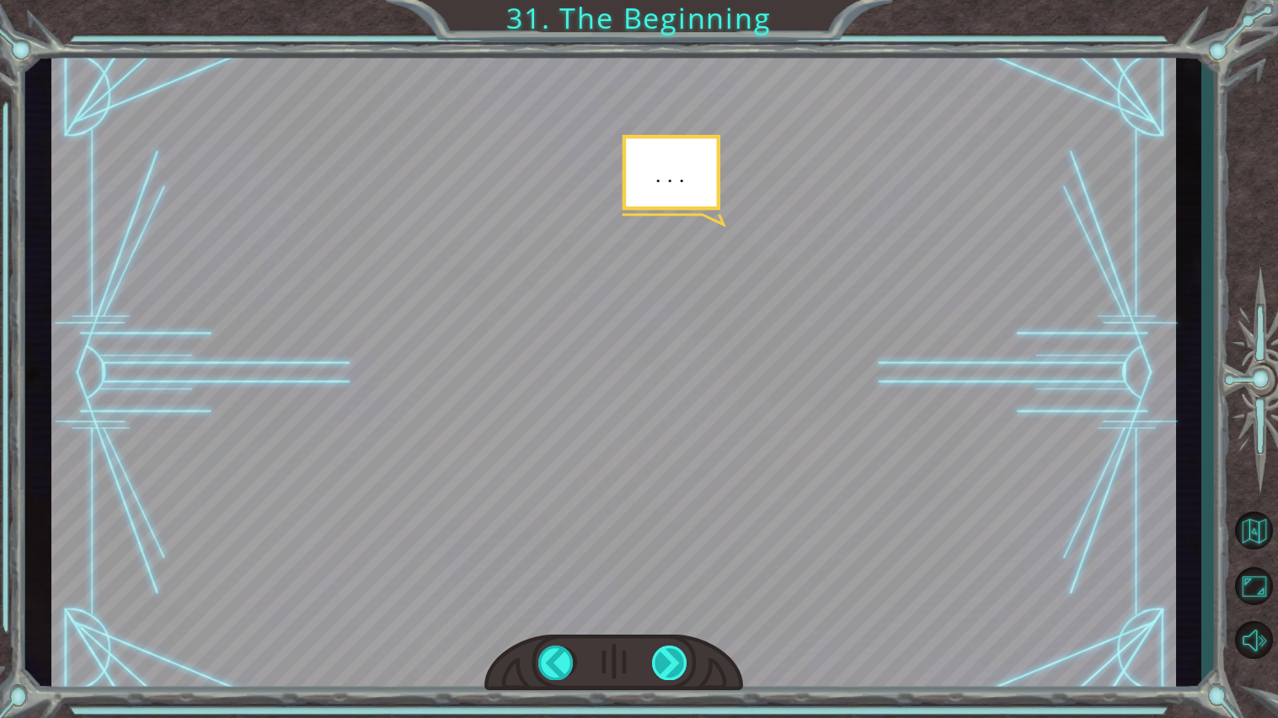
click at [682, 576] on div at bounding box center [670, 662] width 36 height 35
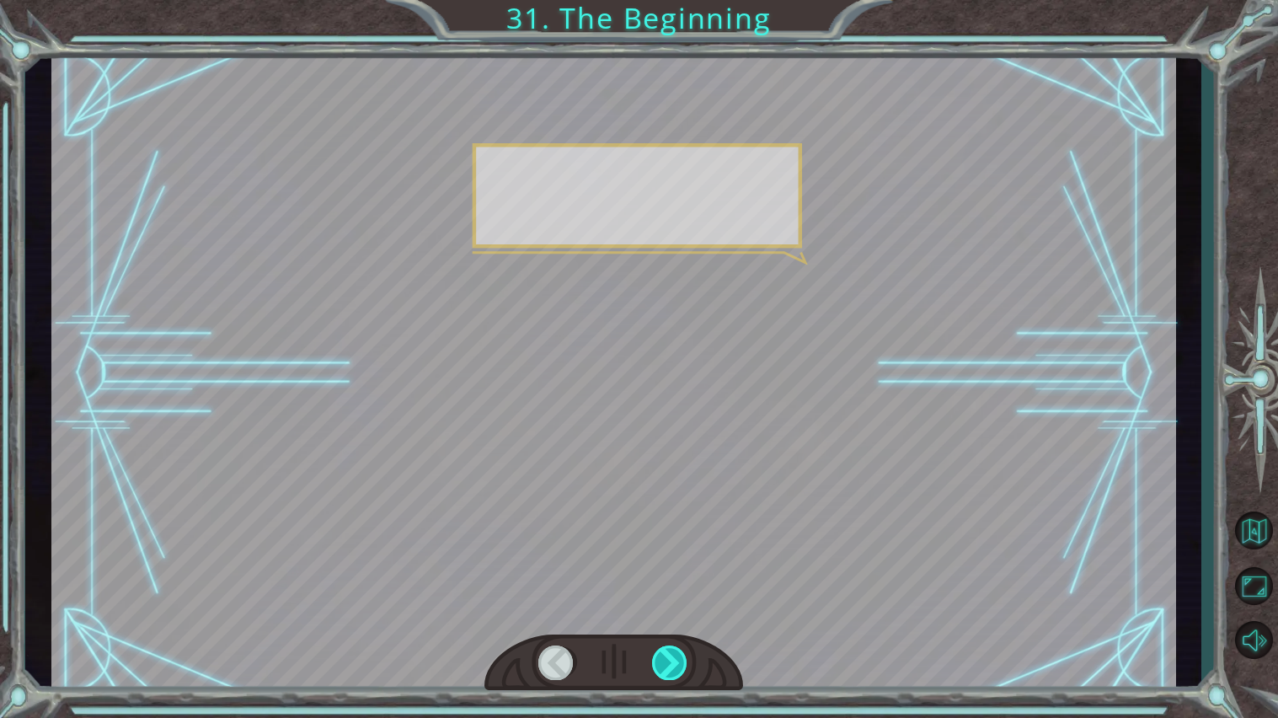
click at [682, 576] on div at bounding box center [670, 662] width 36 height 35
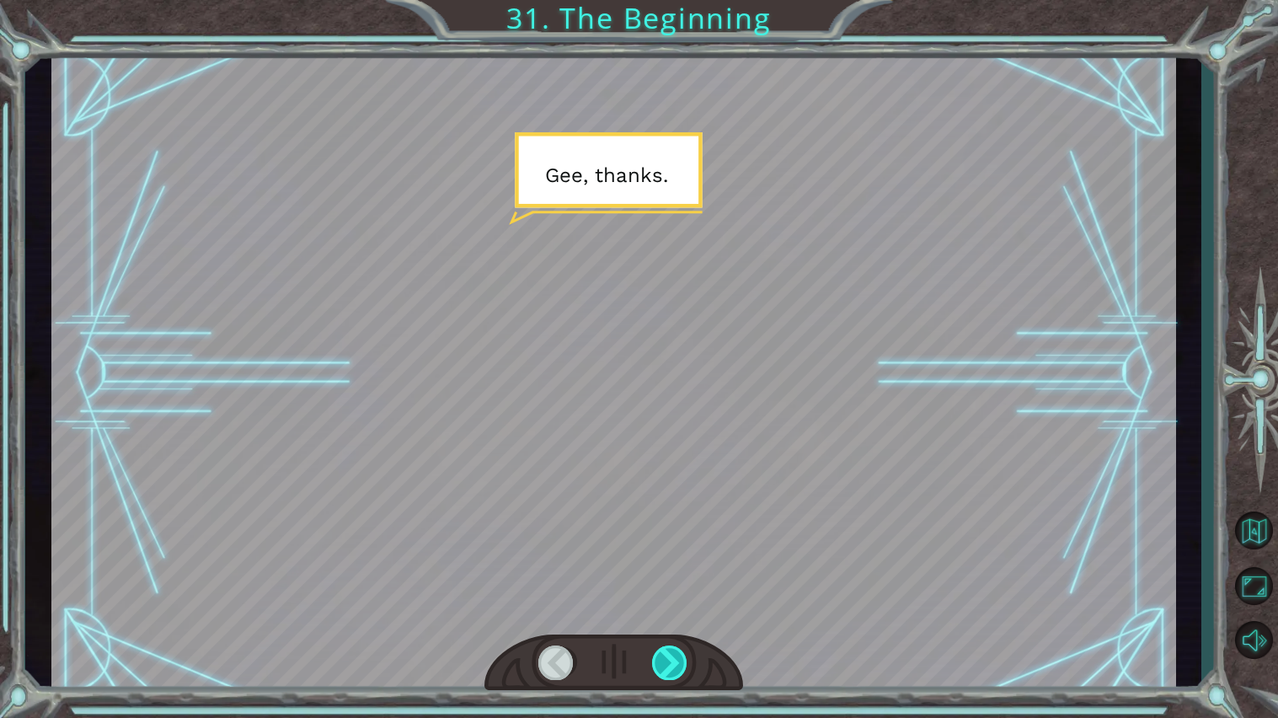
click at [682, 576] on div at bounding box center [670, 662] width 36 height 35
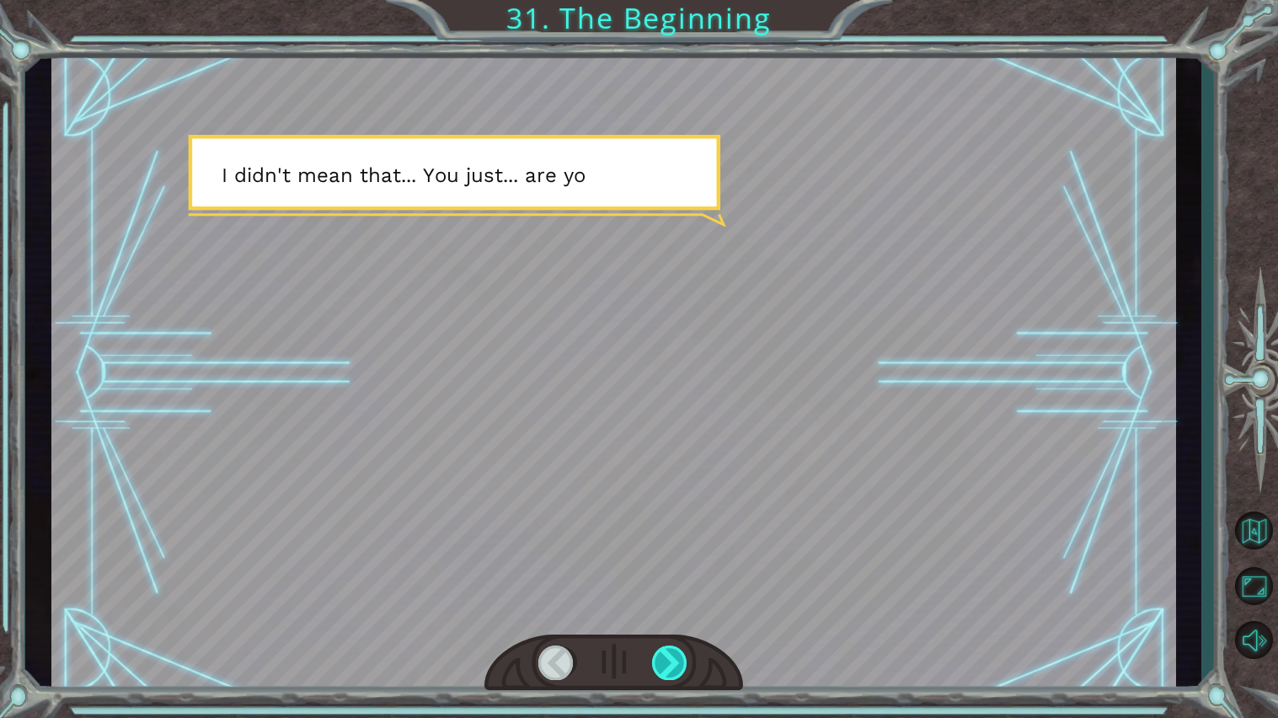
click at [682, 576] on div at bounding box center [670, 662] width 36 height 35
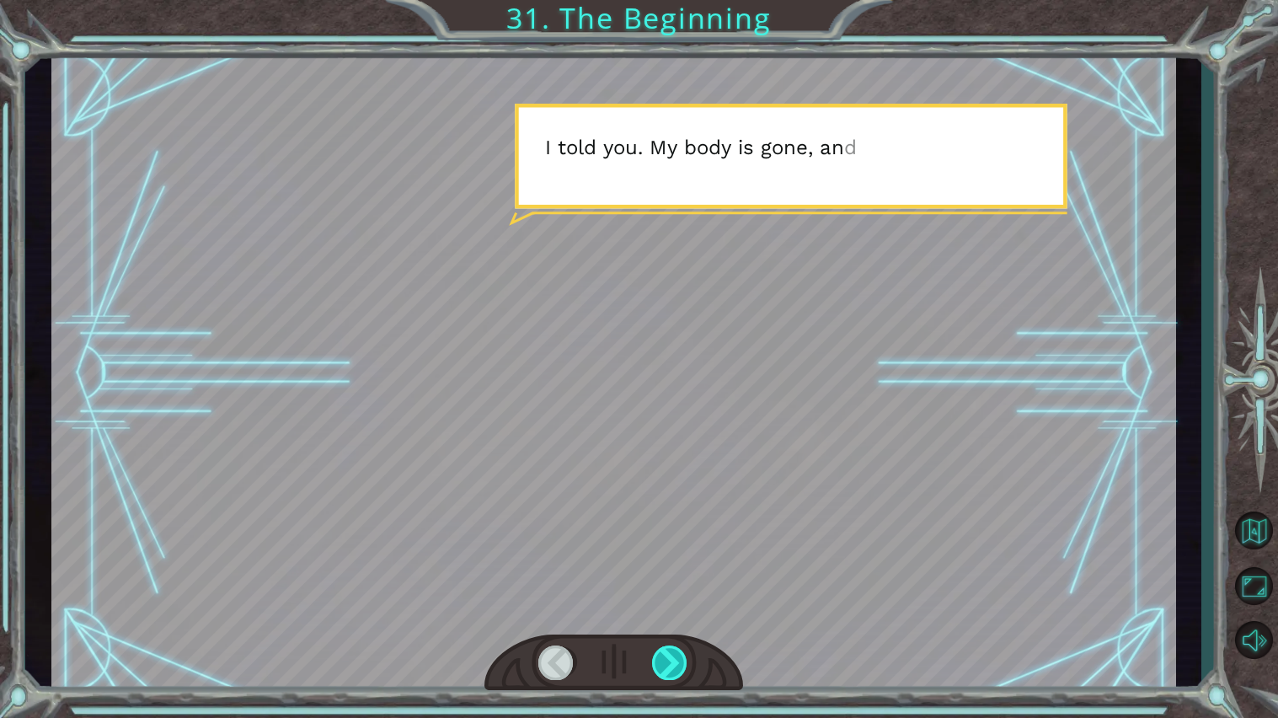
click at [682, 576] on div at bounding box center [670, 662] width 36 height 35
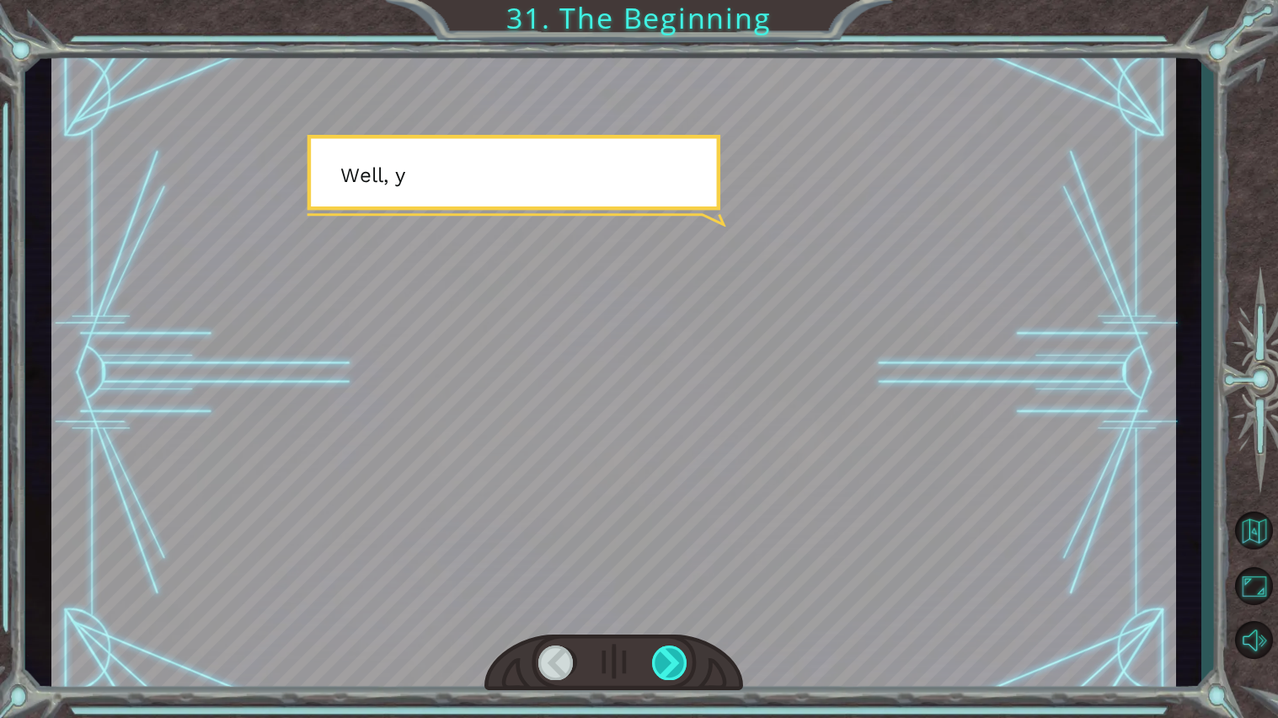
click at [682, 576] on div at bounding box center [670, 662] width 36 height 35
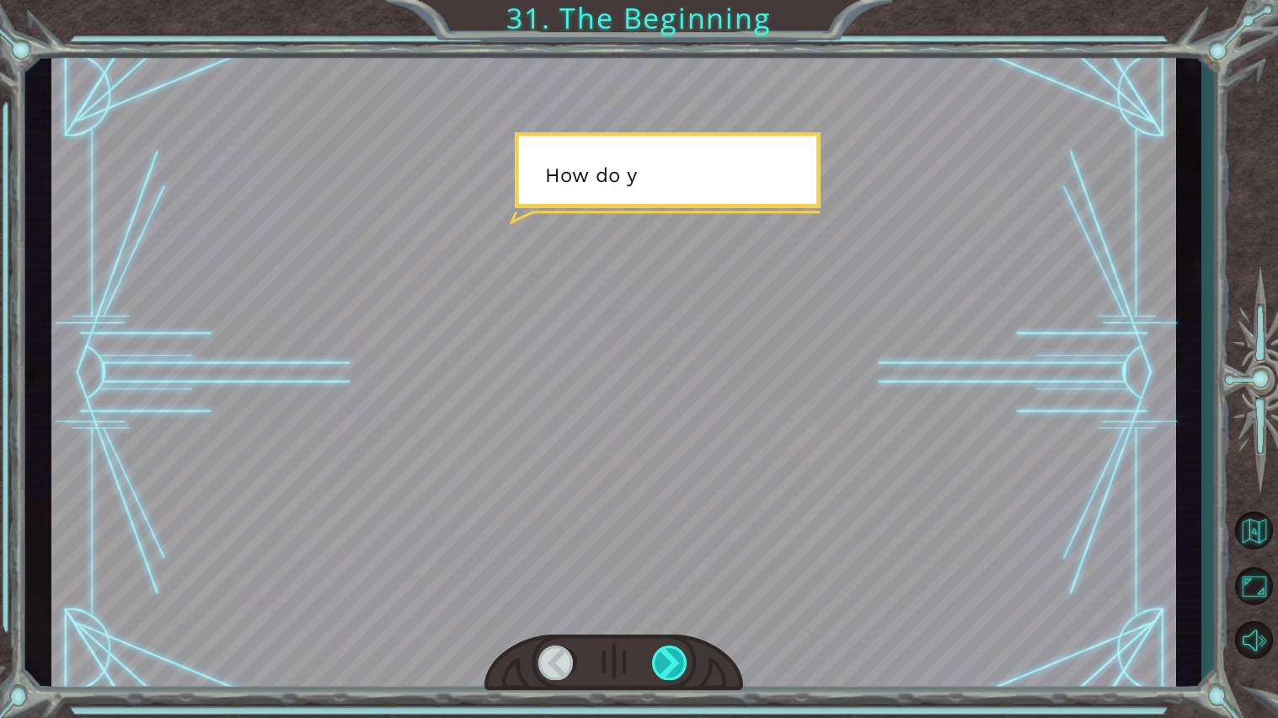
click at [682, 576] on div at bounding box center [670, 662] width 36 height 35
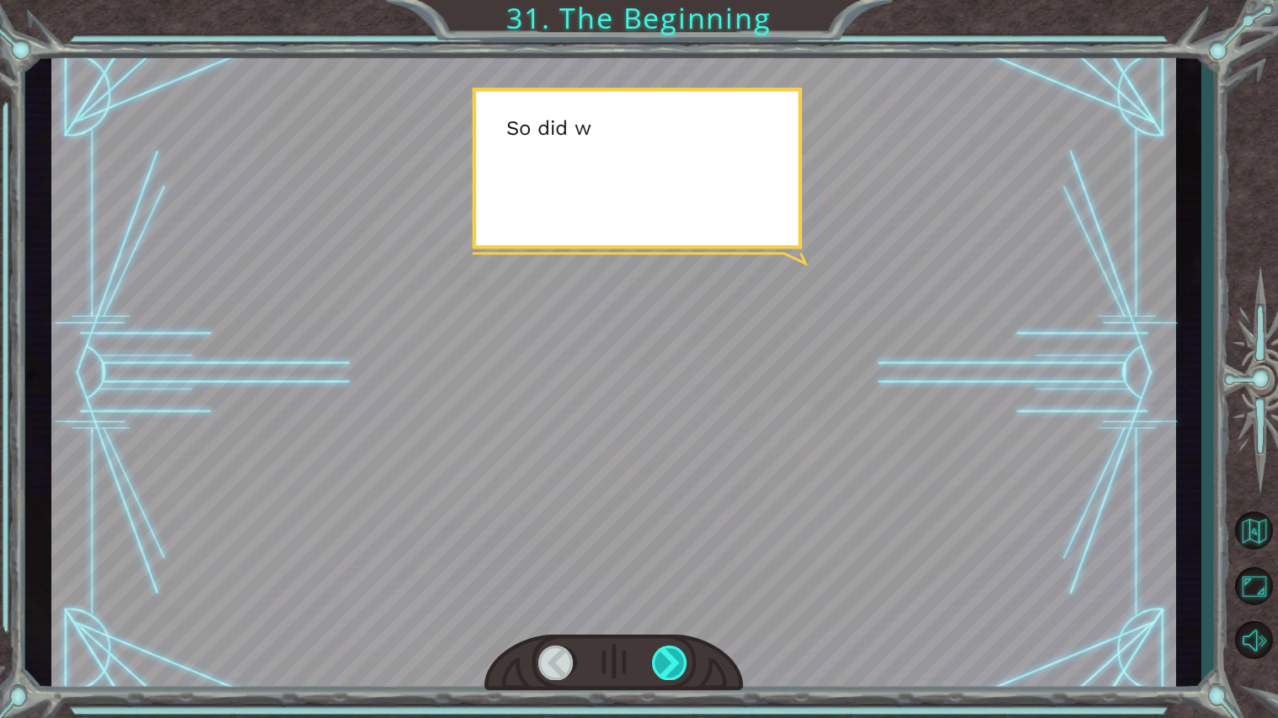
click at [682, 576] on div at bounding box center [670, 662] width 36 height 35
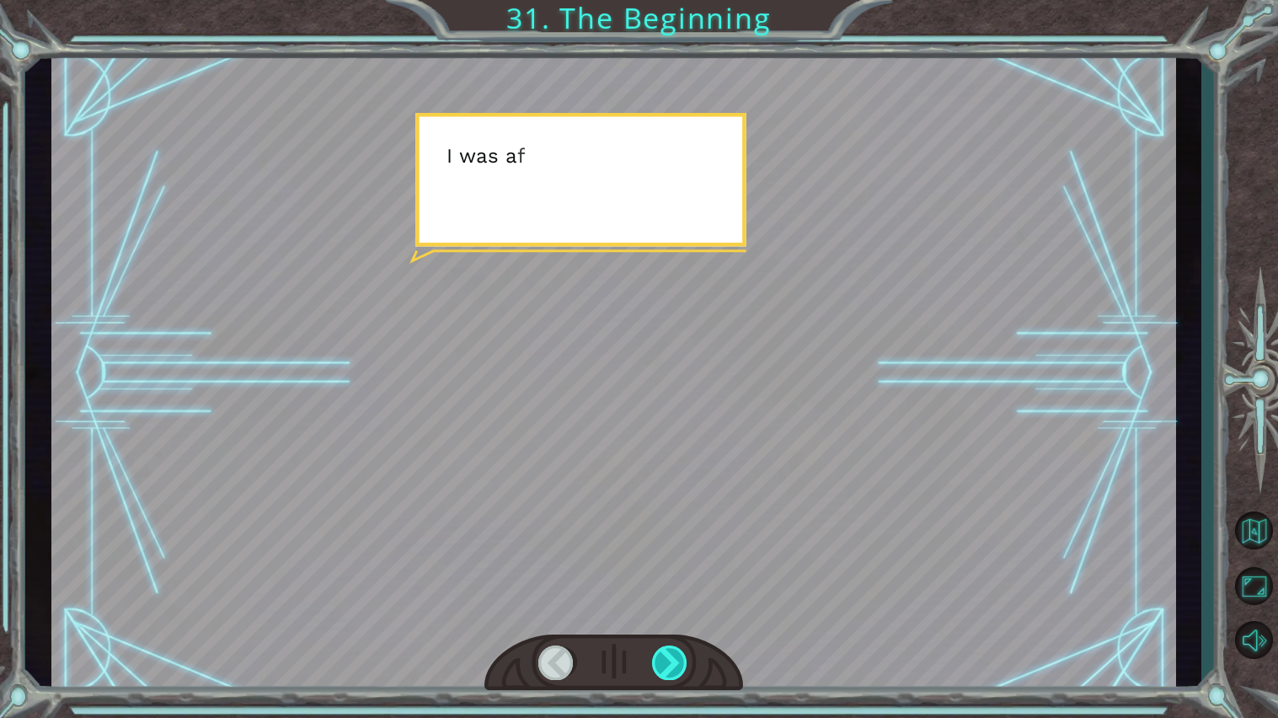
click at [682, 576] on div at bounding box center [670, 662] width 36 height 35
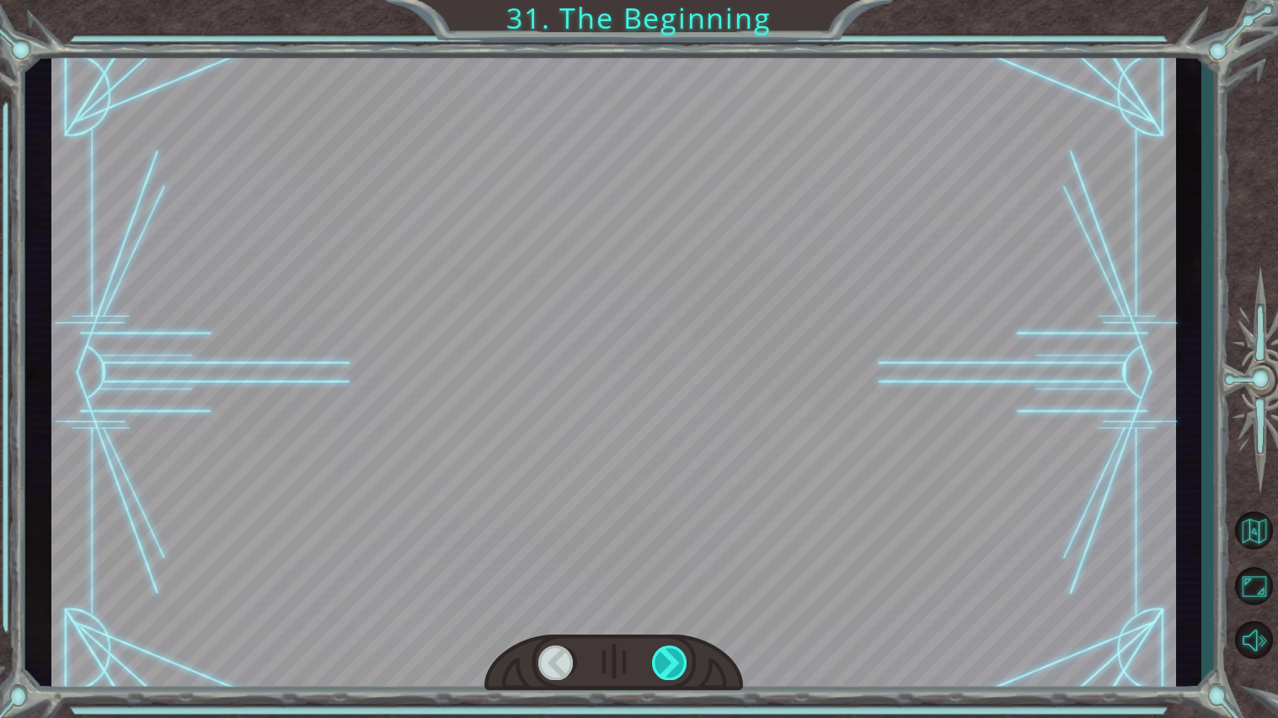
click at [682, 576] on div at bounding box center [670, 662] width 36 height 35
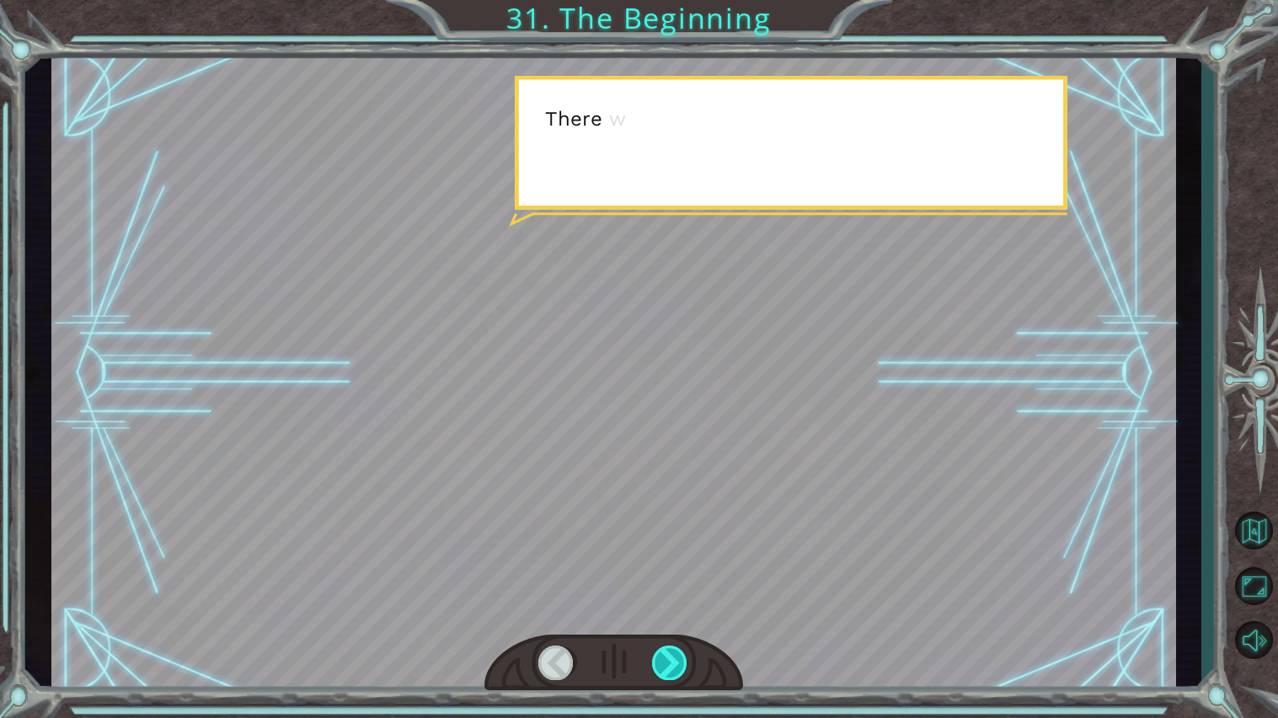
click at [682, 576] on div at bounding box center [670, 662] width 36 height 35
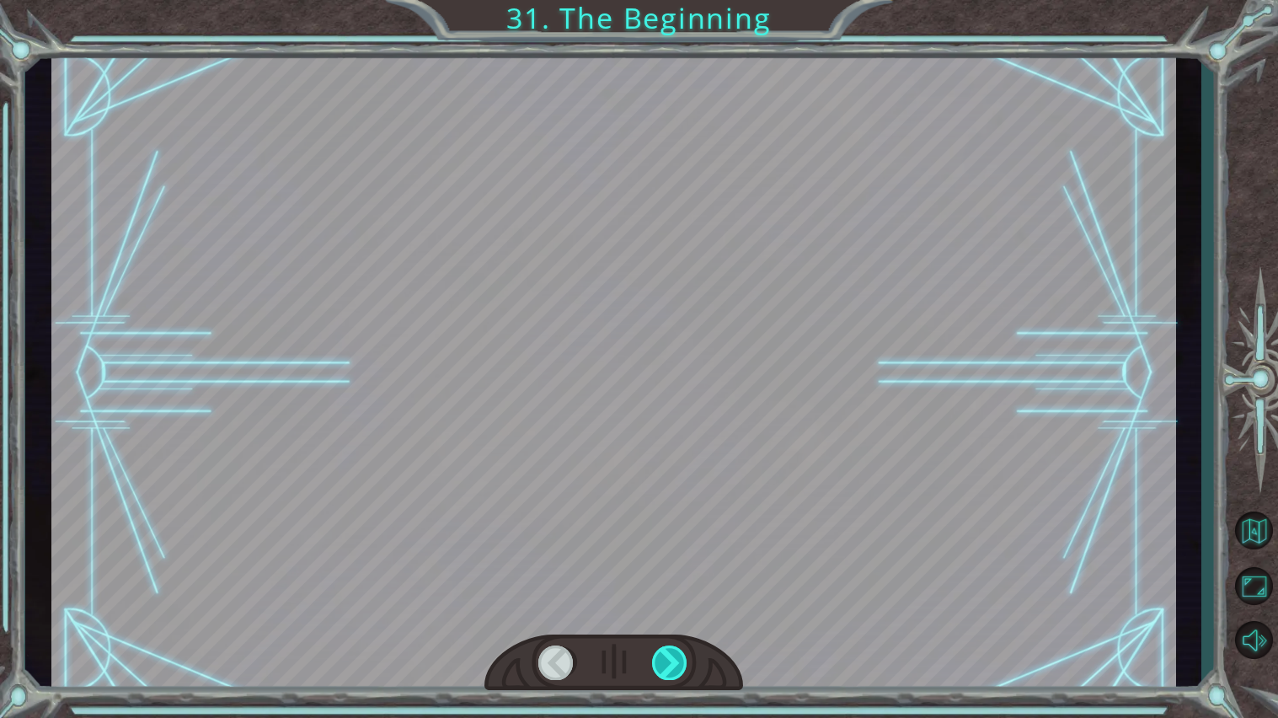
click at [682, 576] on div at bounding box center [670, 662] width 36 height 35
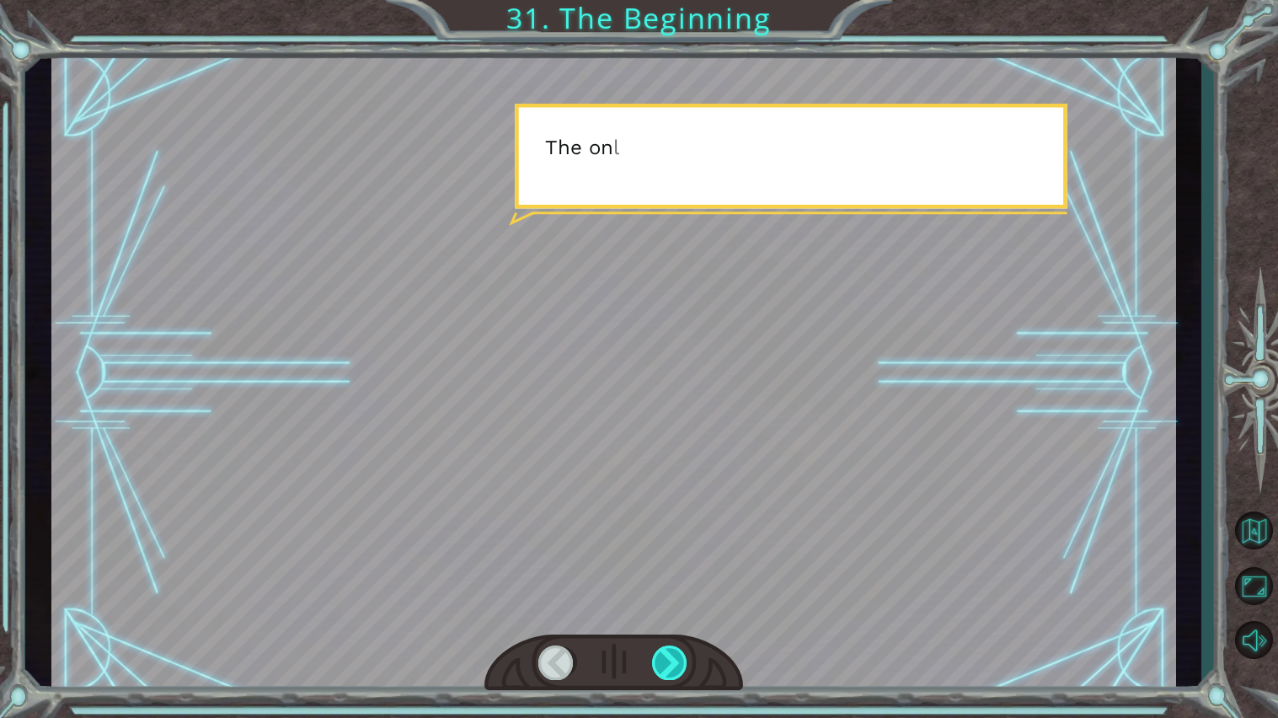
click at [682, 576] on div at bounding box center [670, 662] width 36 height 35
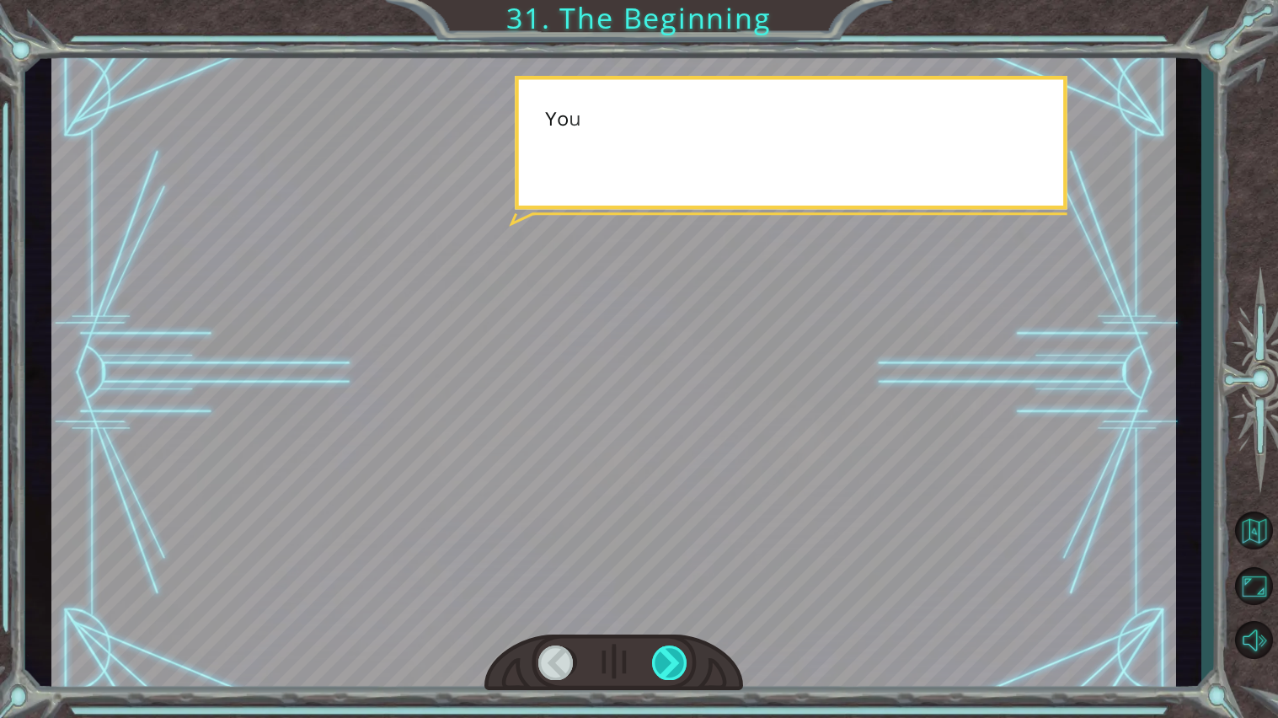
click at [682, 576] on div at bounding box center [670, 662] width 36 height 35
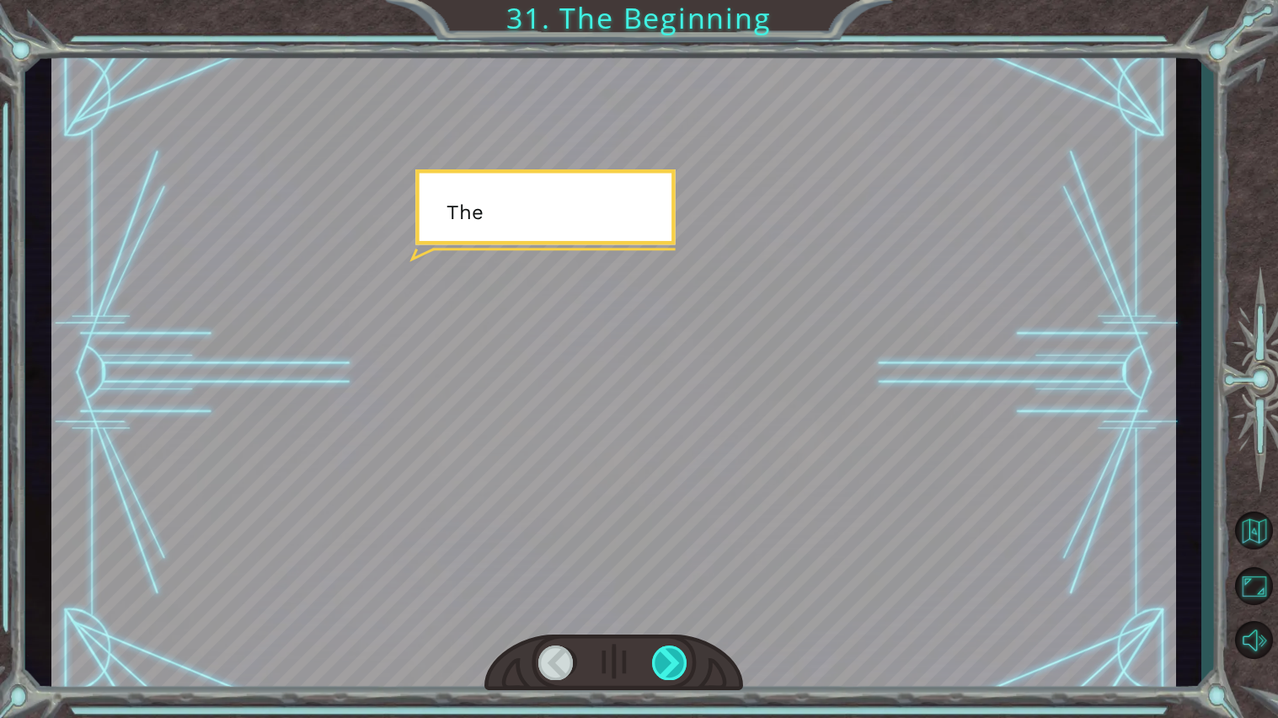
click at [682, 576] on div at bounding box center [670, 662] width 36 height 35
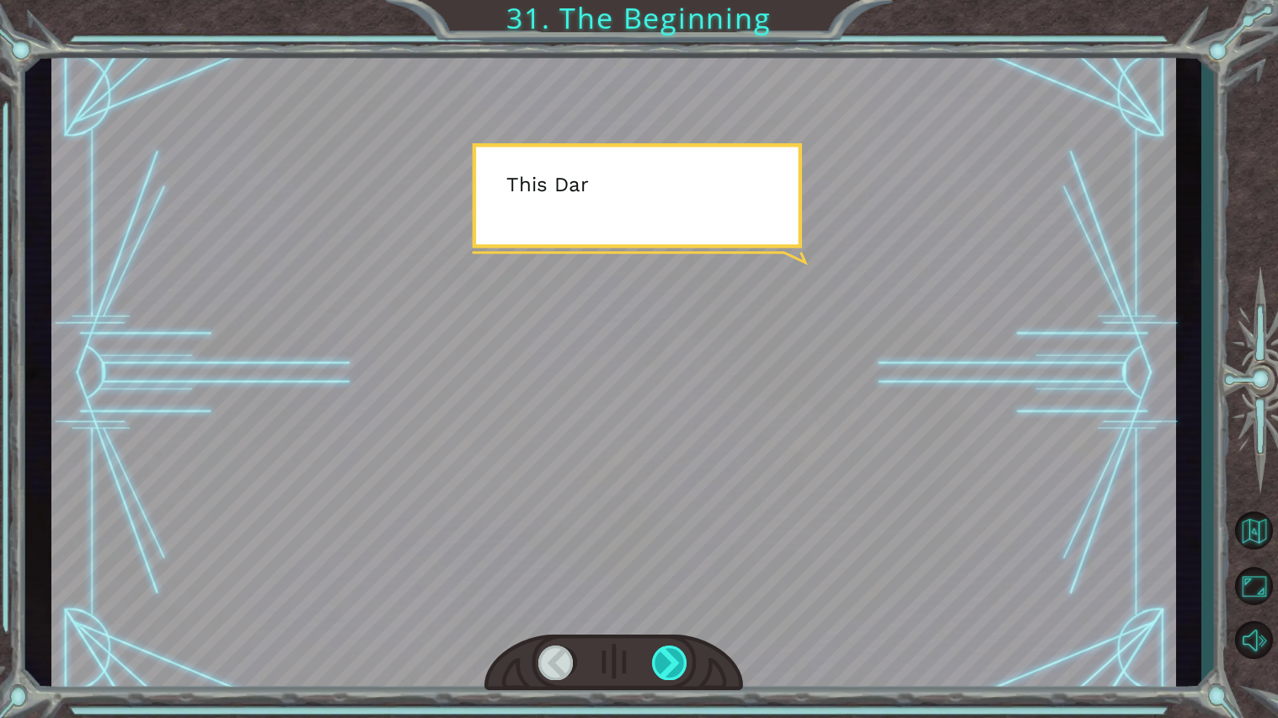
click at [682, 576] on div at bounding box center [670, 662] width 36 height 35
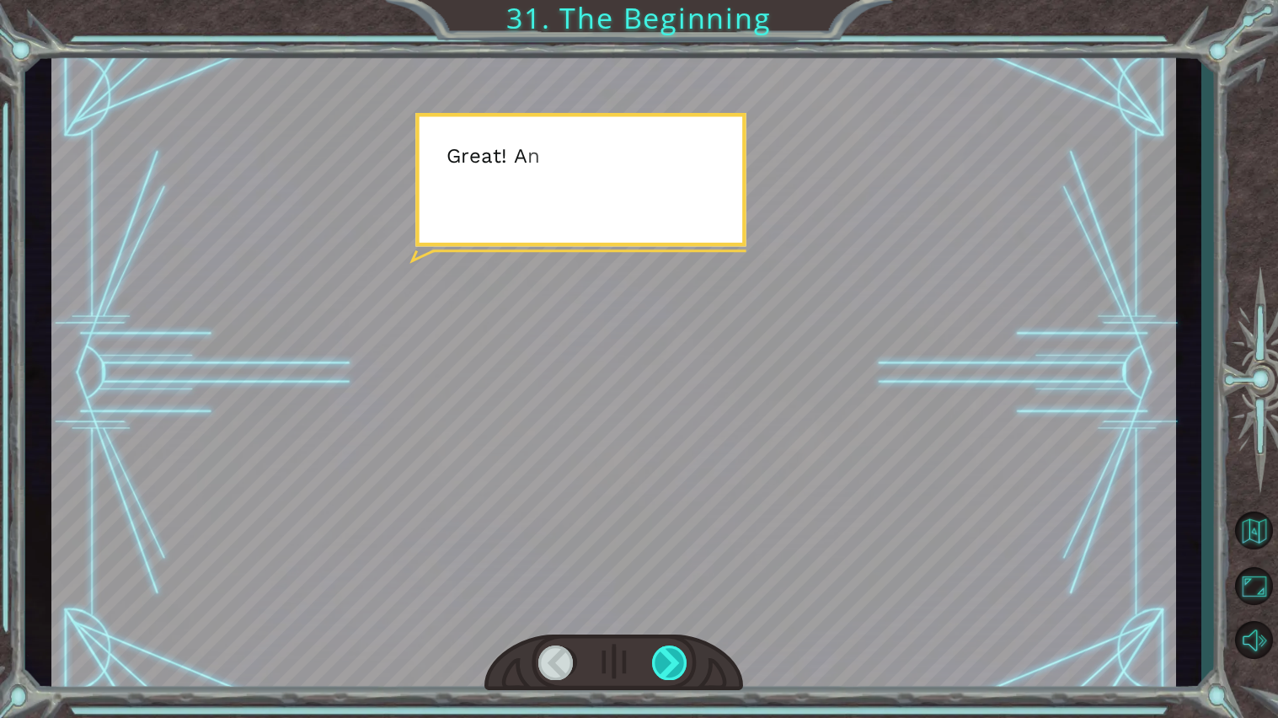
click at [682, 576] on div at bounding box center [670, 662] width 36 height 35
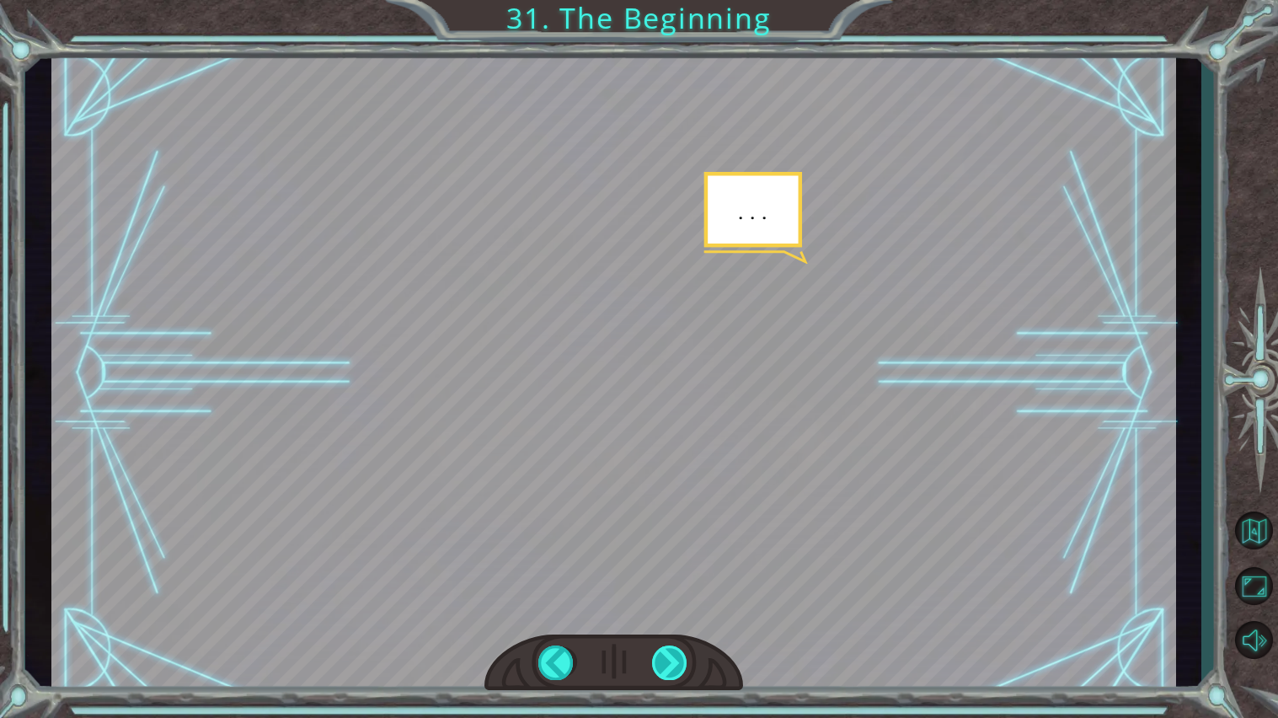
click at [682, 576] on div at bounding box center [670, 662] width 36 height 35
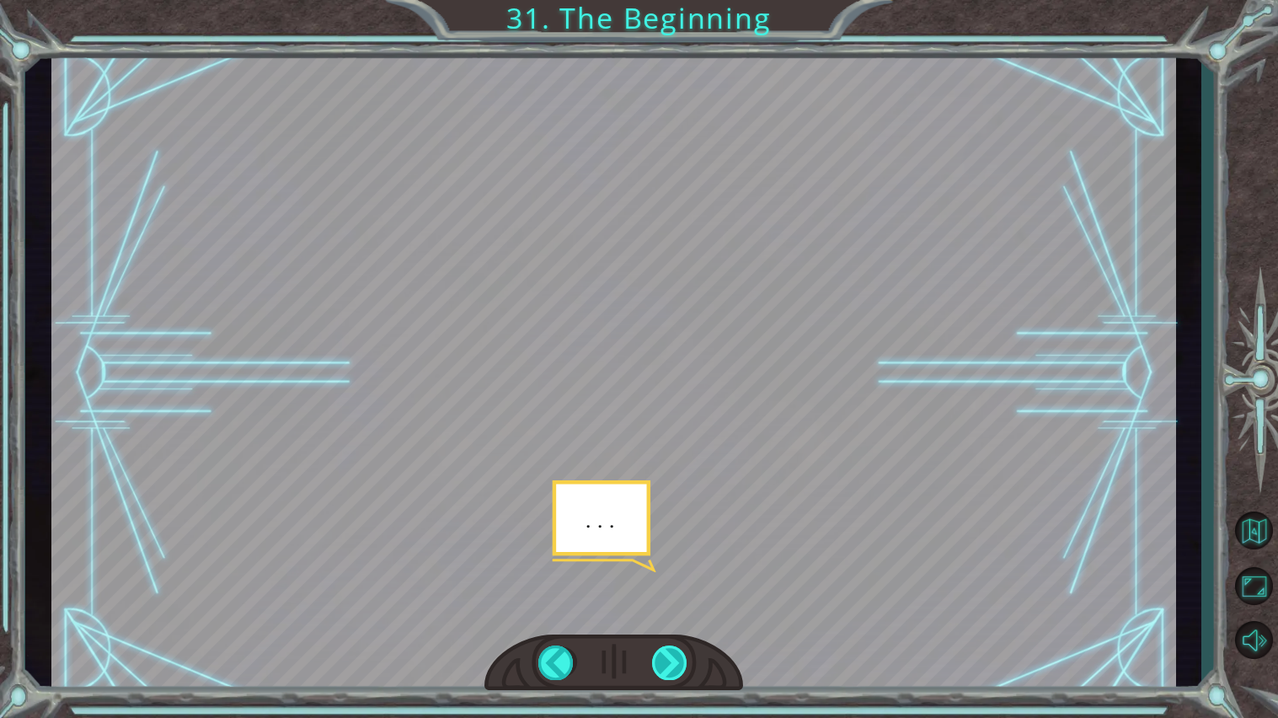
click at [682, 576] on div at bounding box center [670, 662] width 36 height 35
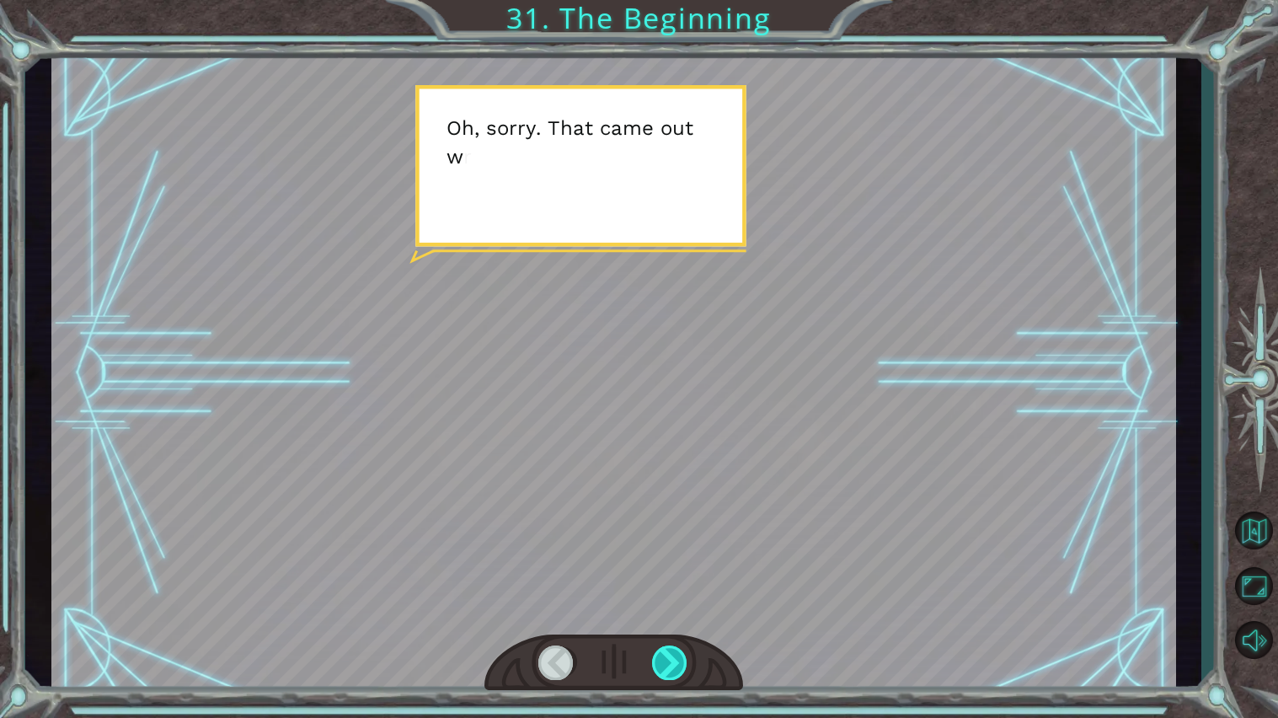
click at [682, 576] on div at bounding box center [670, 662] width 36 height 35
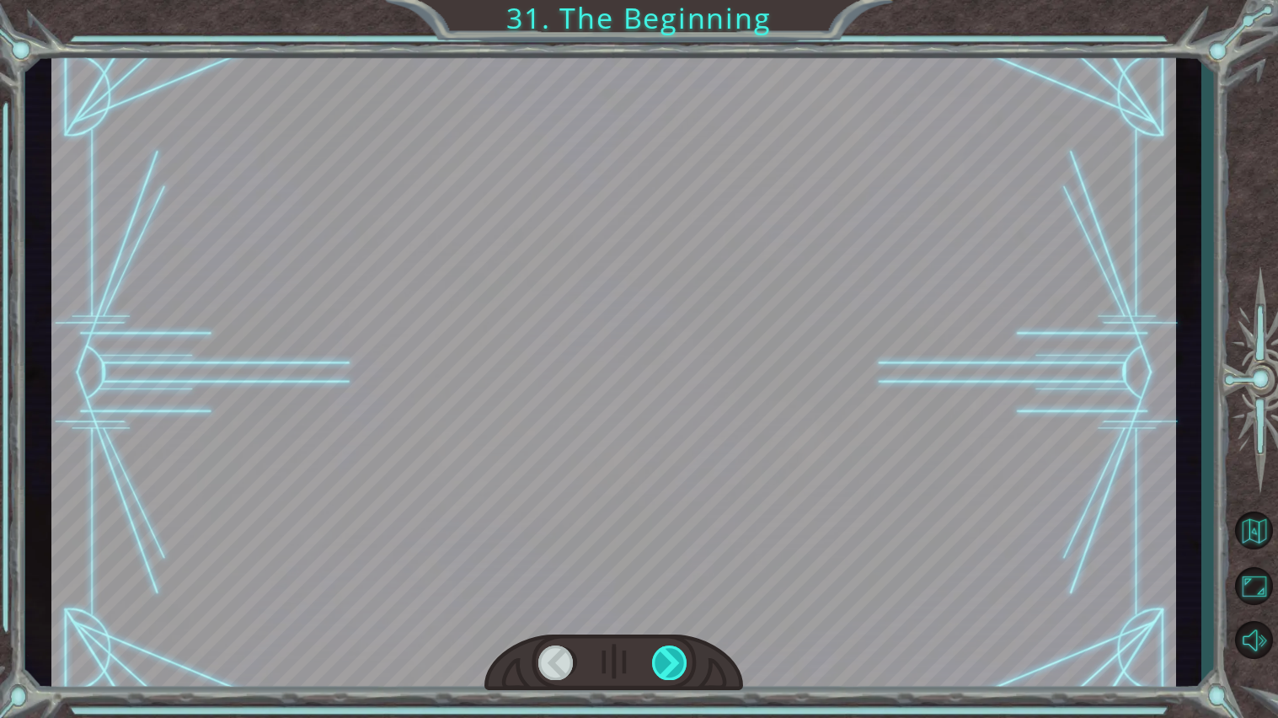
click at [682, 576] on div at bounding box center [670, 662] width 36 height 35
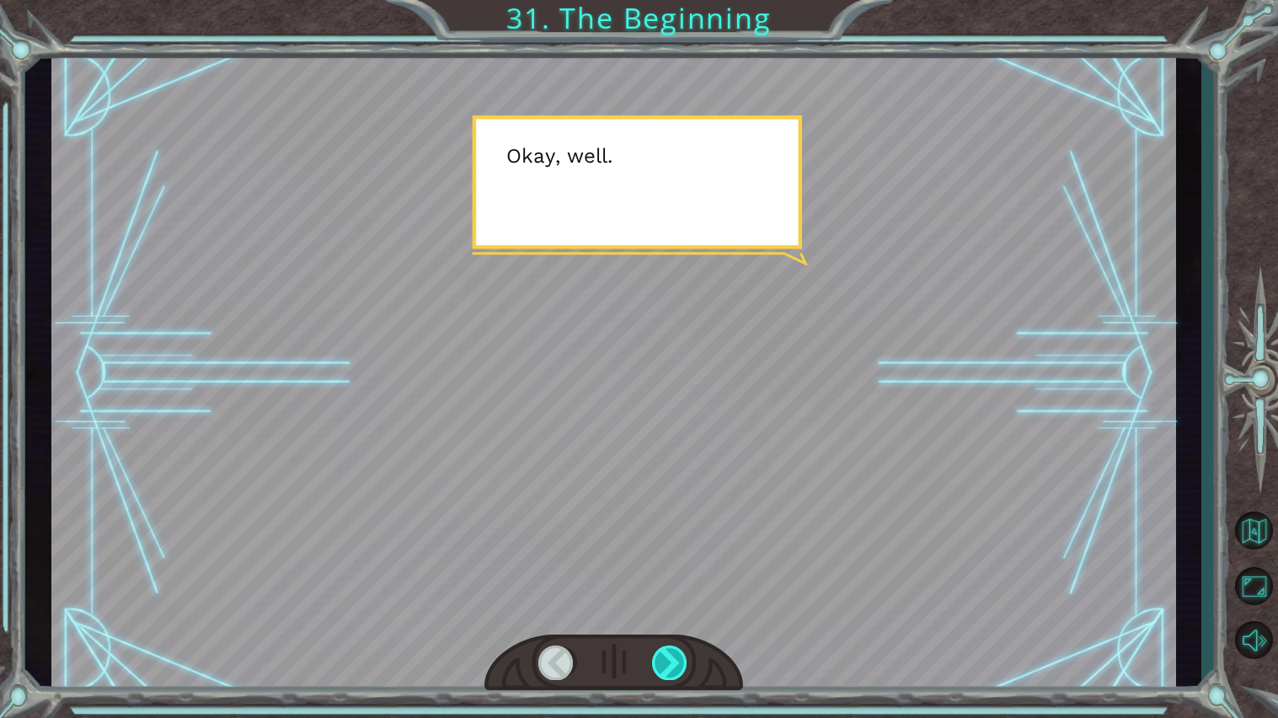
click at [682, 576] on div at bounding box center [670, 662] width 36 height 35
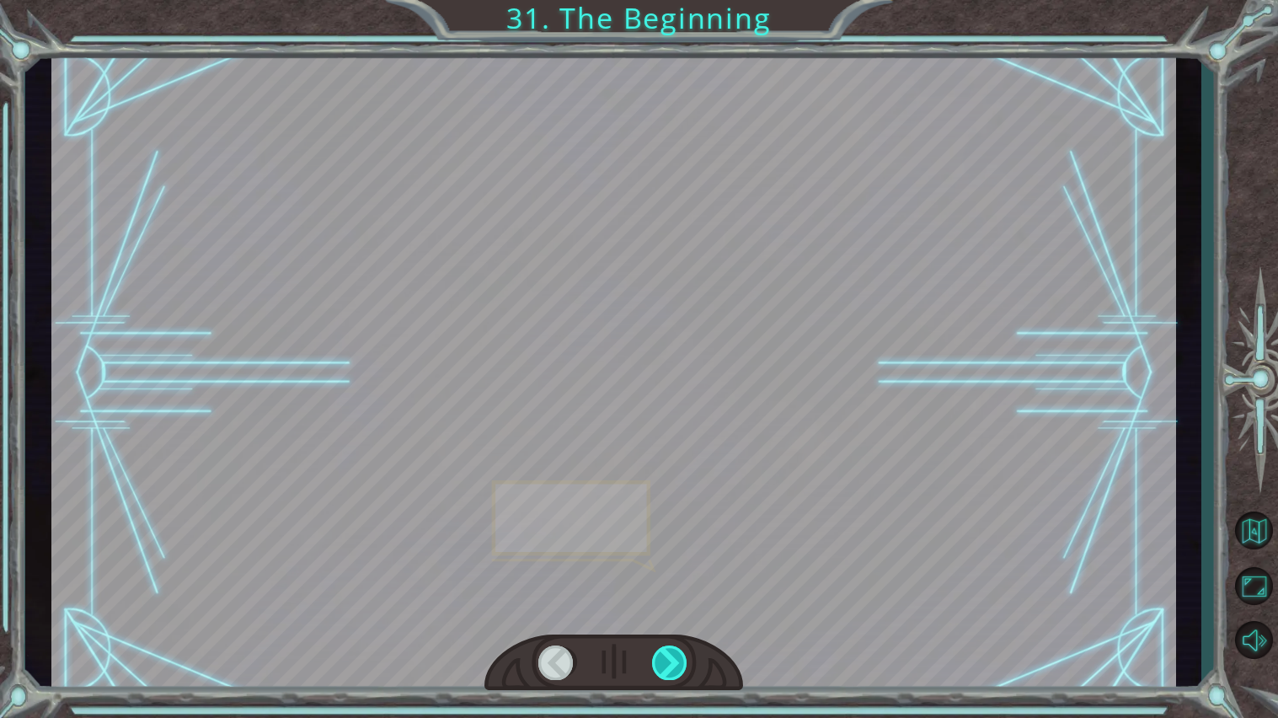
click at [682, 576] on div at bounding box center [670, 662] width 36 height 35
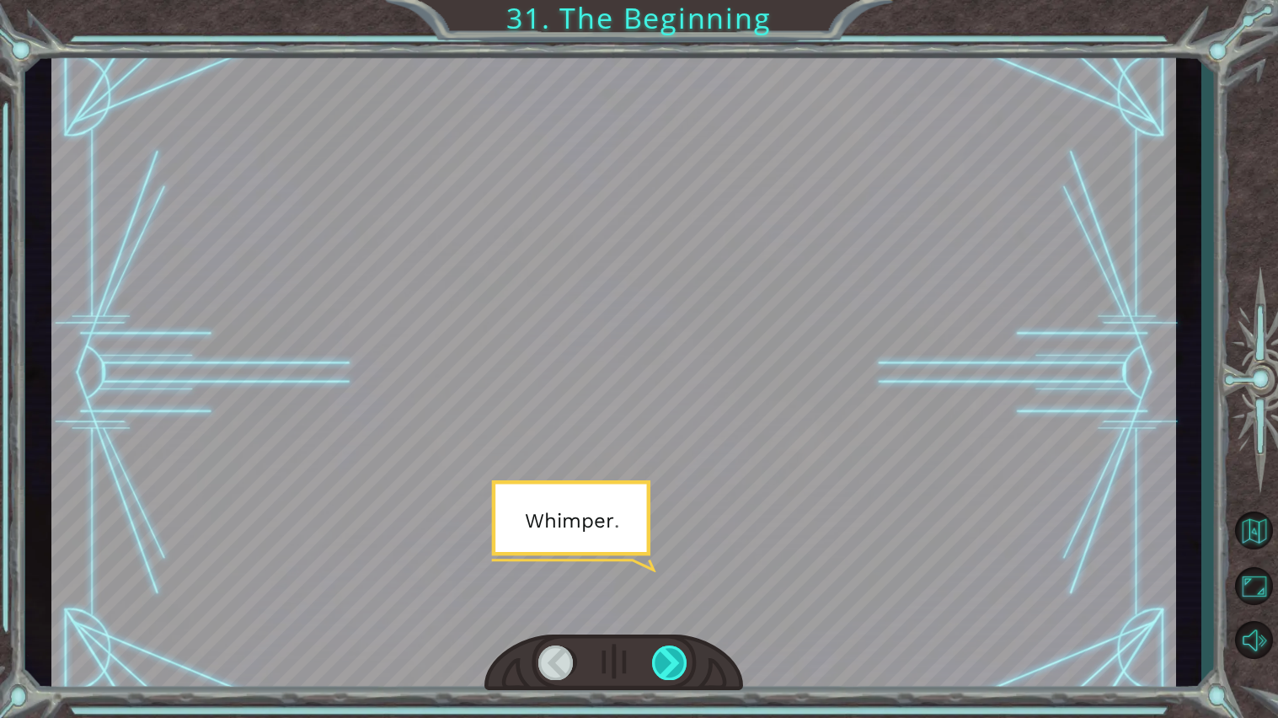
click at [682, 576] on div at bounding box center [670, 662] width 36 height 35
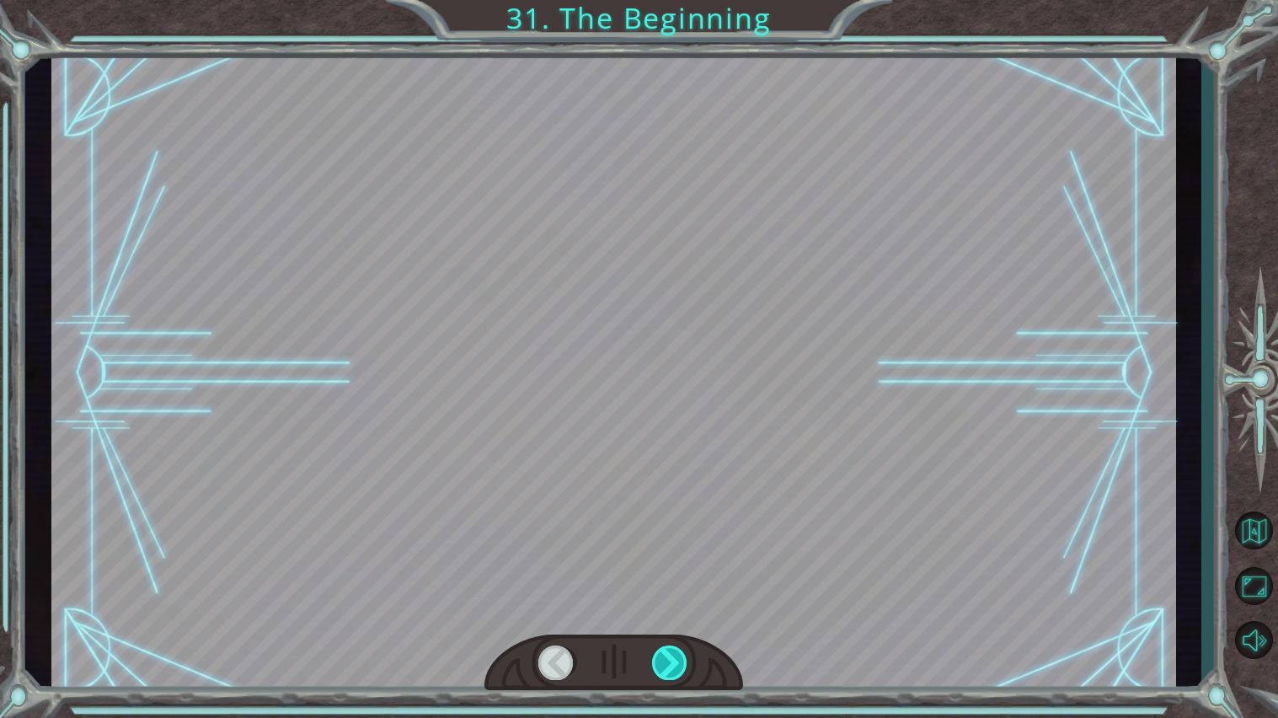
click at [682, 576] on div at bounding box center [670, 662] width 36 height 35
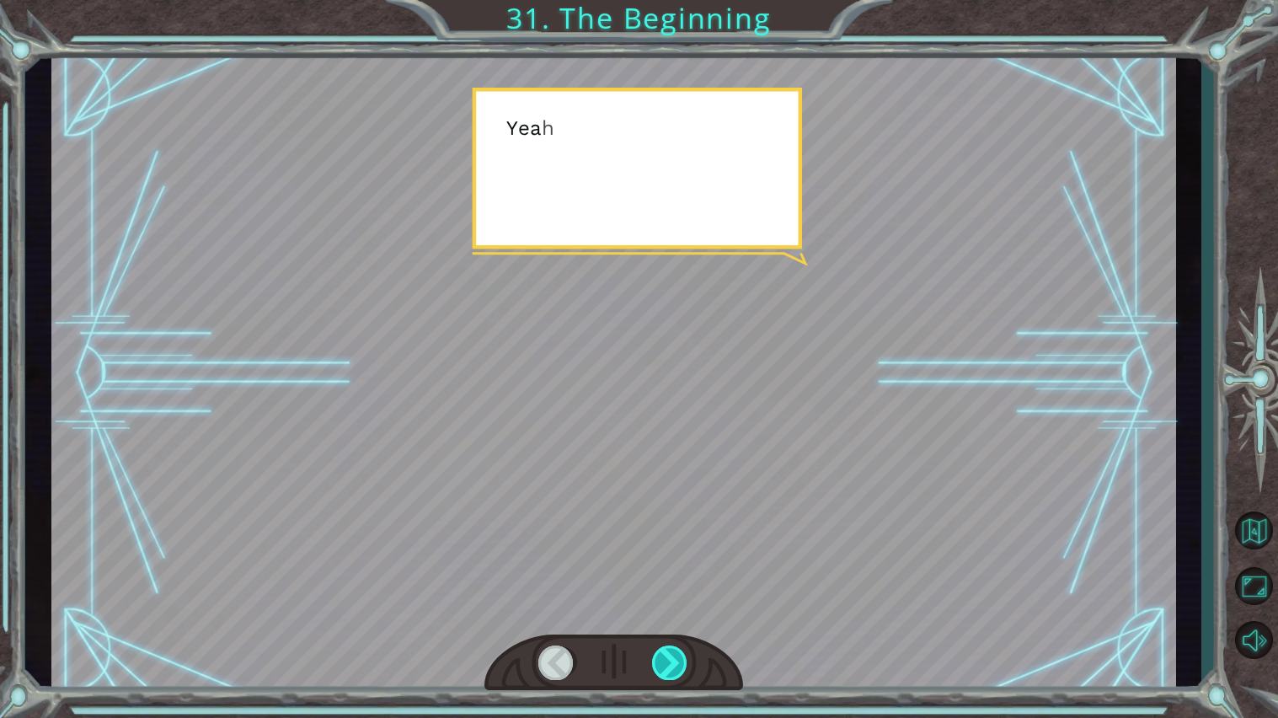
click at [682, 576] on div at bounding box center [670, 662] width 36 height 35
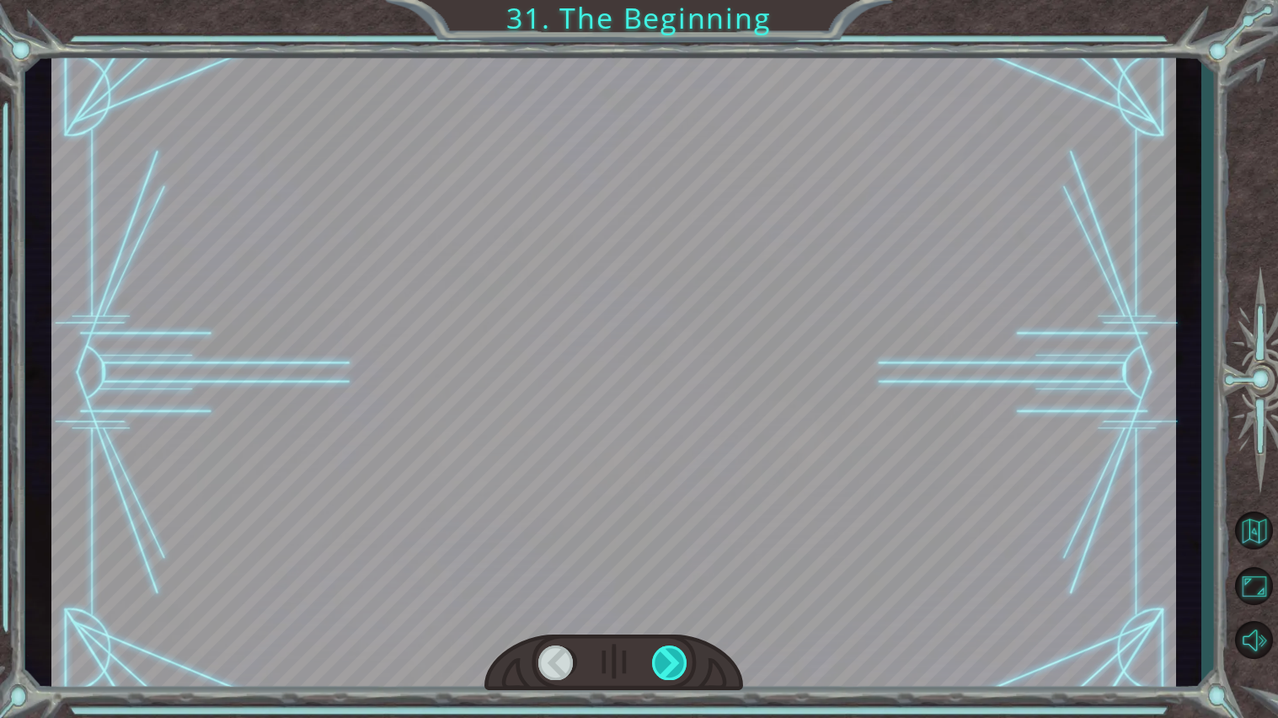
click at [682, 576] on div at bounding box center [670, 662] width 36 height 35
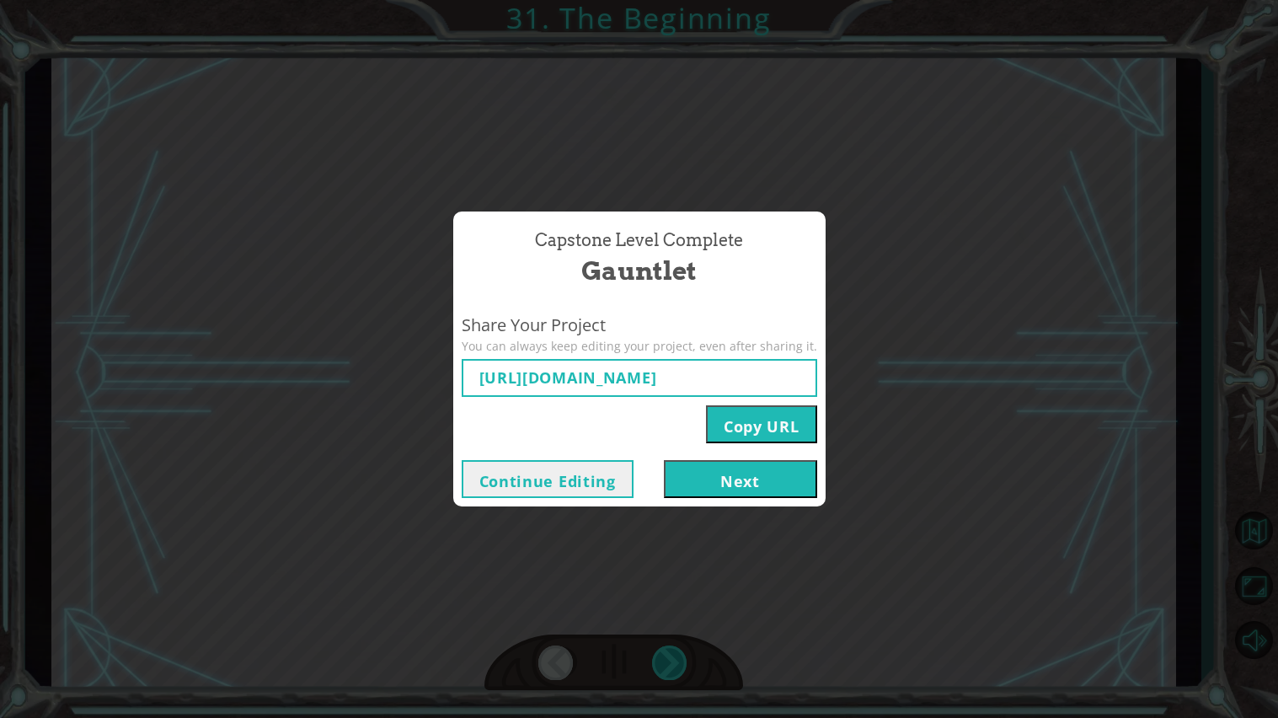
type input "[URL][DOMAIN_NAME]"
click at [706, 467] on button "Next" at bounding box center [740, 479] width 153 height 38
